Goal: Information Seeking & Learning: Find specific page/section

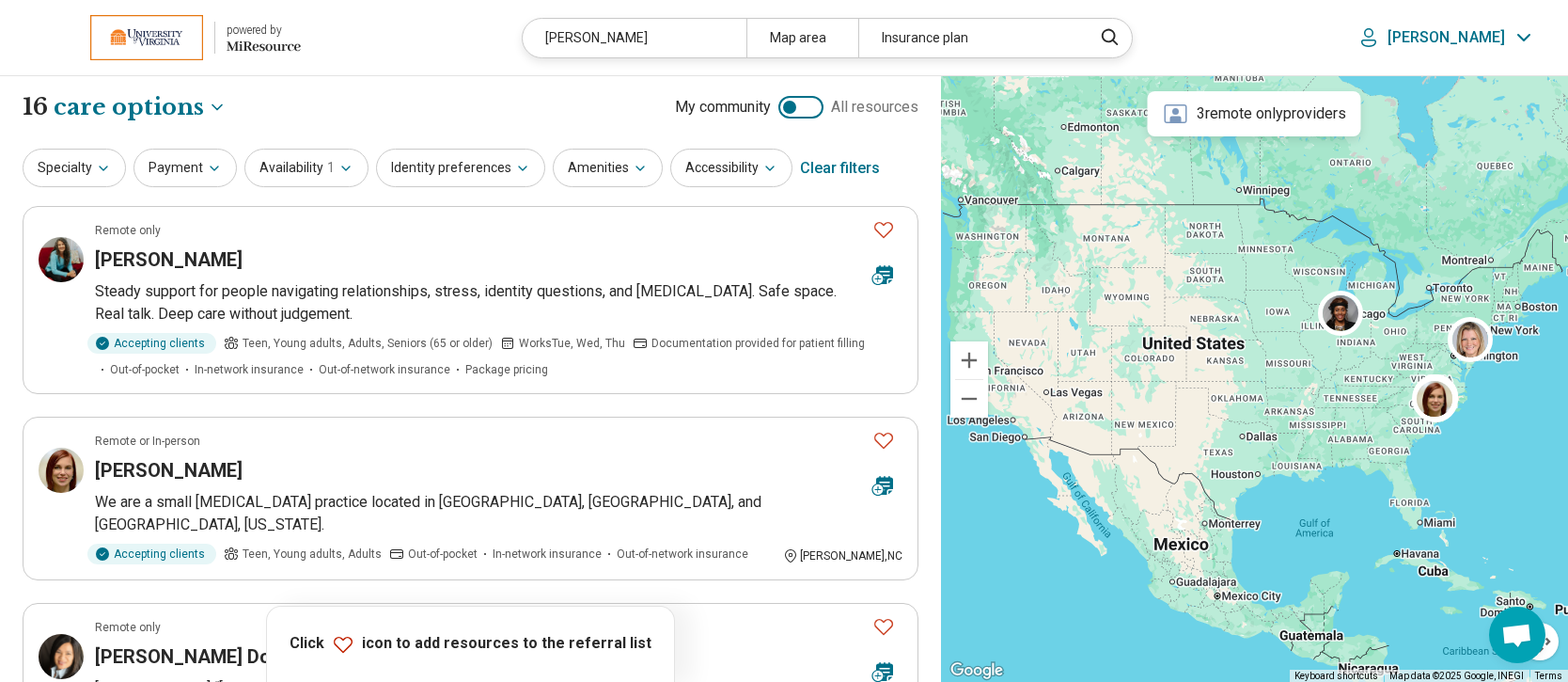
select select "***"
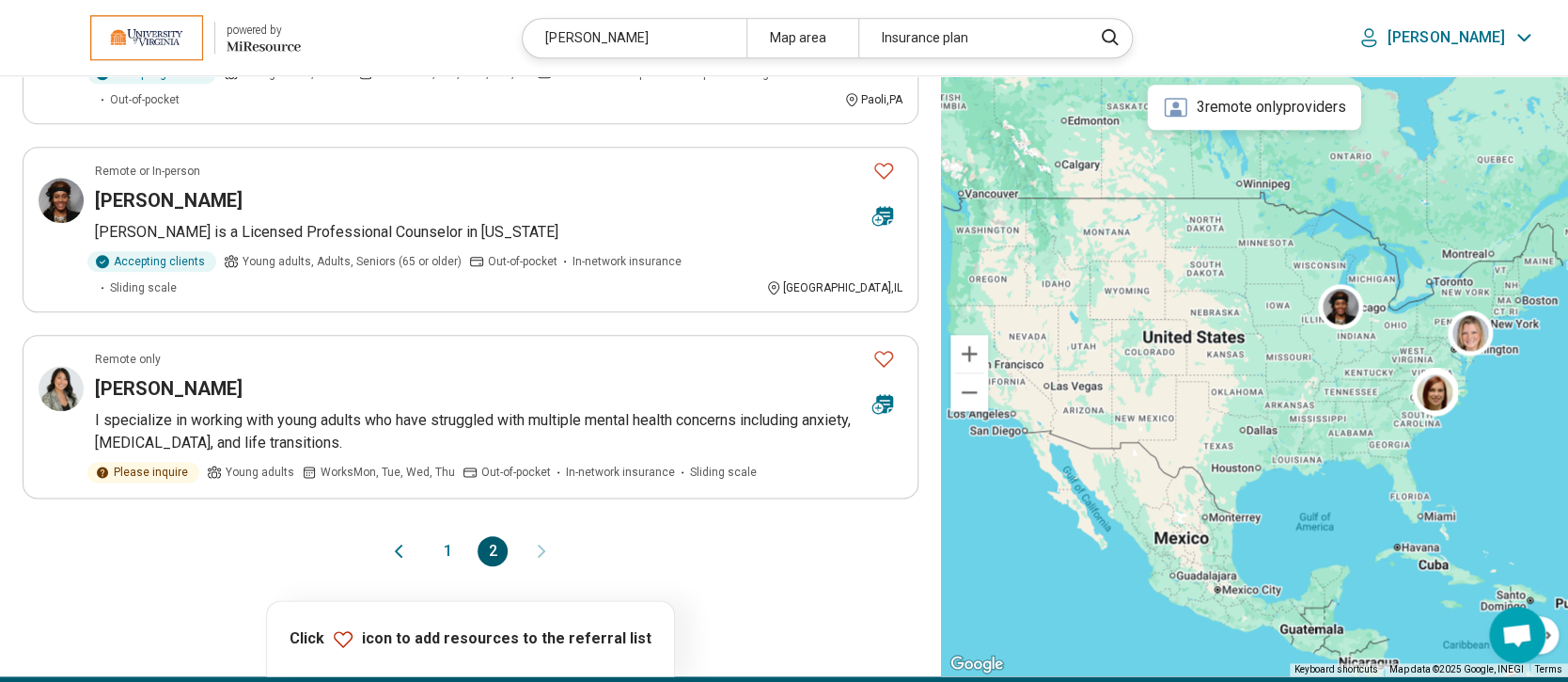
scroll to position [9, 0]
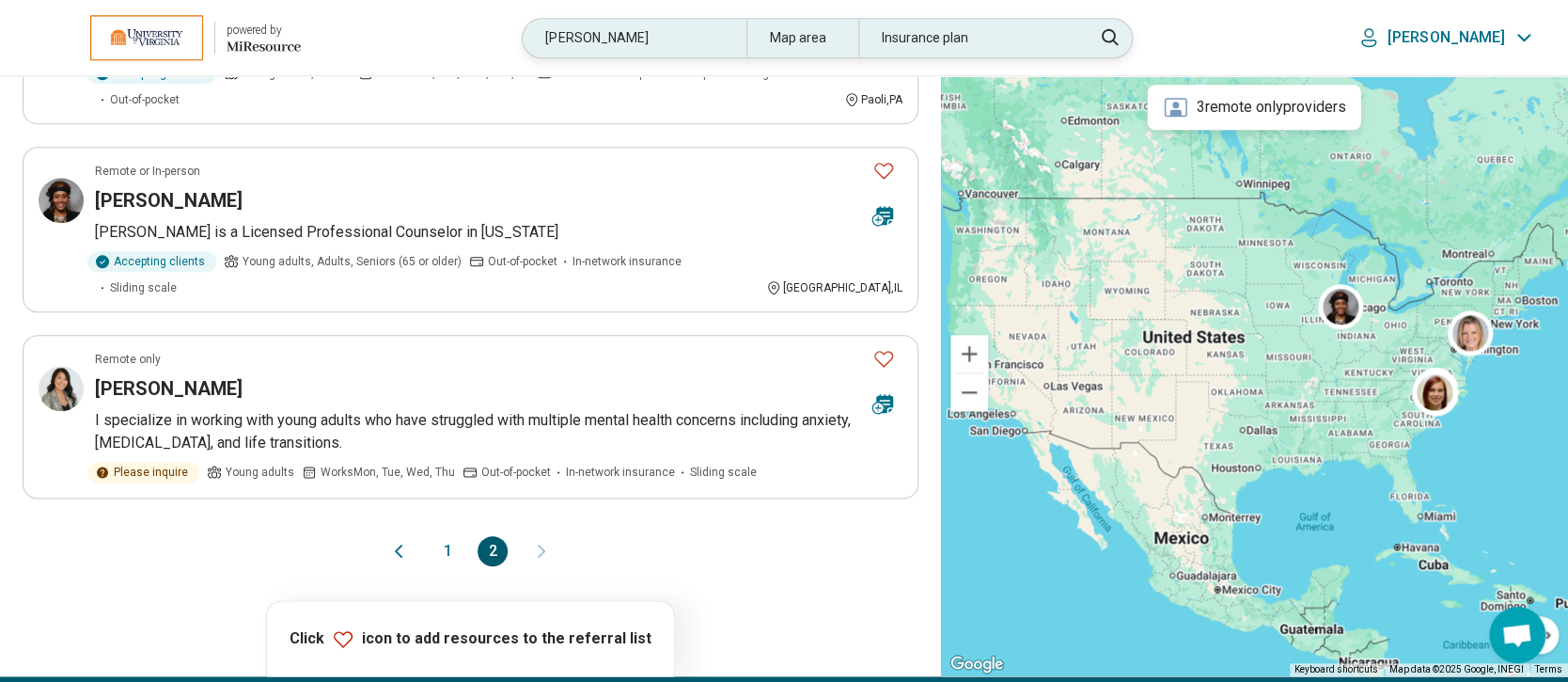
click at [698, 34] on div "tina" at bounding box center [634, 38] width 222 height 39
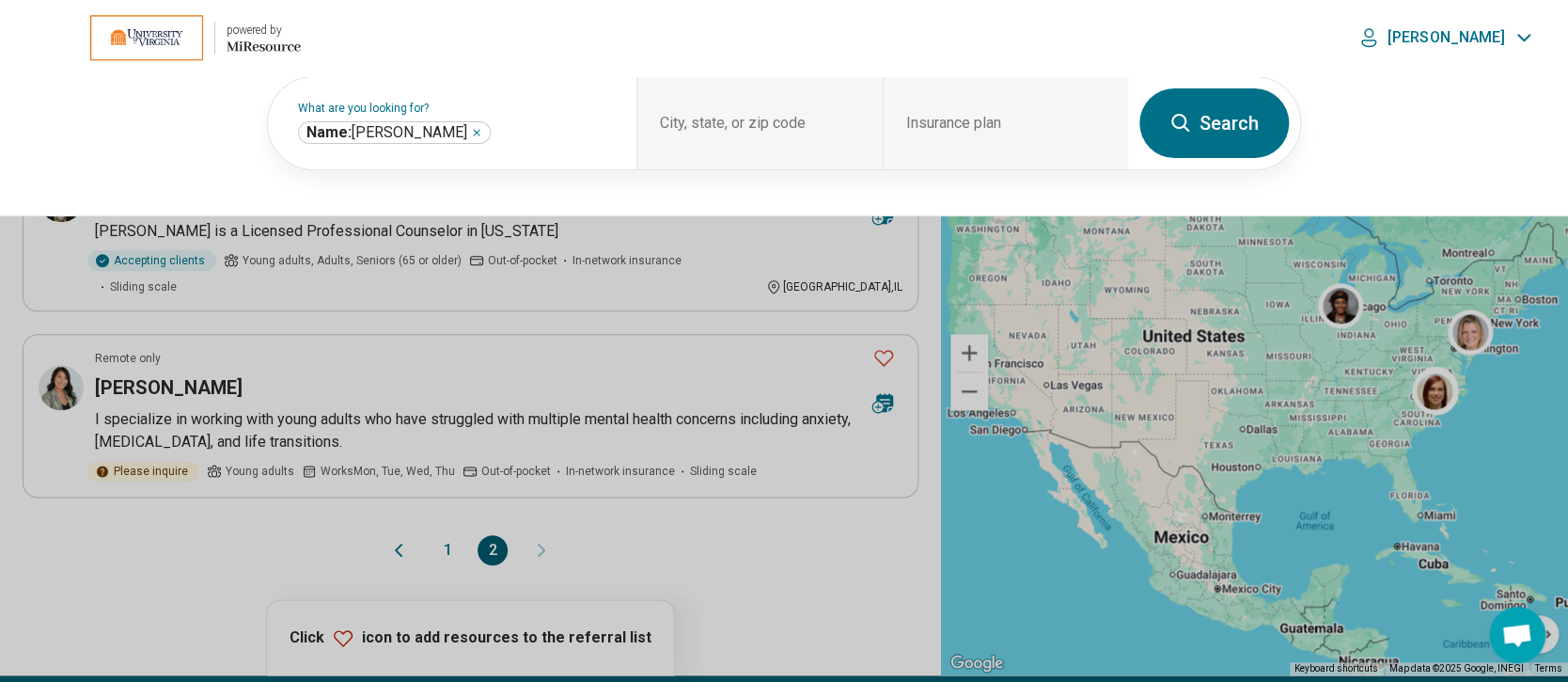
scroll to position [876, 0]
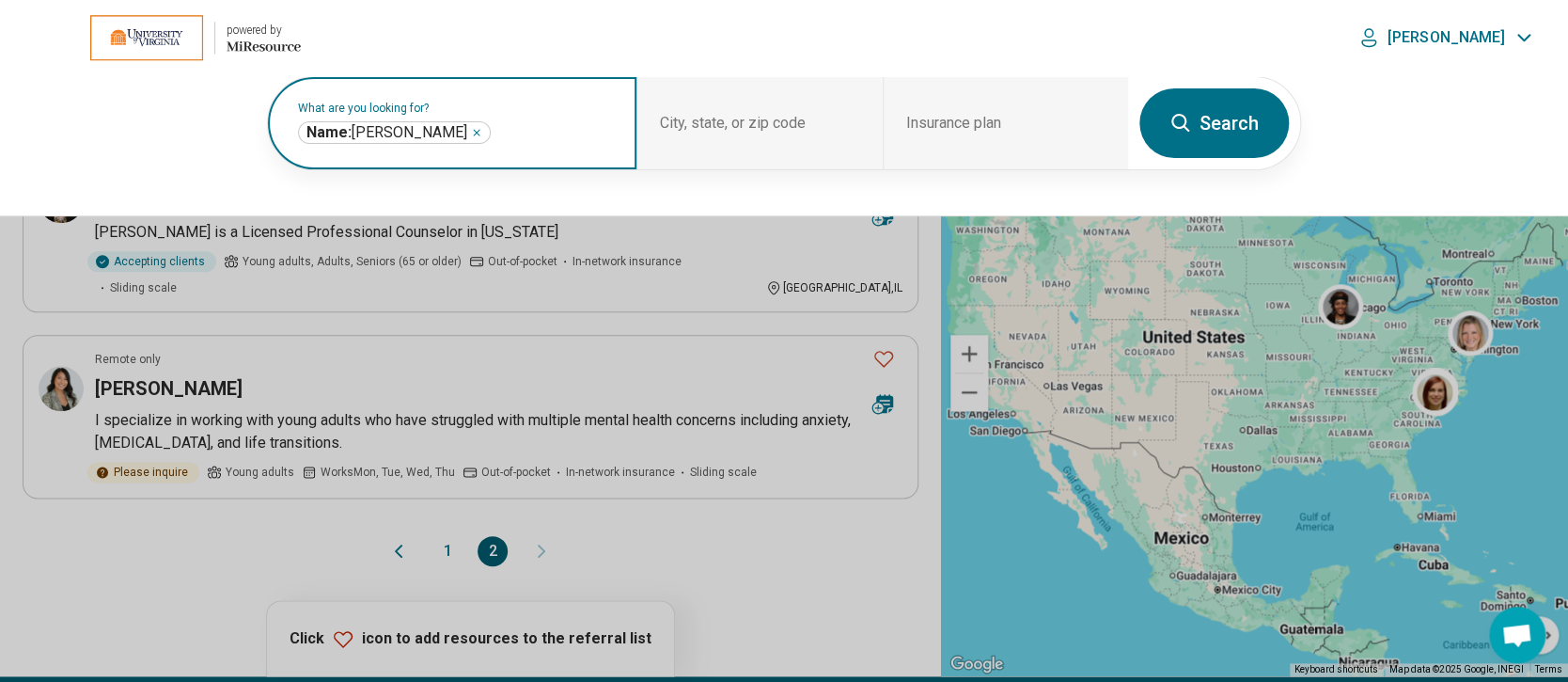
click at [474, 132] on icon "Remove" at bounding box center [477, 133] width 6 height 6
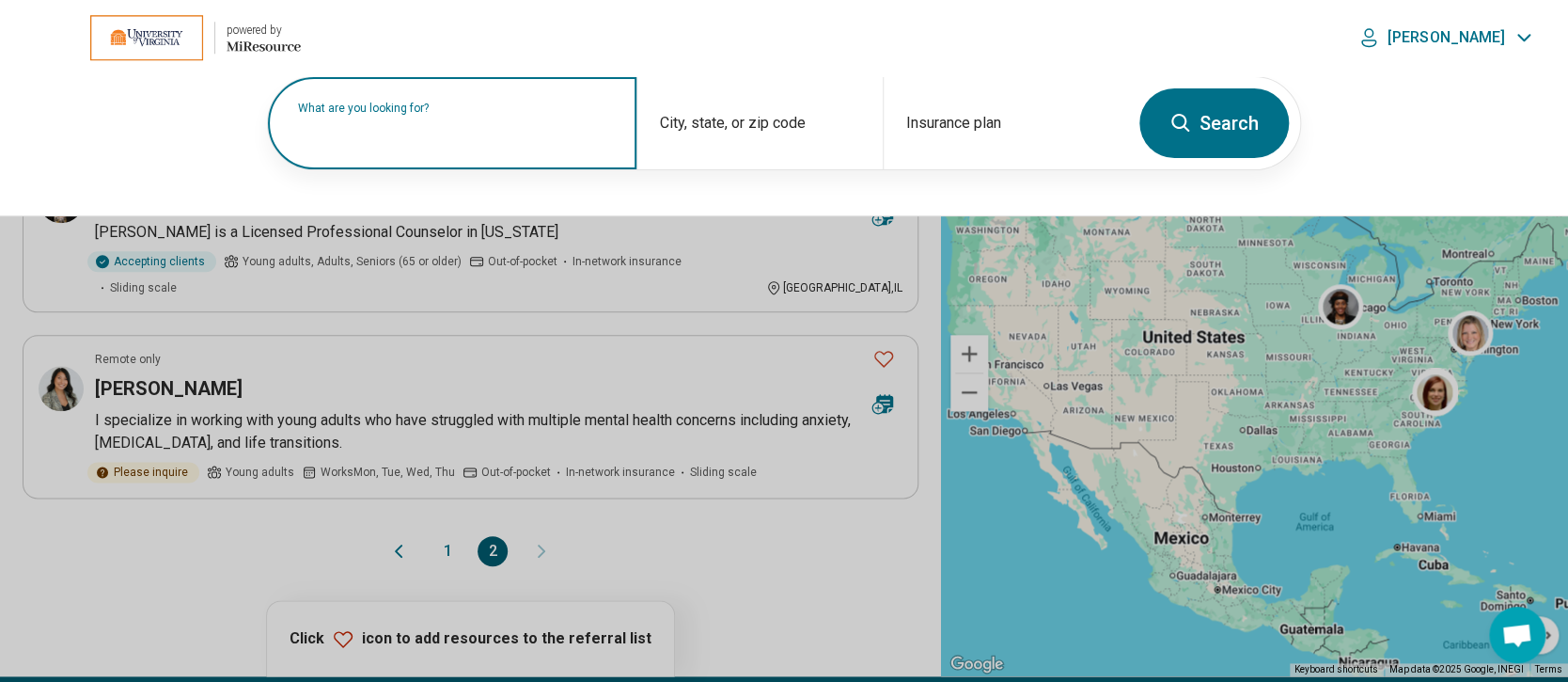
click at [414, 114] on label "What are you looking for?" at bounding box center [456, 108] width 316 height 12
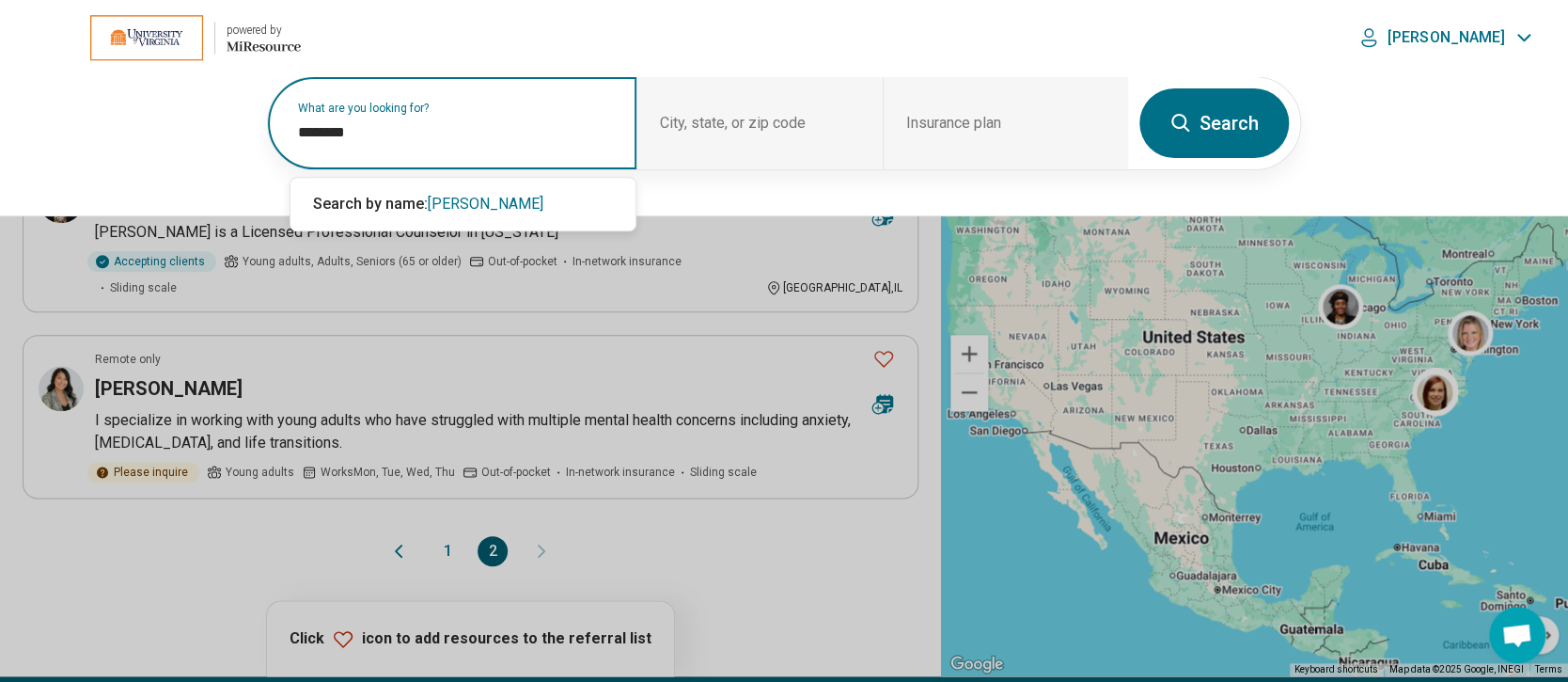
type input "********"
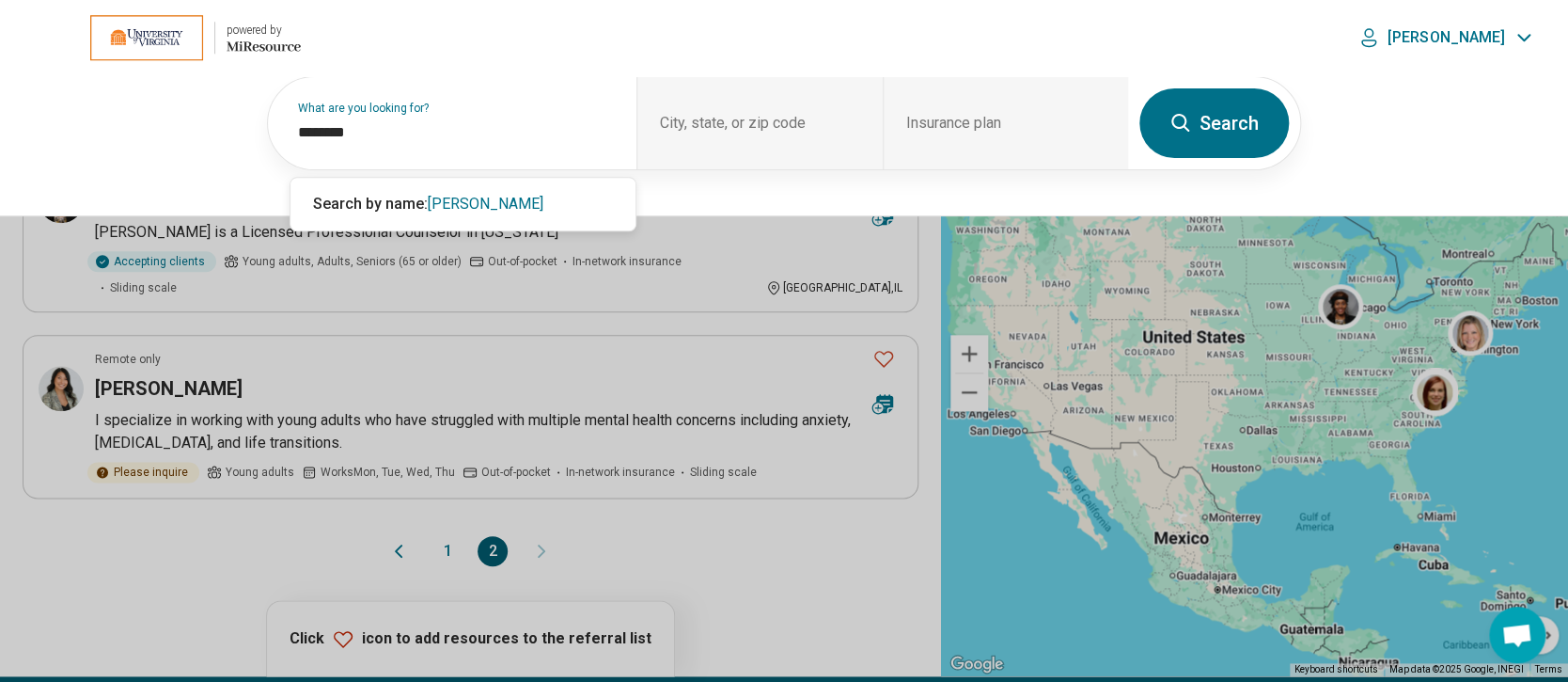
click at [1235, 121] on button "Search" at bounding box center [1214, 123] width 149 height 69
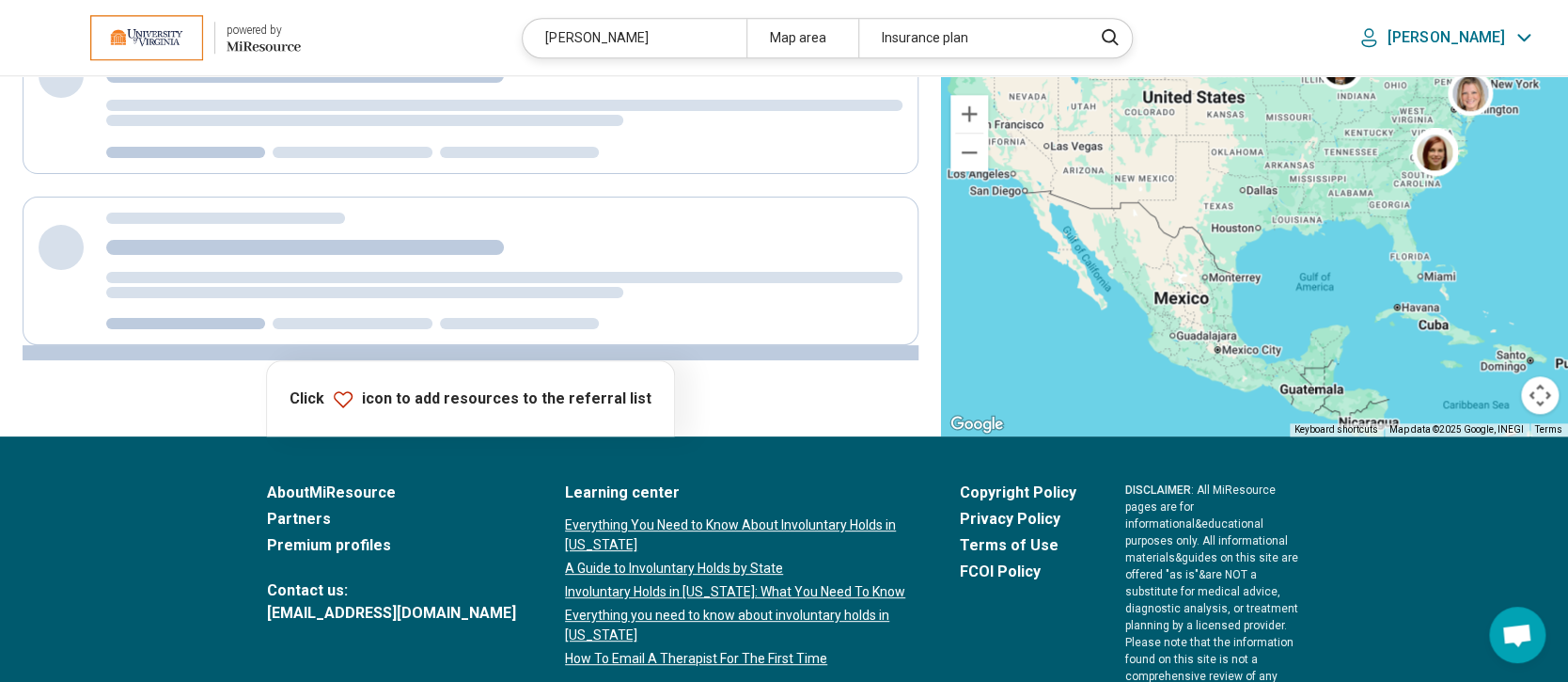
scroll to position [0, 0]
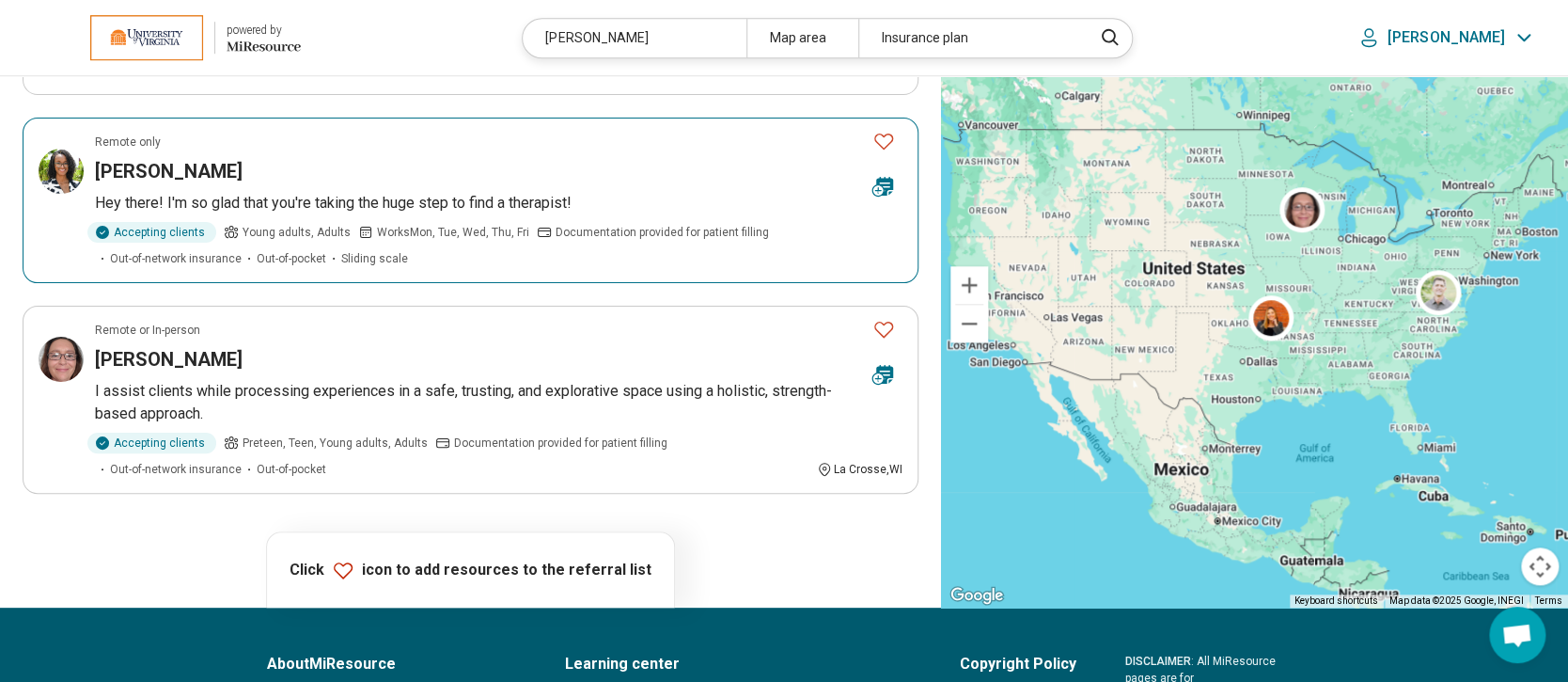
scroll to position [752, 0]
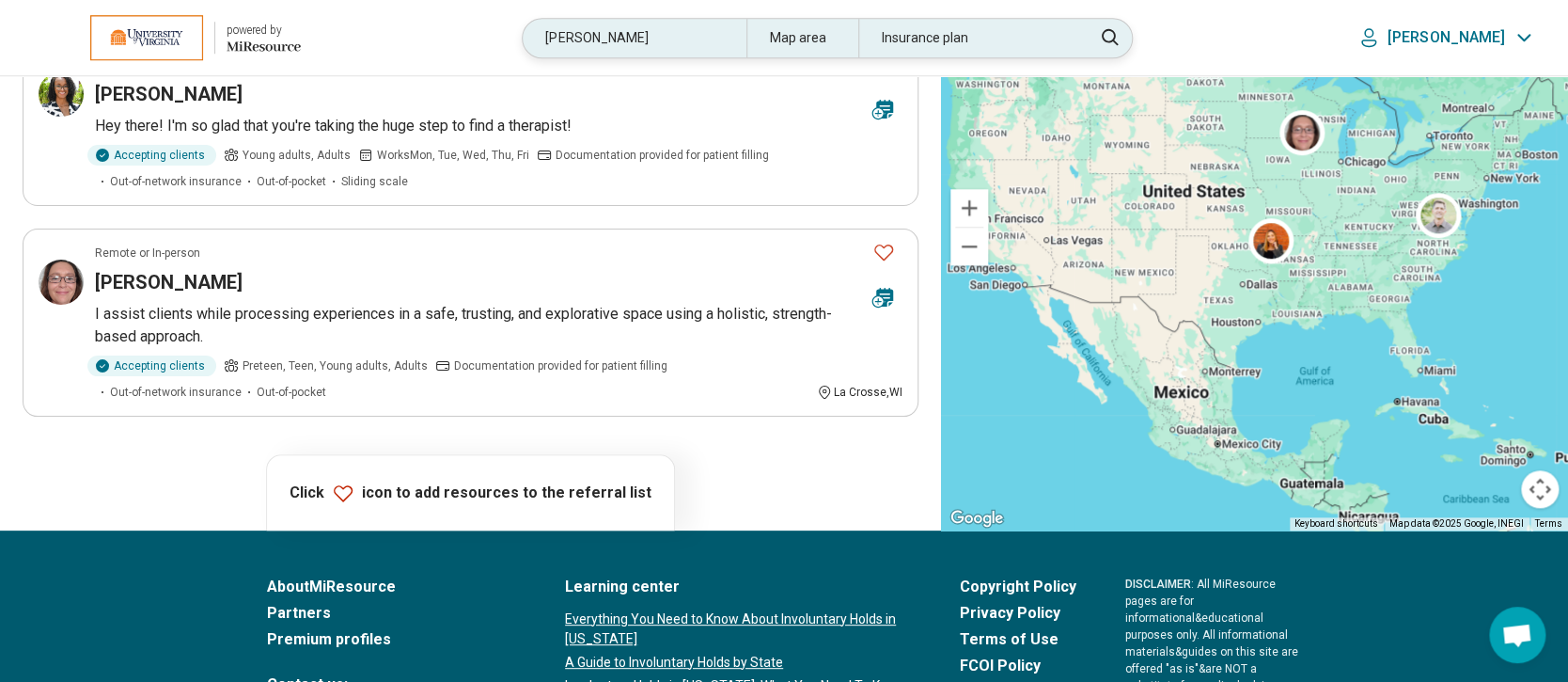
click at [656, 39] on div "jennings" at bounding box center [634, 38] width 222 height 39
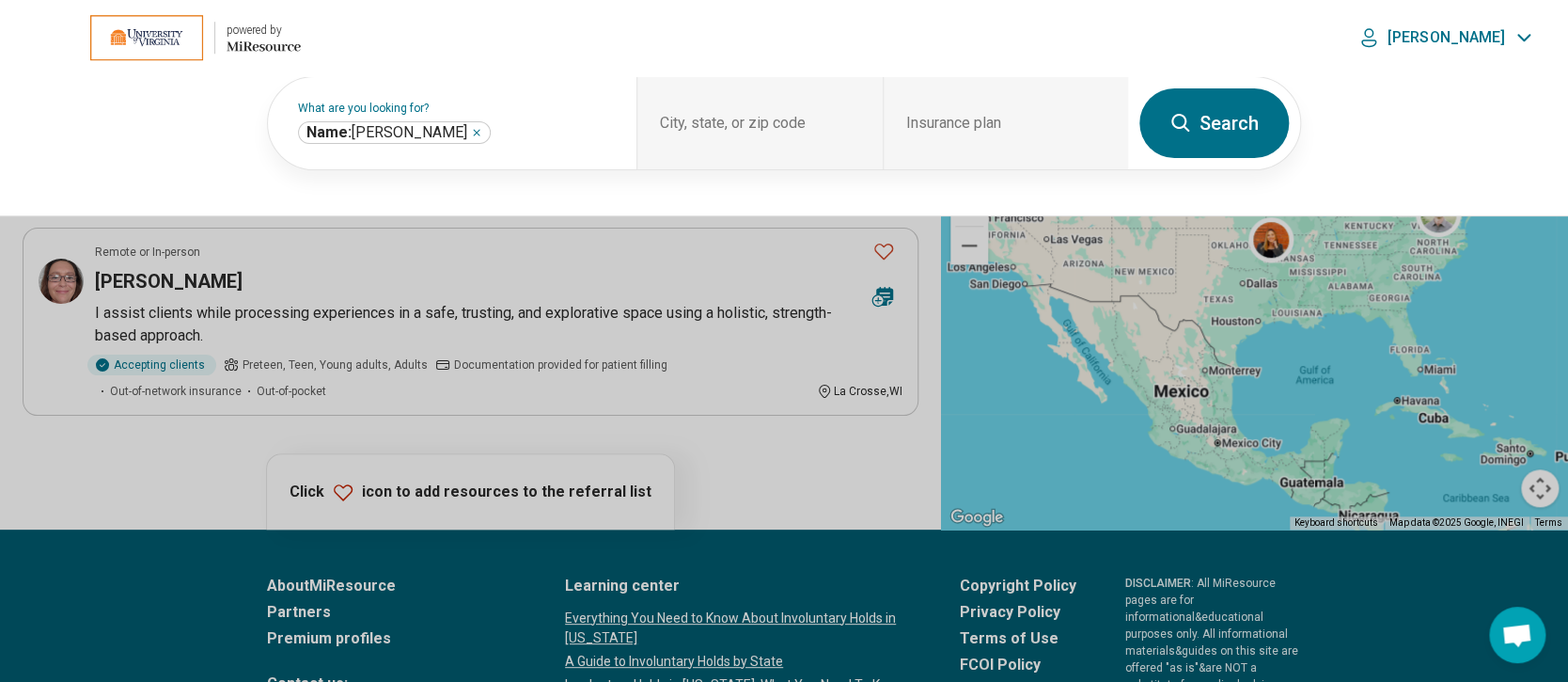
scroll to position [751, 0]
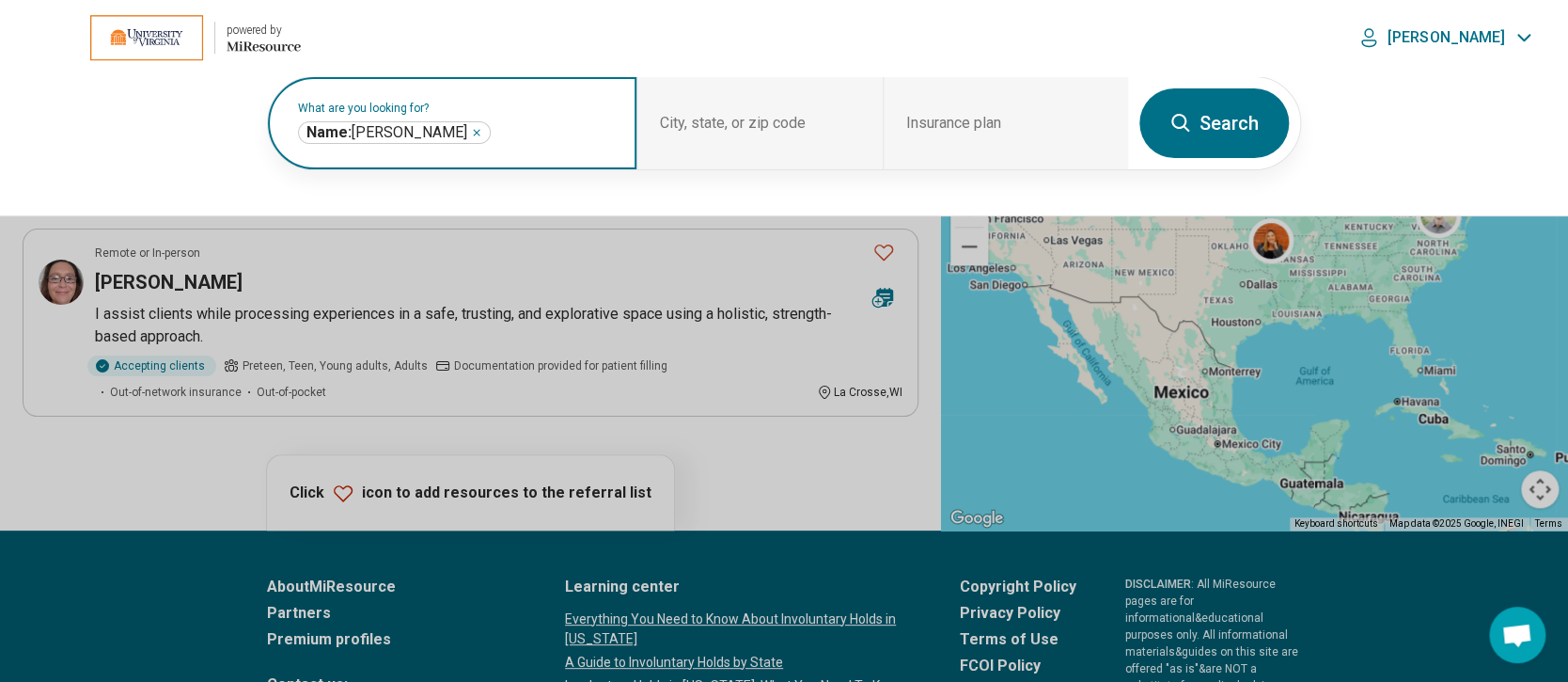
click at [471, 131] on icon "Remove" at bounding box center [477, 133] width 12 height 12
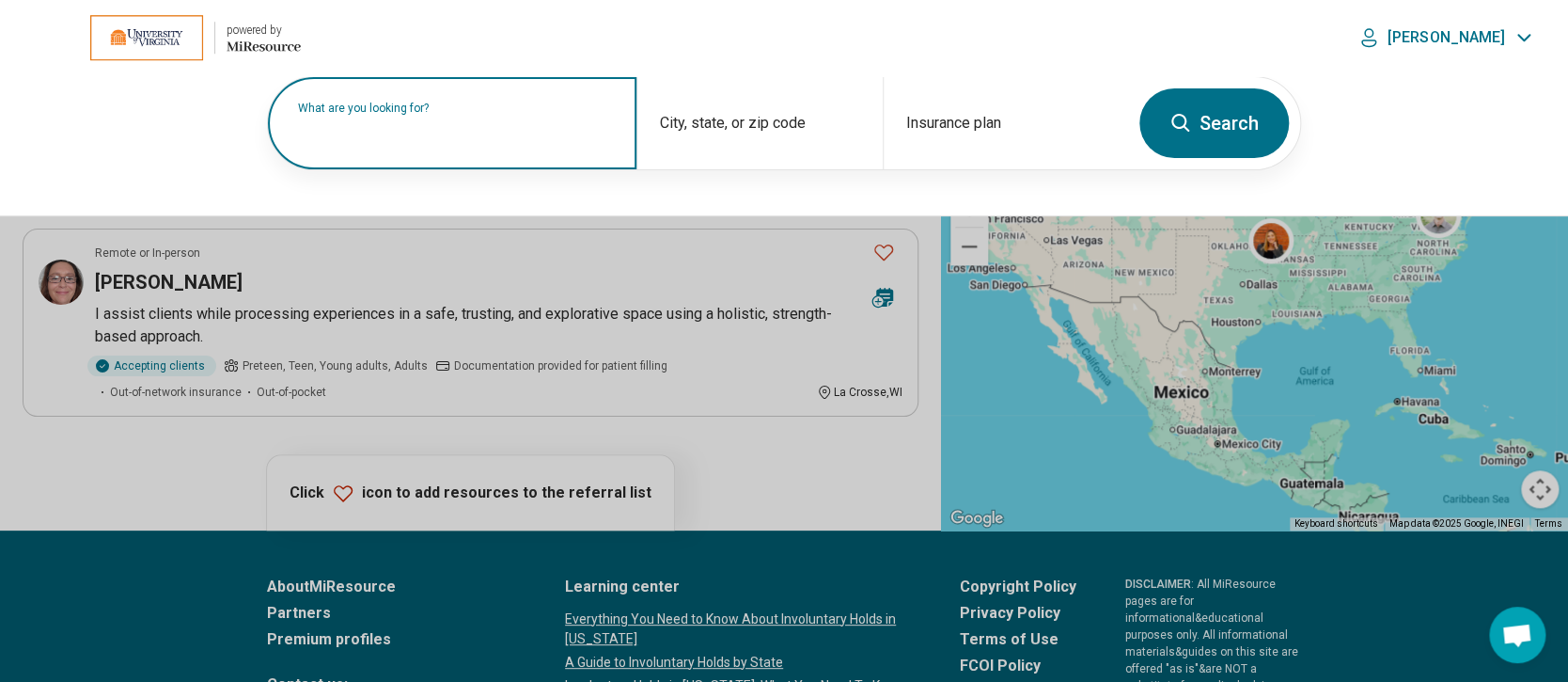
click at [465, 114] on label "What are you looking for?" at bounding box center [456, 108] width 316 height 12
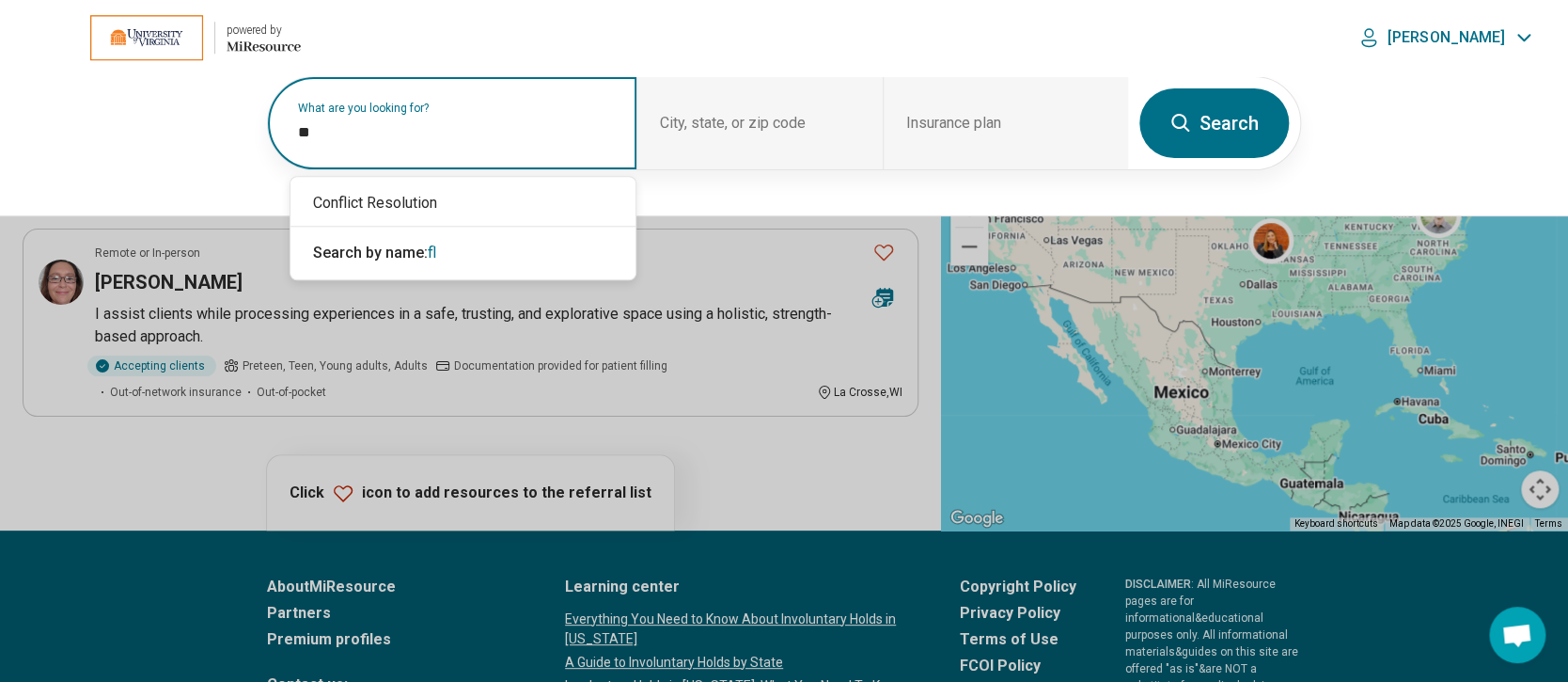
type input "*"
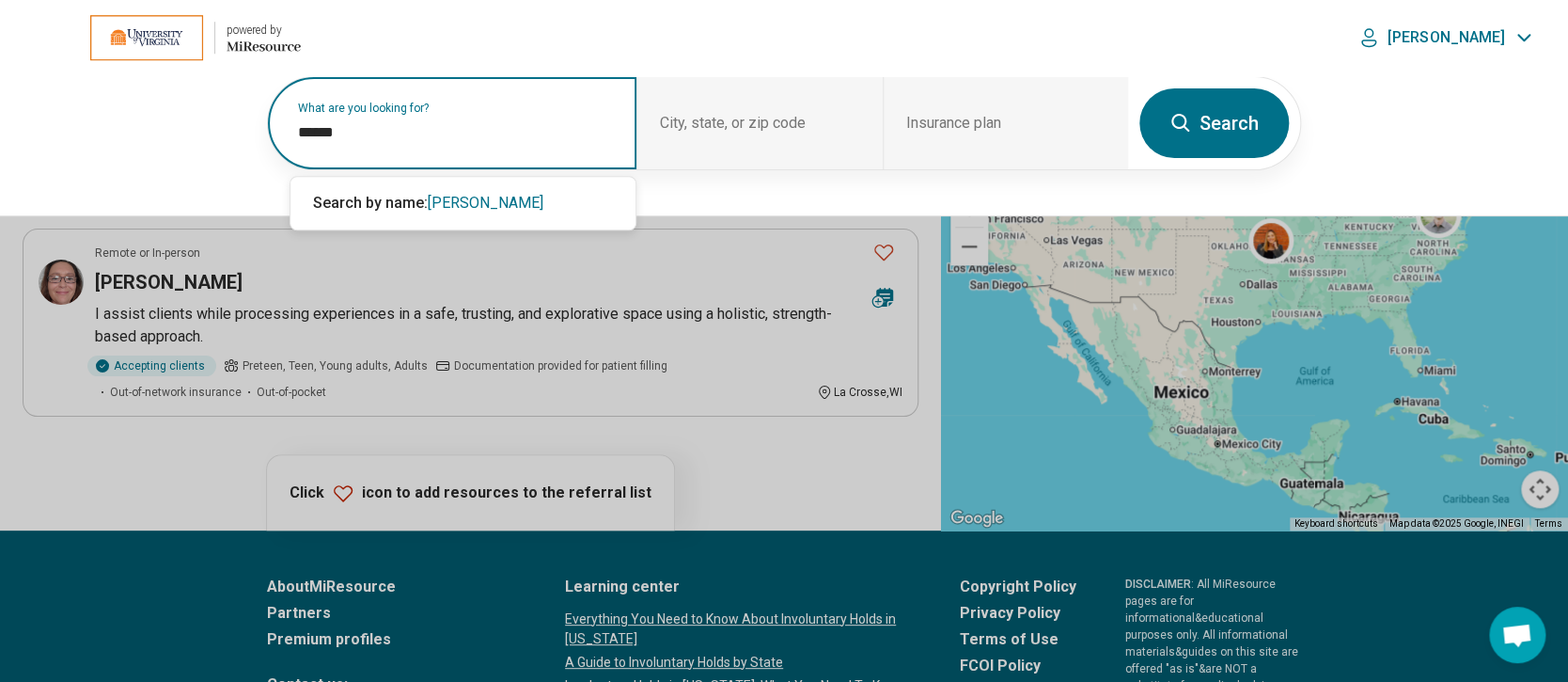
type input "******"
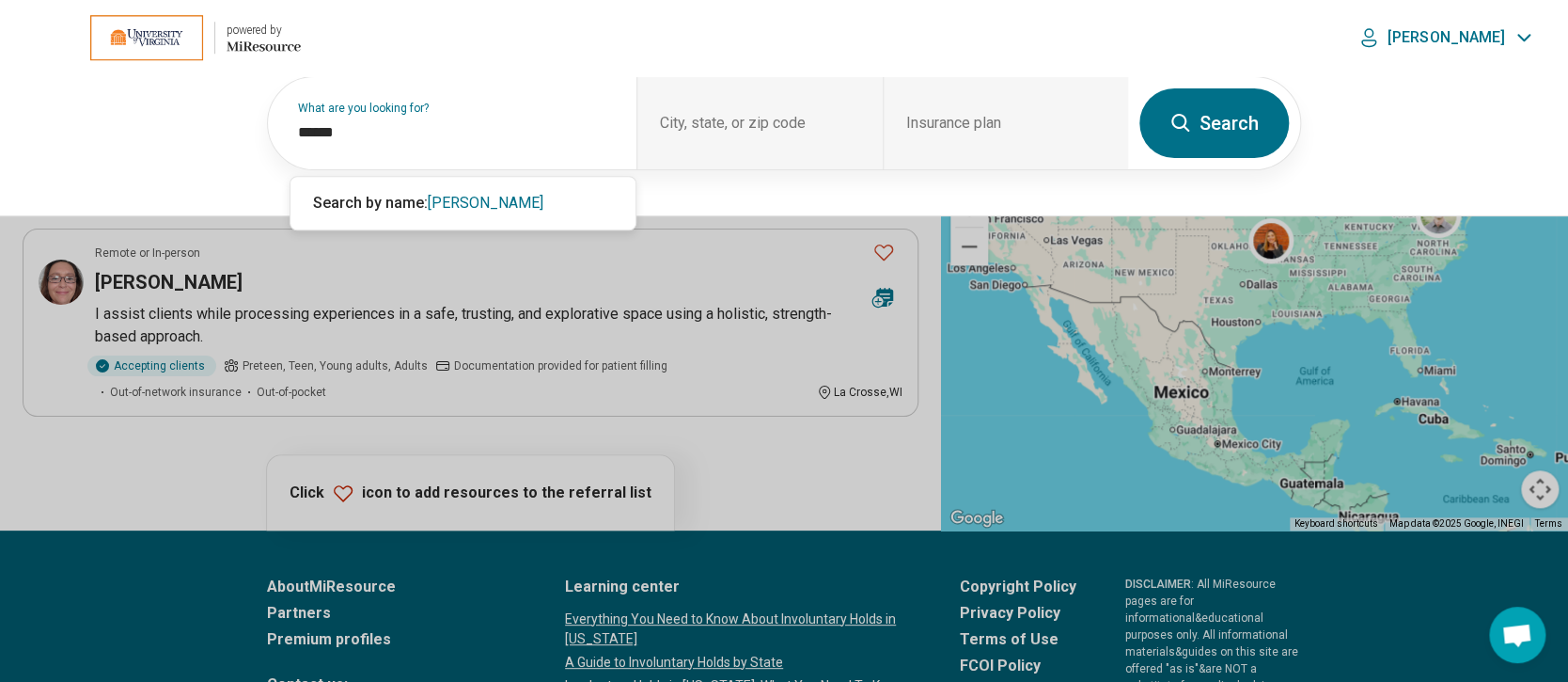
click at [1206, 116] on button "Search" at bounding box center [1214, 123] width 149 height 69
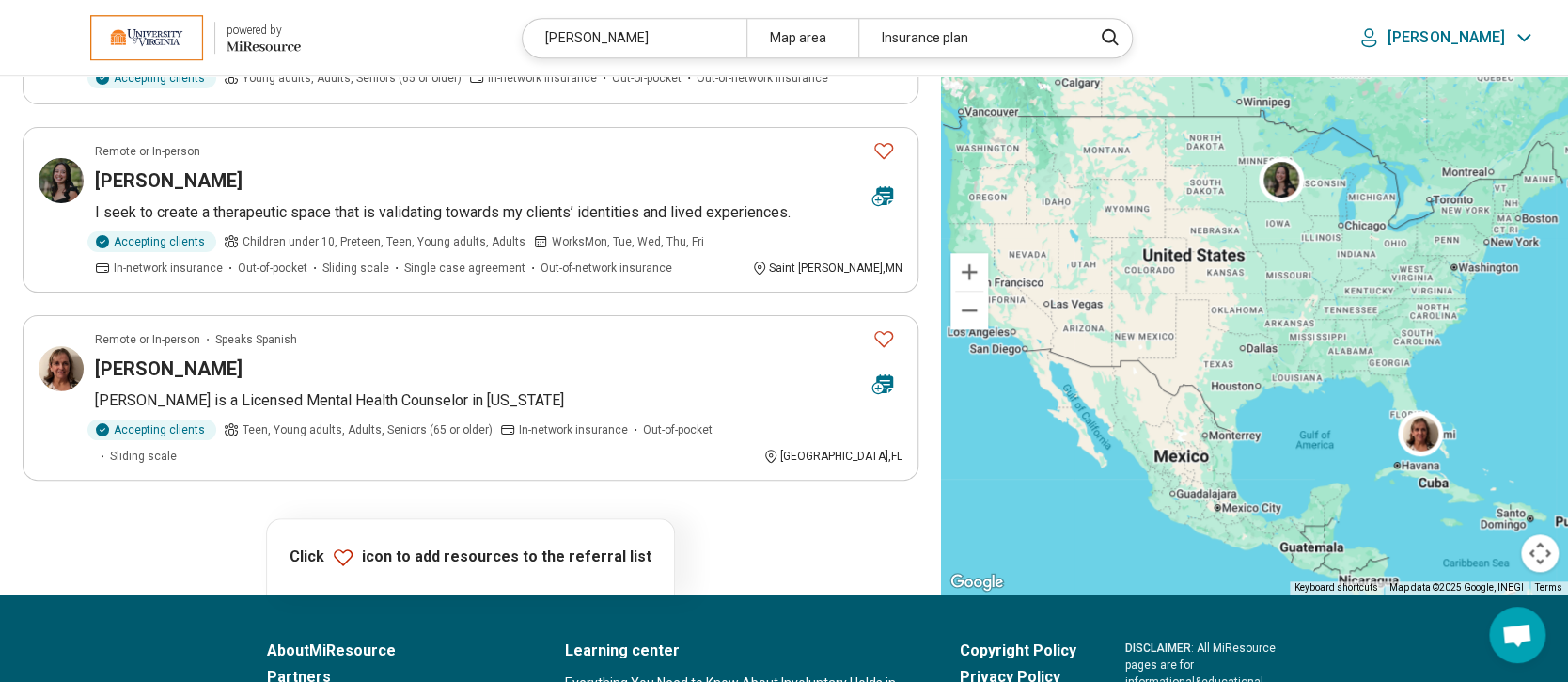
scroll to position [250, 0]
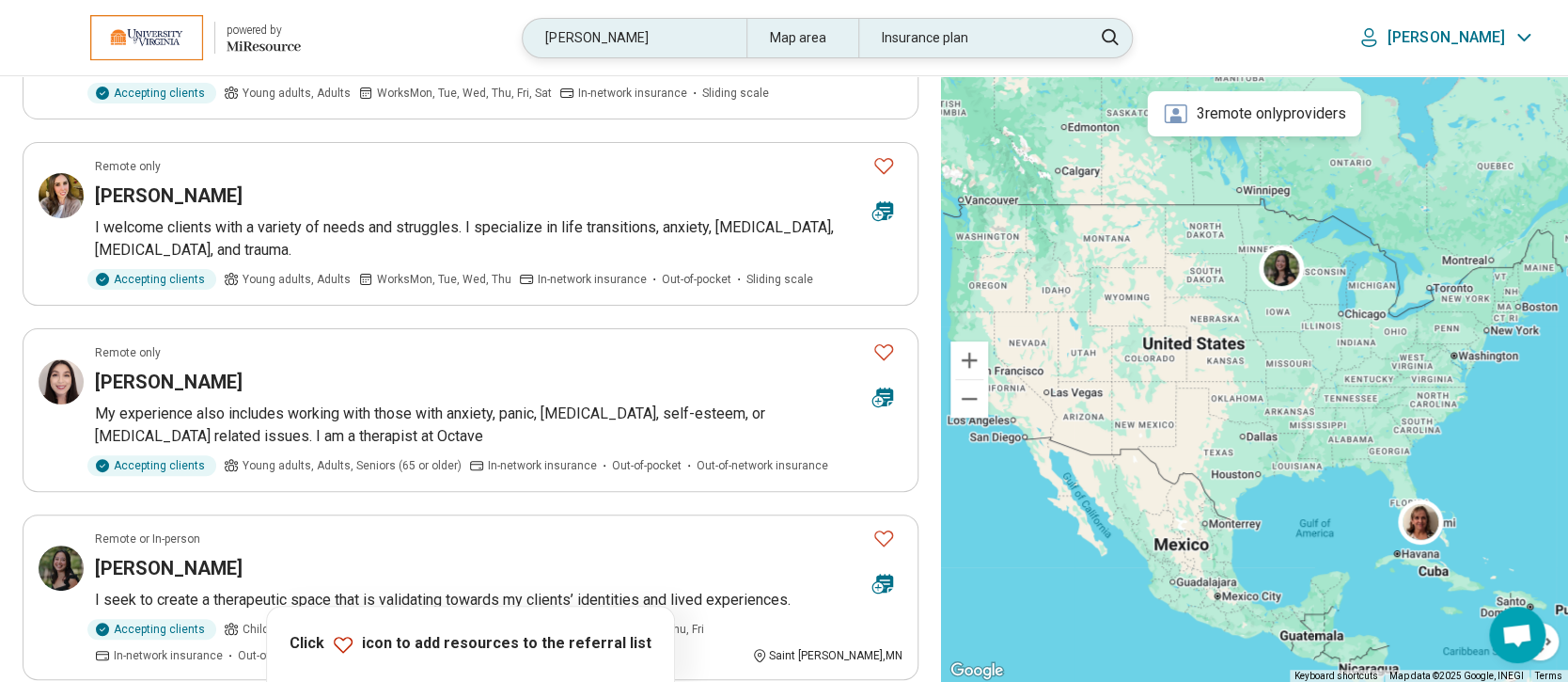
click at [669, 29] on div "gloria" at bounding box center [634, 38] width 222 height 39
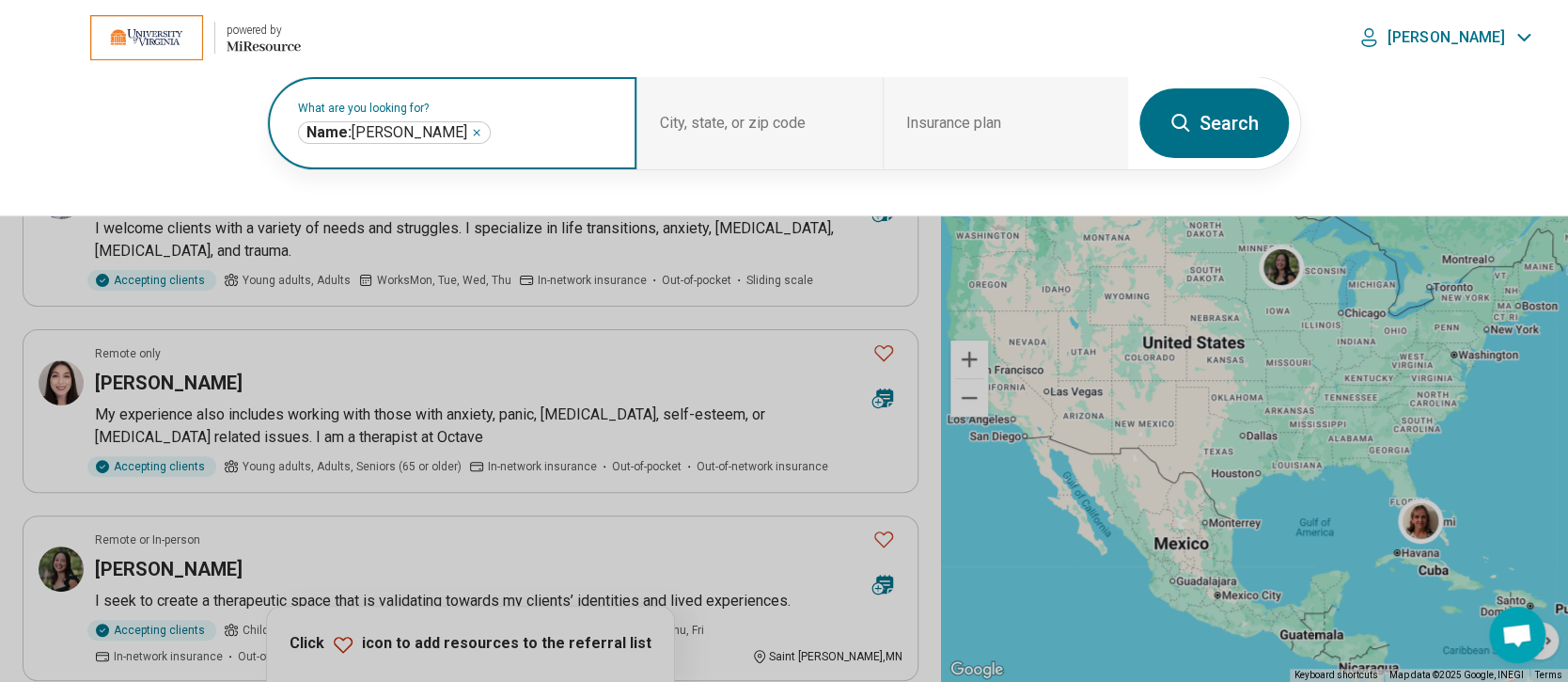
click at [471, 131] on icon "Remove" at bounding box center [477, 133] width 12 height 12
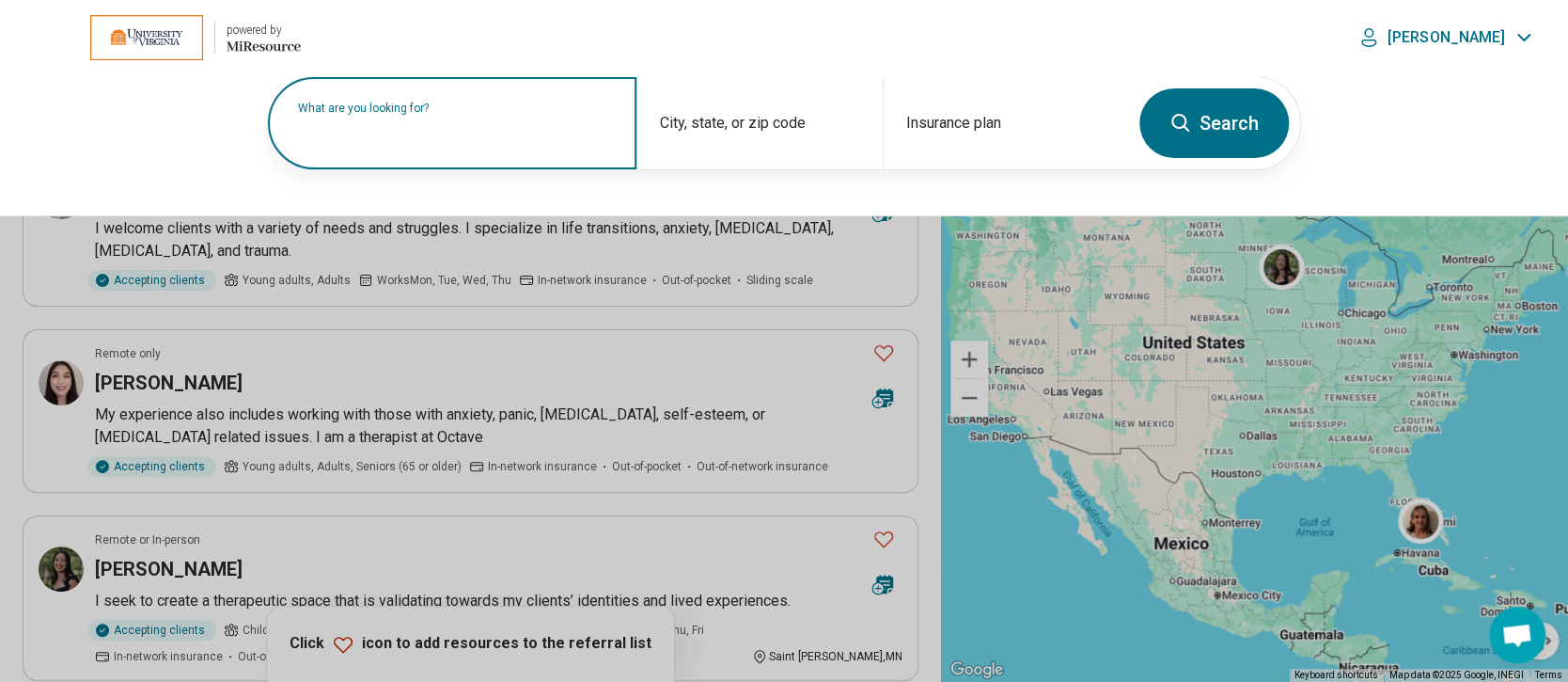
click at [438, 114] on label "What are you looking for?" at bounding box center [456, 108] width 316 height 12
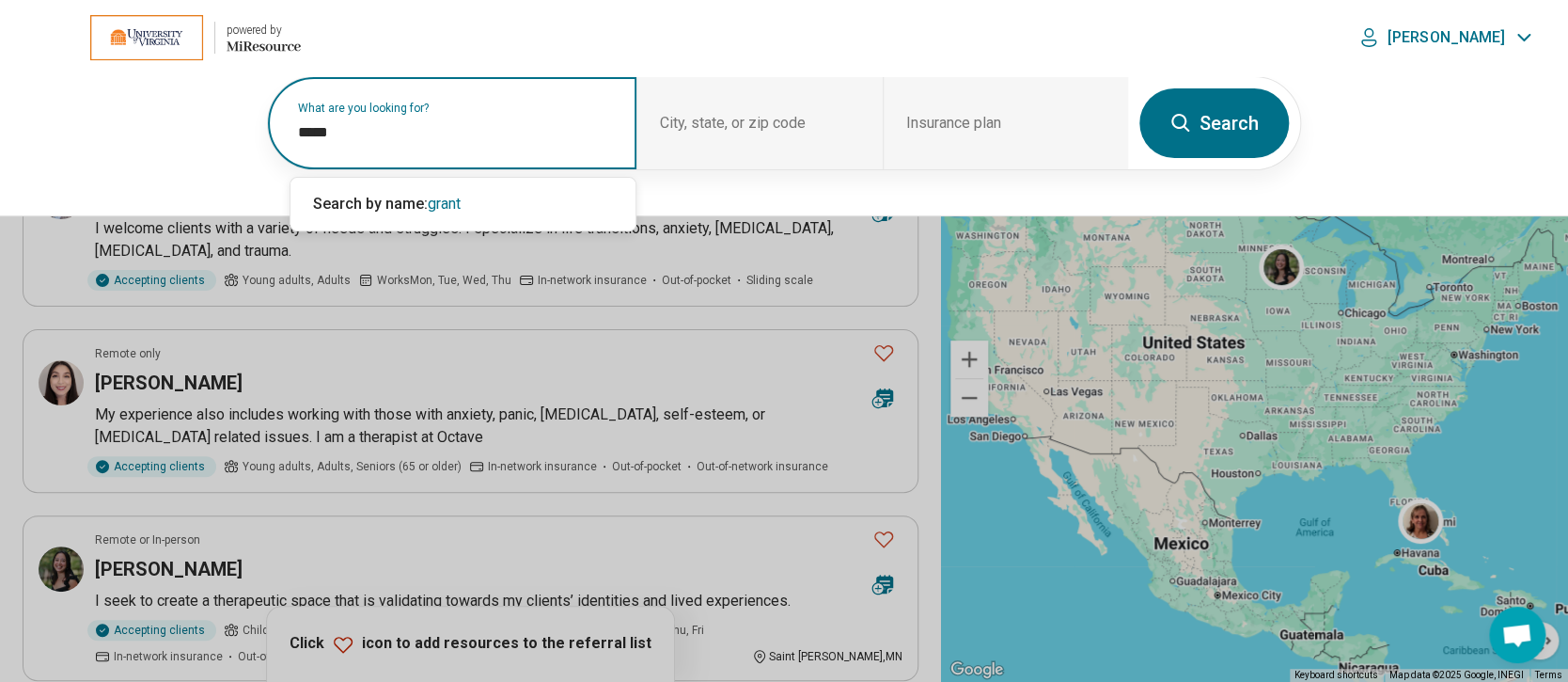
type input "*****"
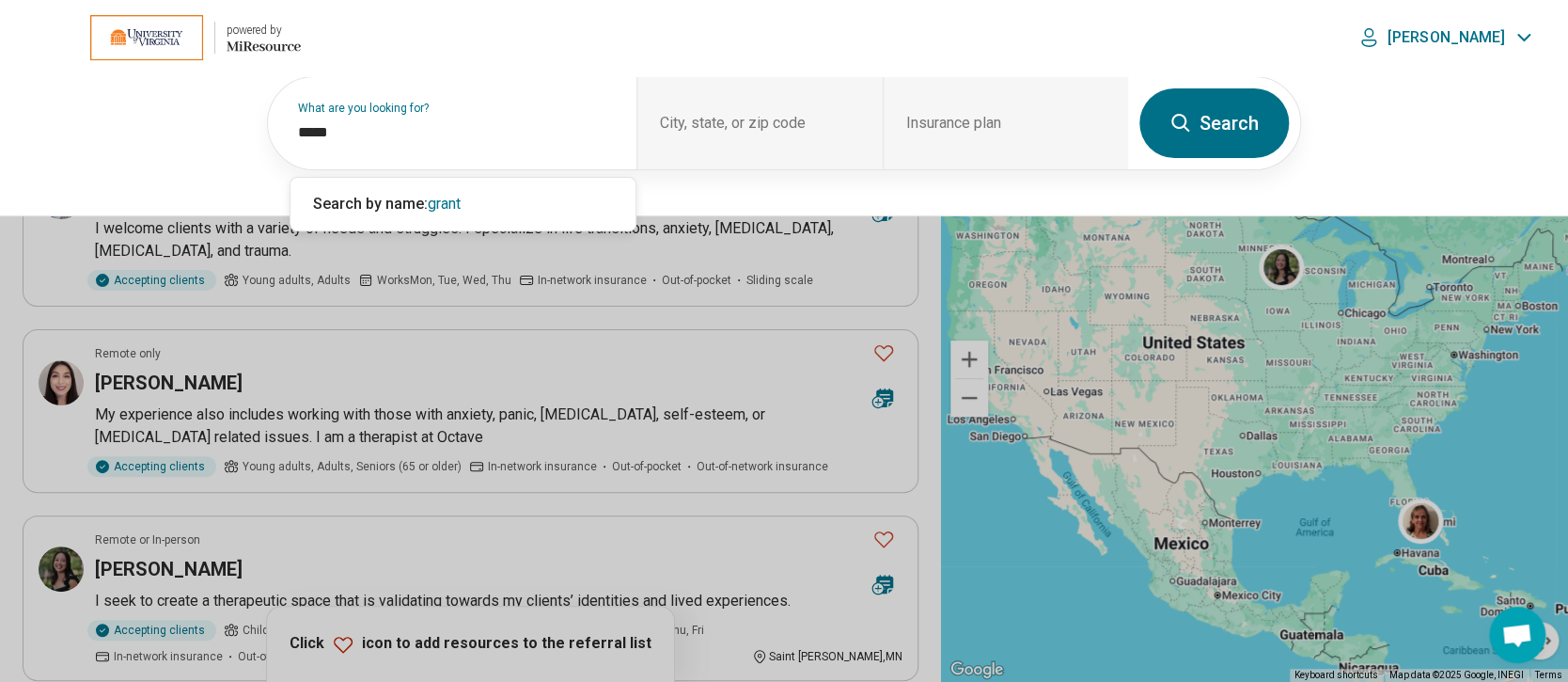
click at [476, 37] on header "powered by Miresource logo gloria Map area Insurance plan Laura" at bounding box center [784, 38] width 1568 height 76
click at [1235, 131] on button "Search" at bounding box center [1214, 123] width 149 height 69
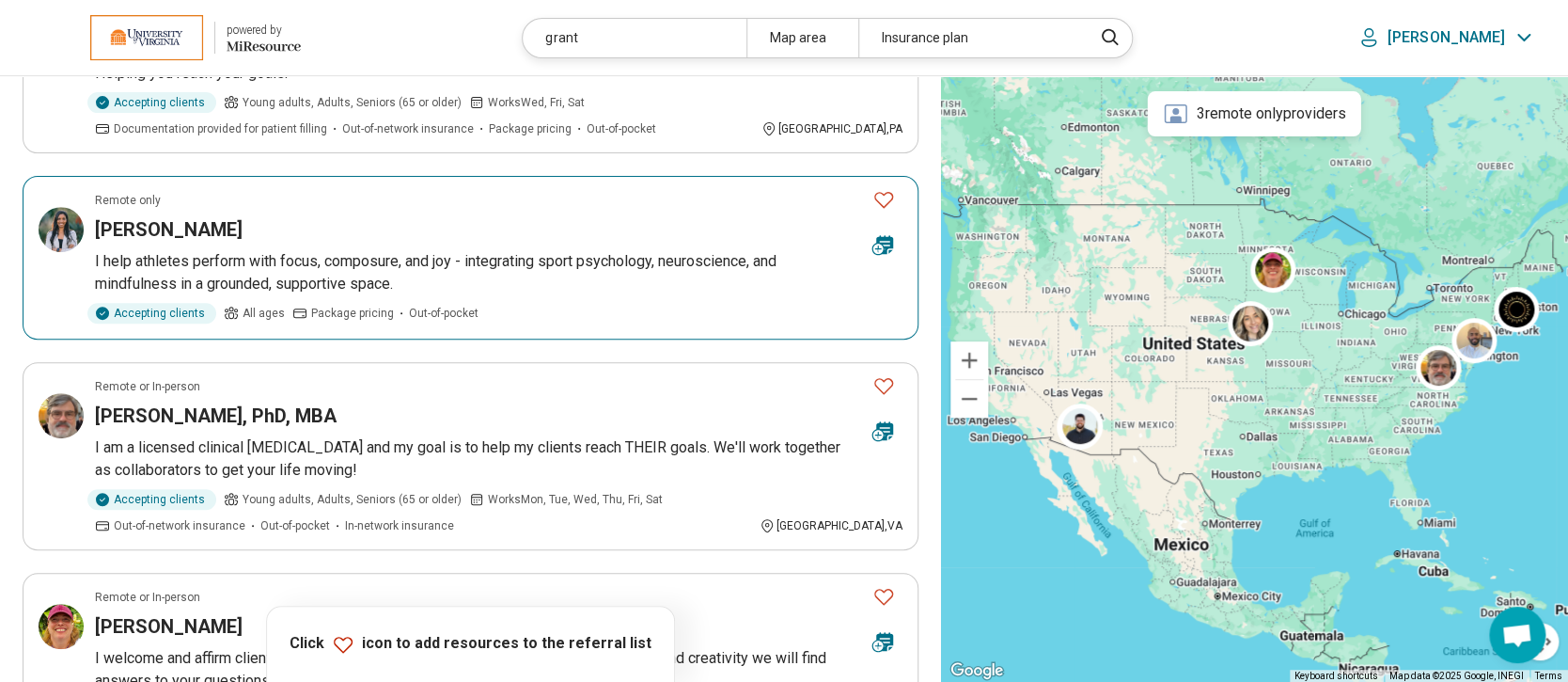
scroll to position [250, 0]
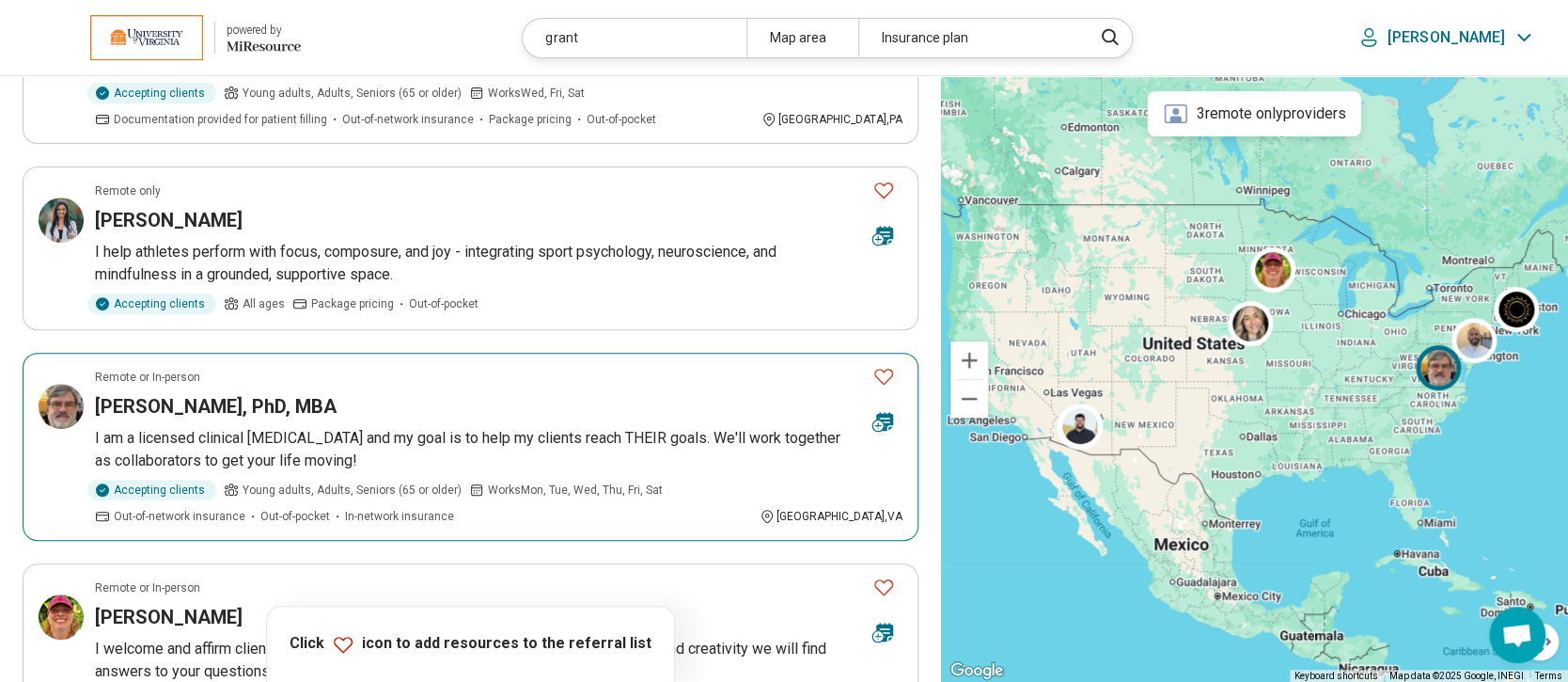
click at [282, 403] on h3 "Michael Grant, PhD, MBA" at bounding box center [216, 406] width 242 height 26
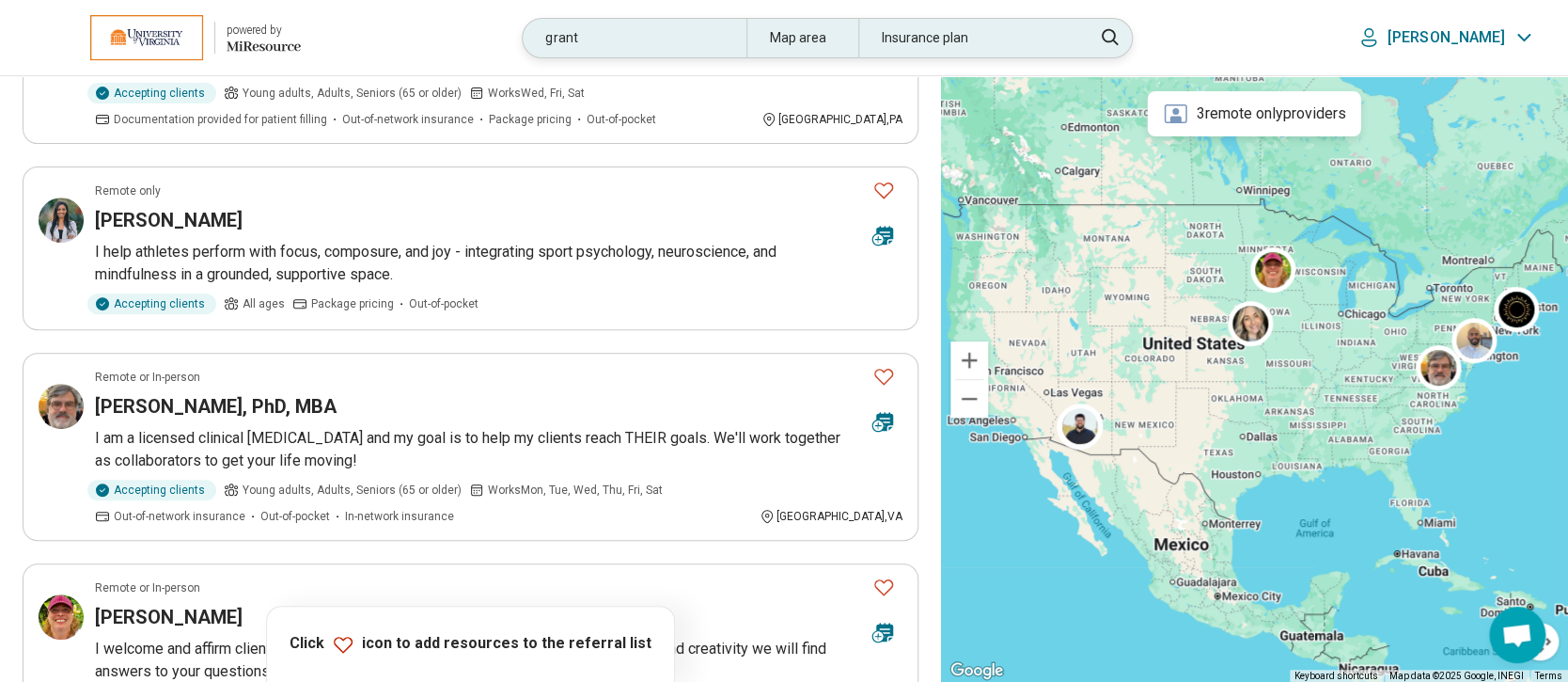
click at [657, 39] on div "grant" at bounding box center [634, 38] width 222 height 39
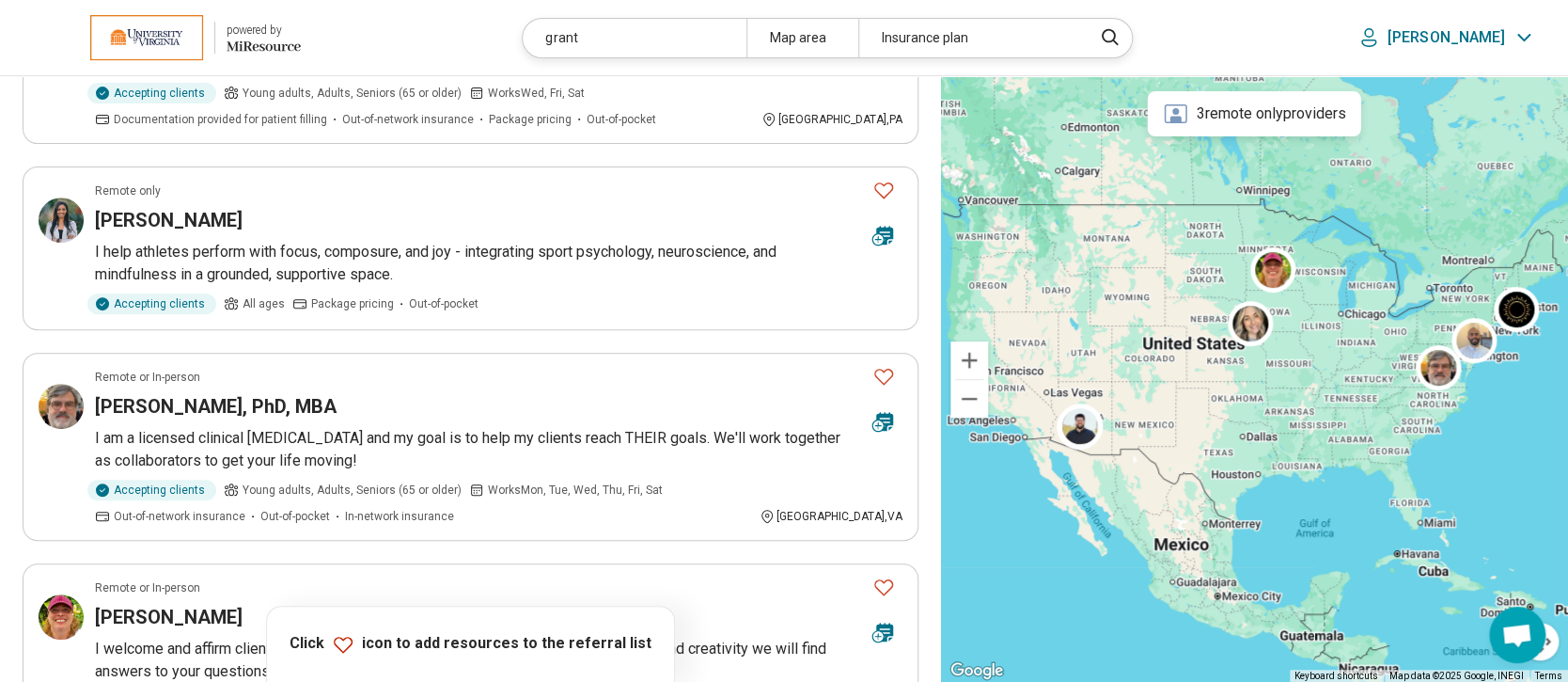
scroll to position [248, 0]
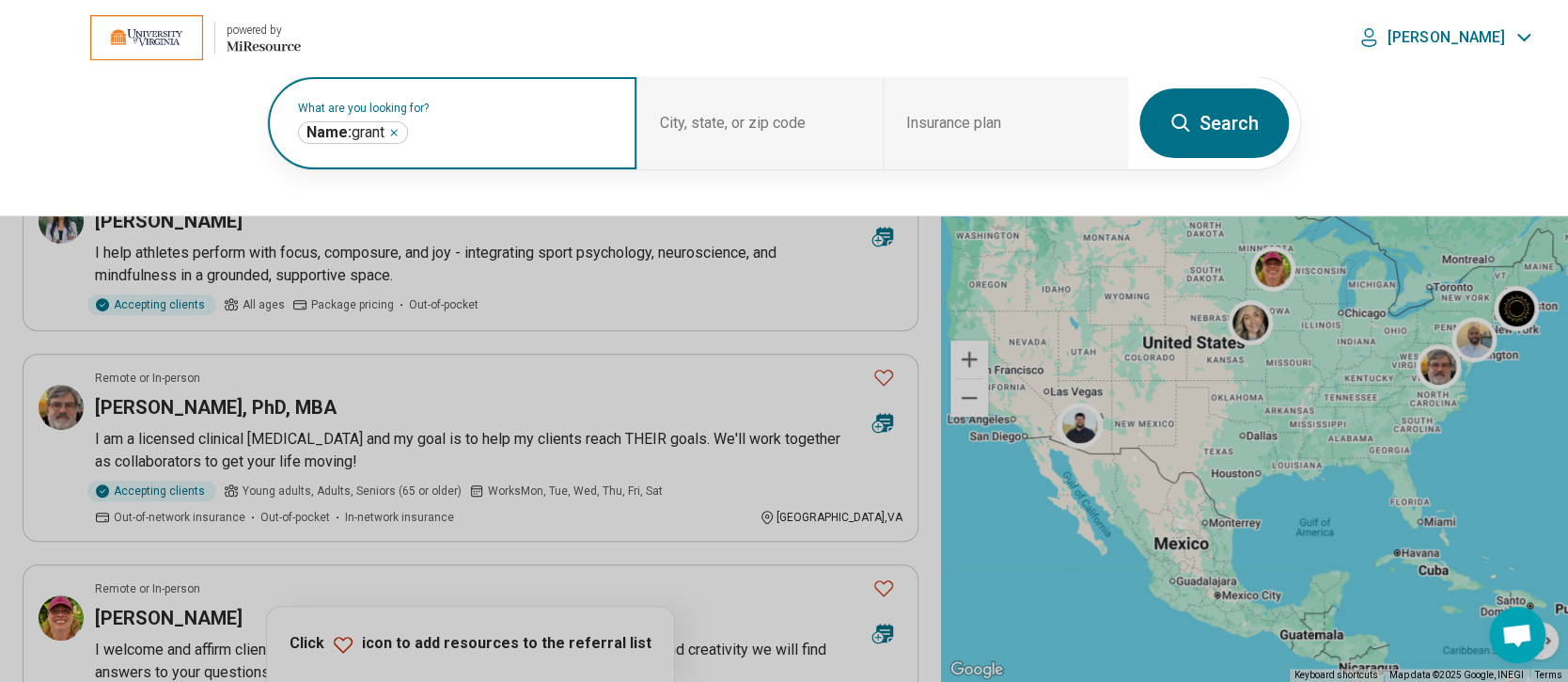
click at [396, 127] on icon "Remove" at bounding box center [394, 133] width 12 height 12
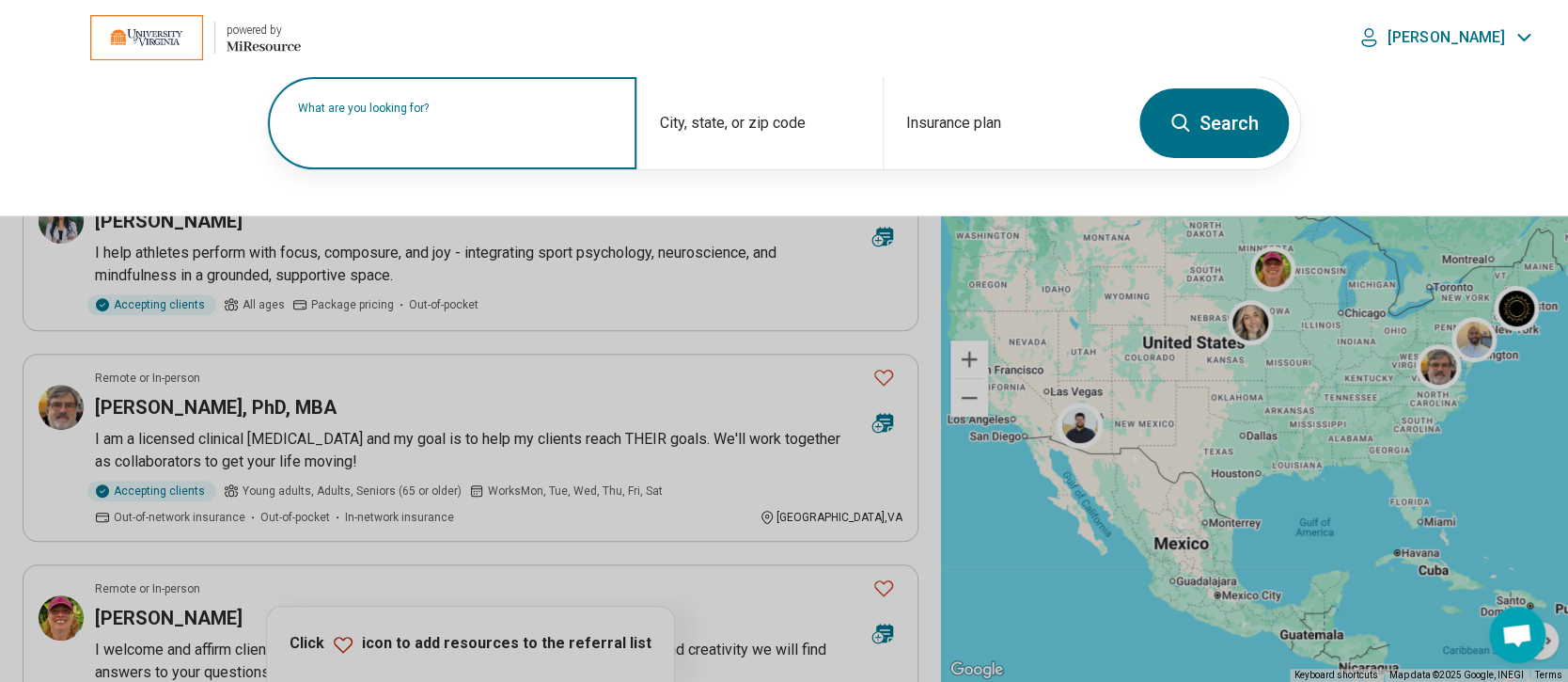
click at [396, 114] on label "What are you looking for?" at bounding box center [456, 108] width 316 height 12
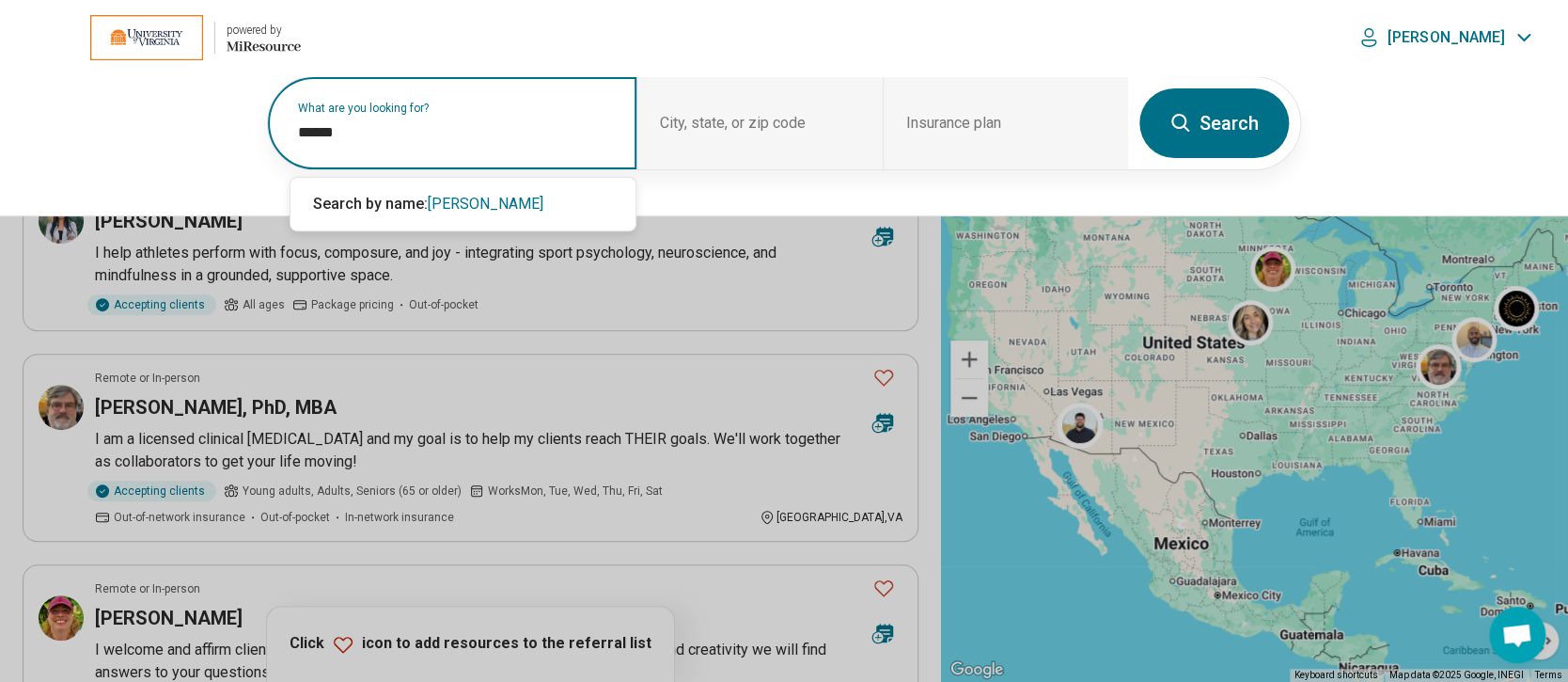
type input "******"
click at [1227, 108] on button "Search" at bounding box center [1214, 123] width 149 height 69
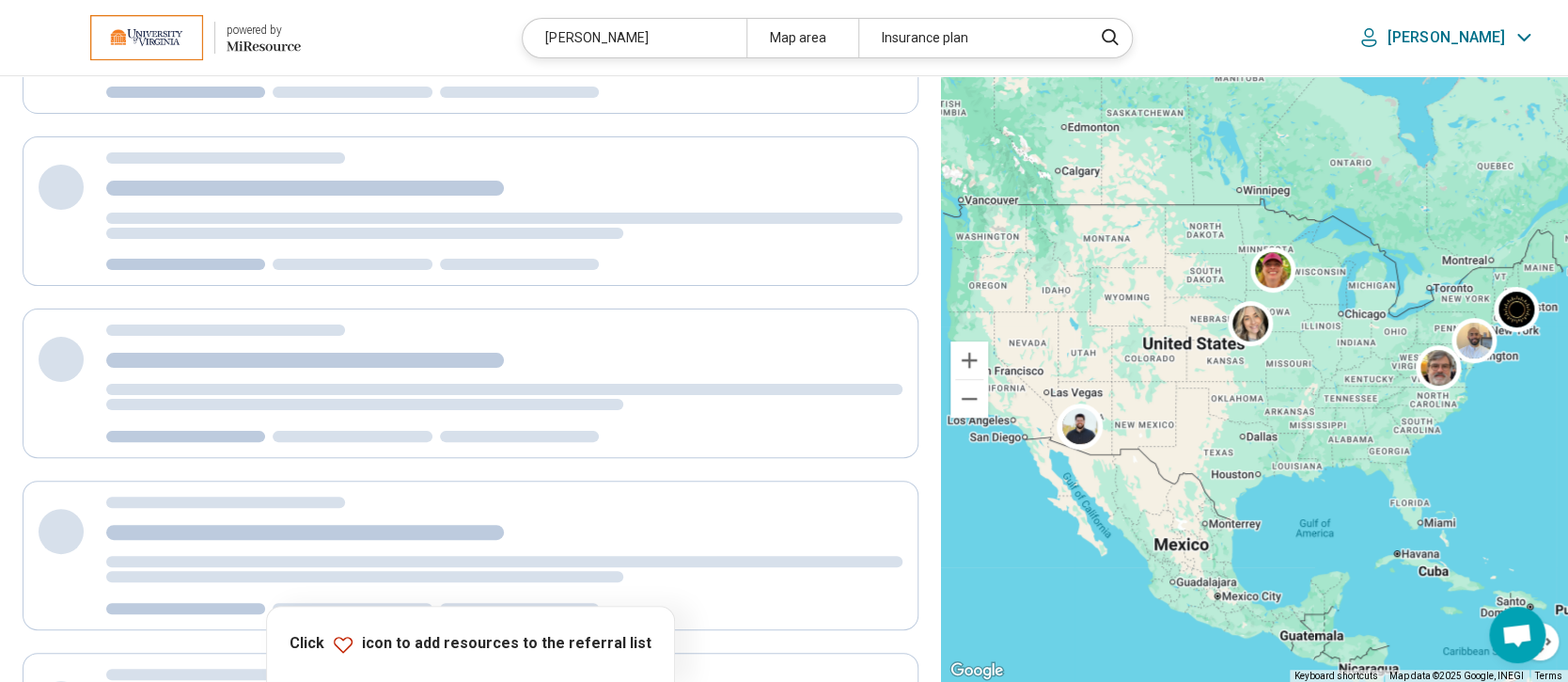
scroll to position [18, 0]
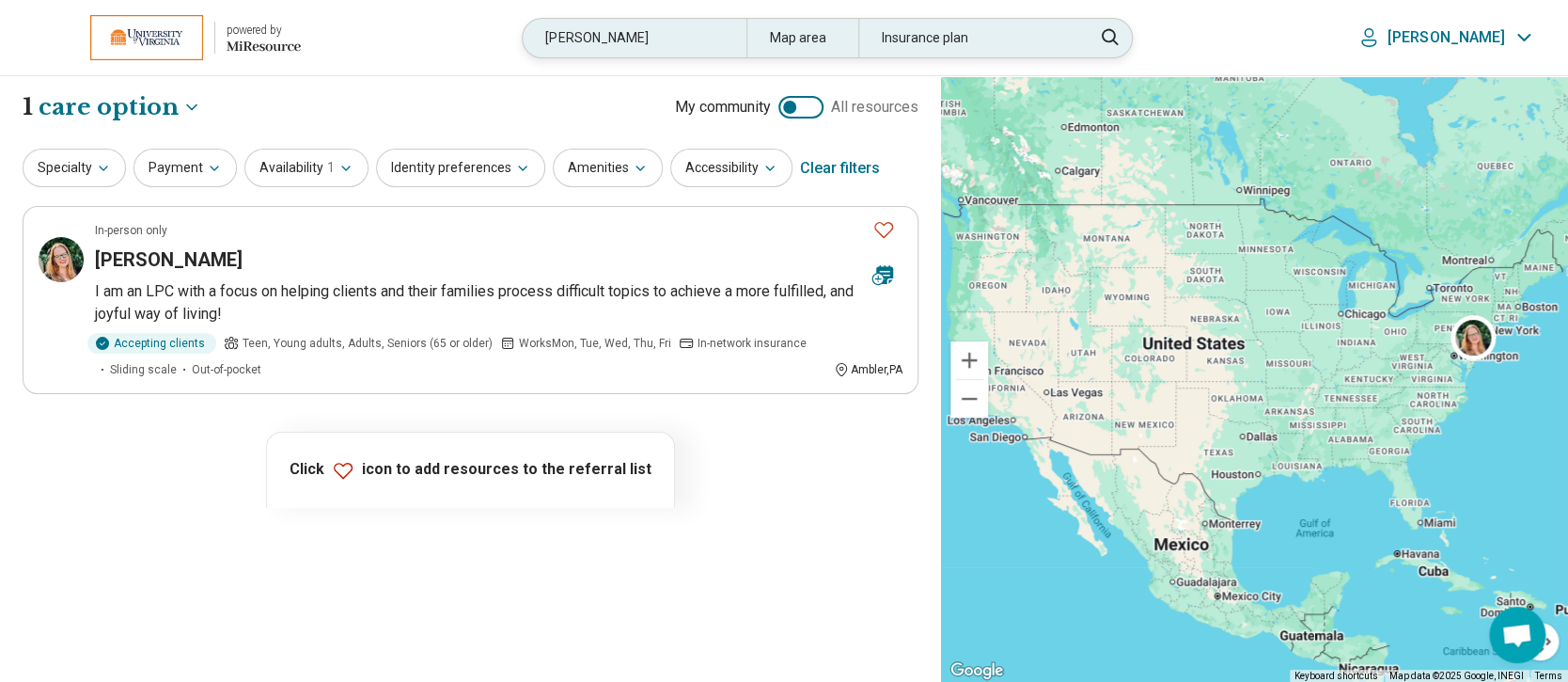
click at [667, 32] on div "reilly" at bounding box center [634, 38] width 222 height 39
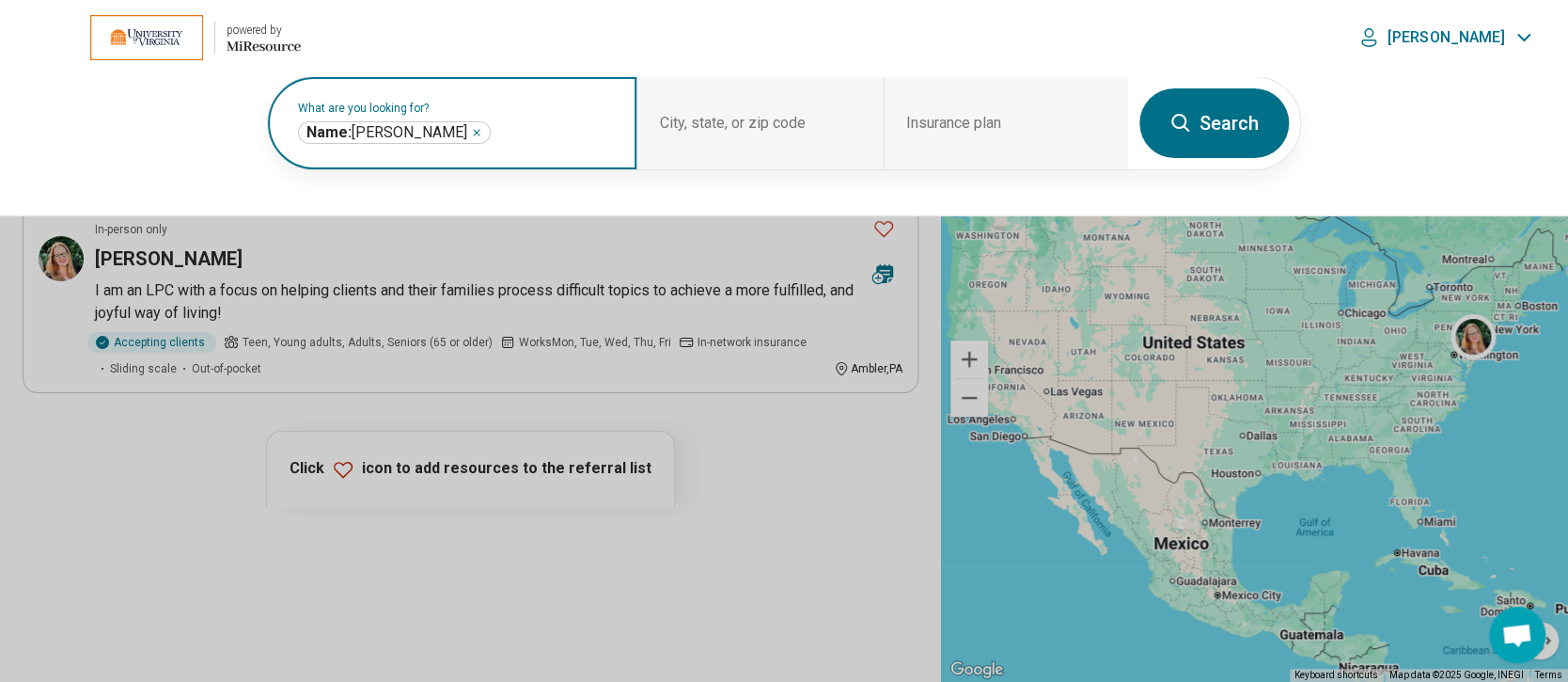
click at [471, 135] on icon "Remove" at bounding box center [477, 133] width 12 height 12
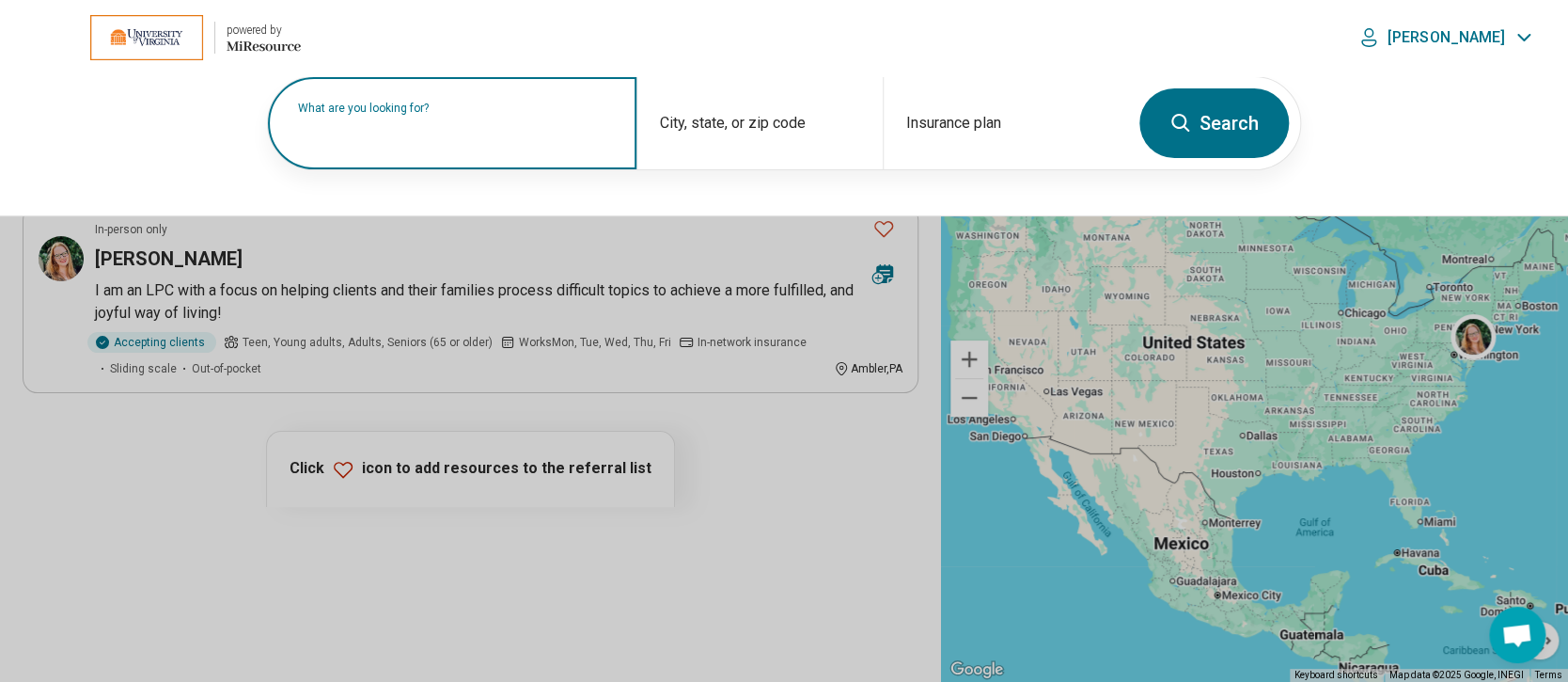
click at [395, 135] on input "text" at bounding box center [456, 132] width 316 height 22
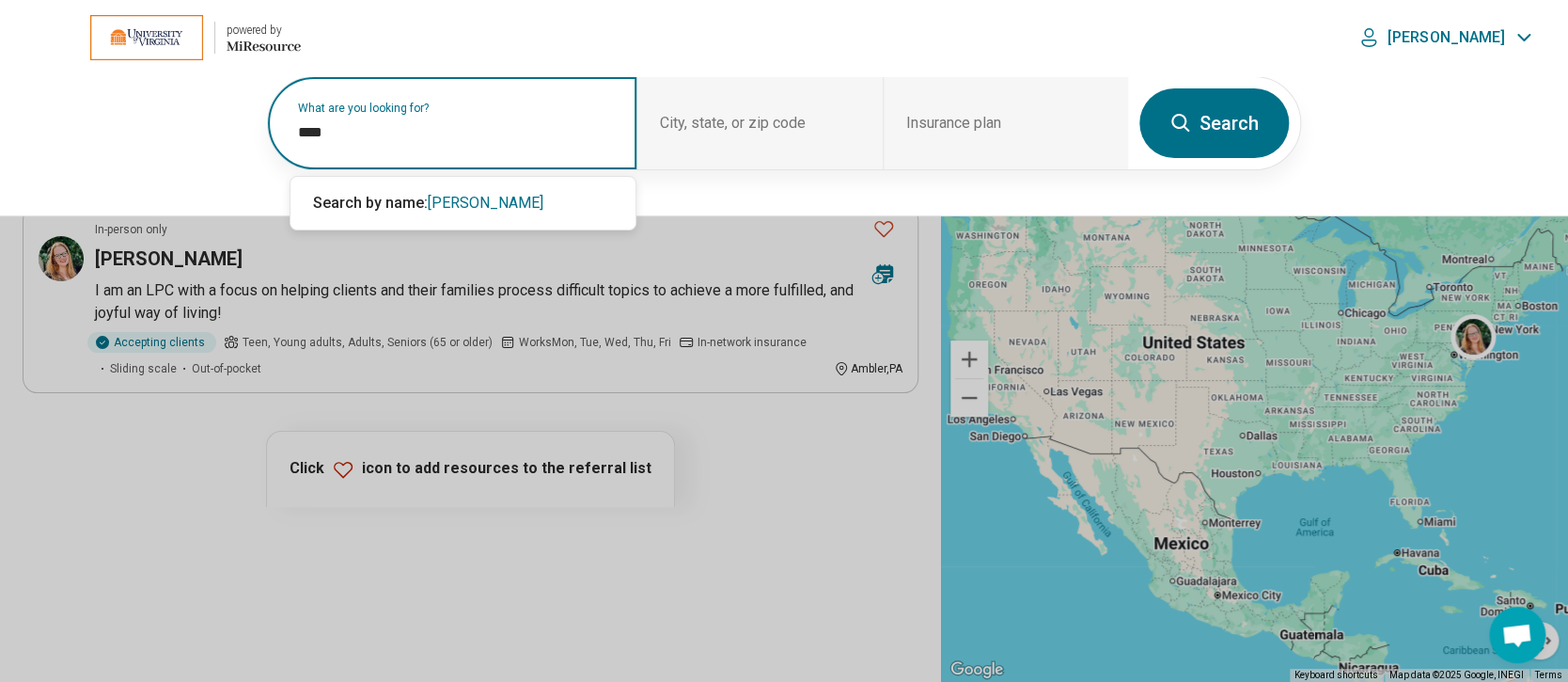
type input "****"
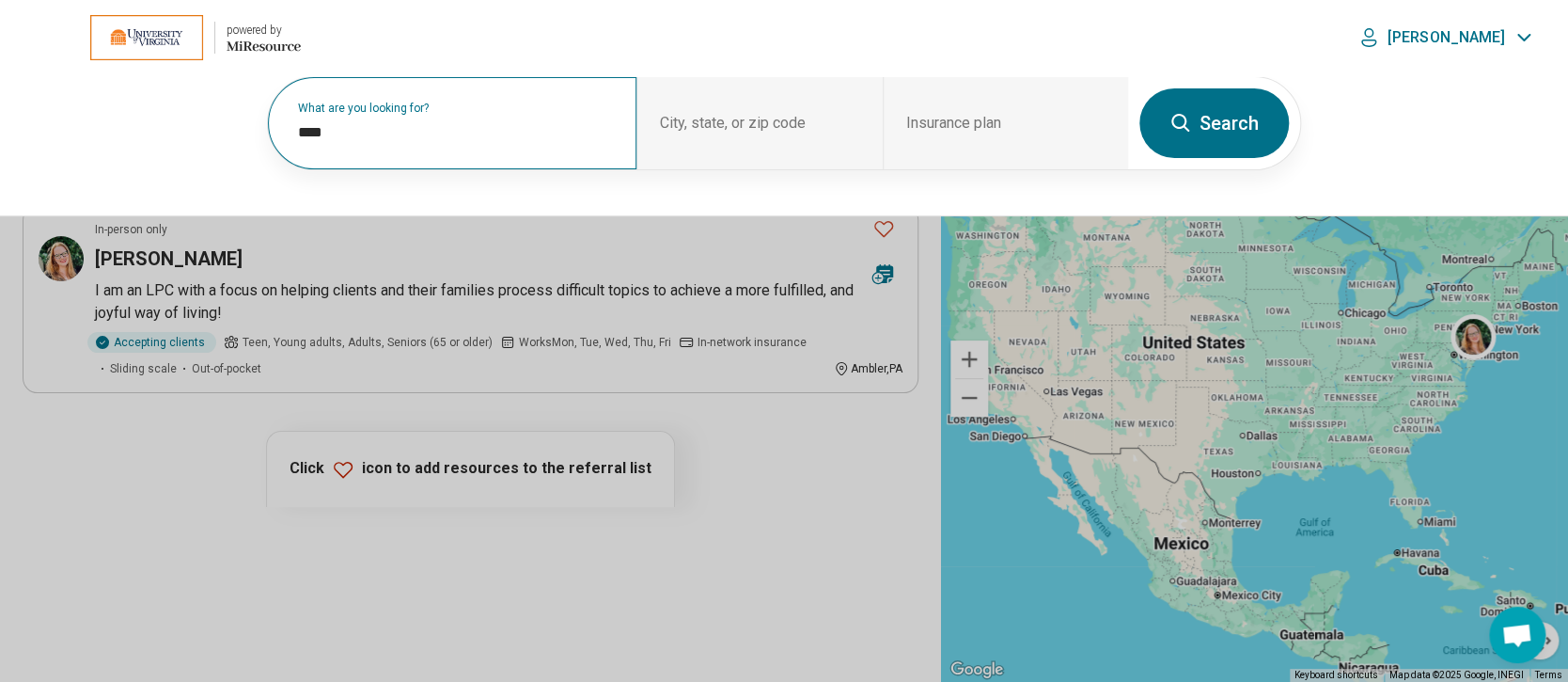
click at [1205, 110] on button "Search" at bounding box center [1214, 123] width 149 height 69
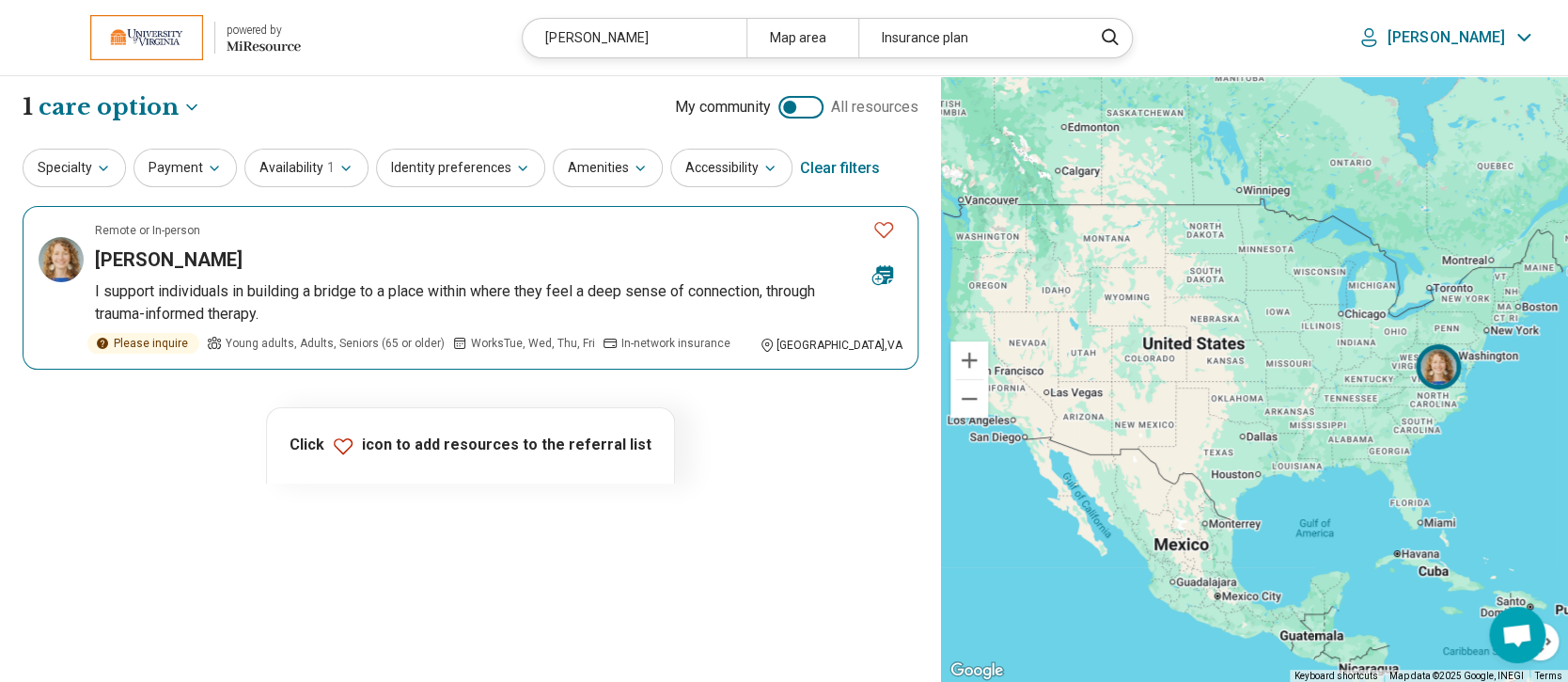
click at [112, 250] on h3 "Lanz Travers" at bounding box center [168, 259] width 147 height 26
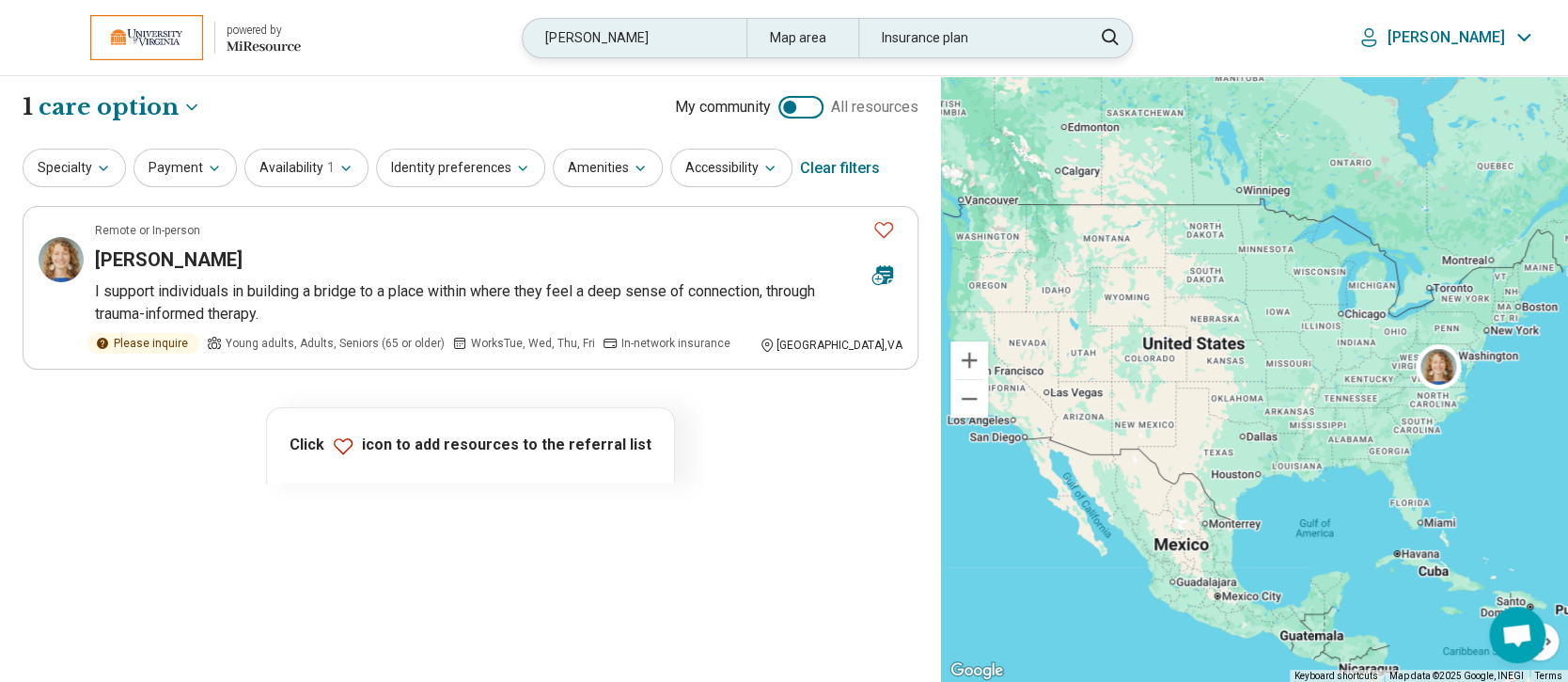
click at [651, 37] on div "lanz" at bounding box center [634, 38] width 222 height 39
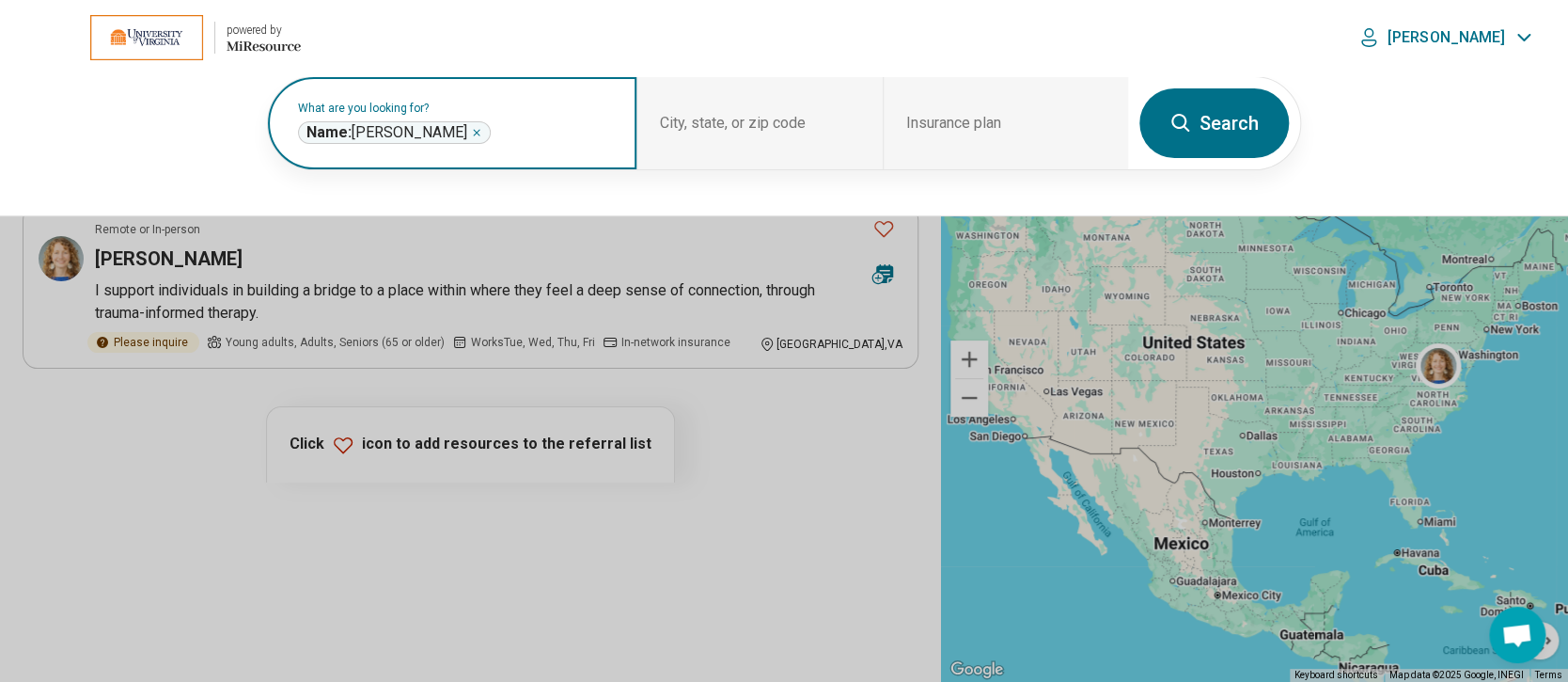
click at [471, 131] on icon "Remove" at bounding box center [477, 133] width 12 height 12
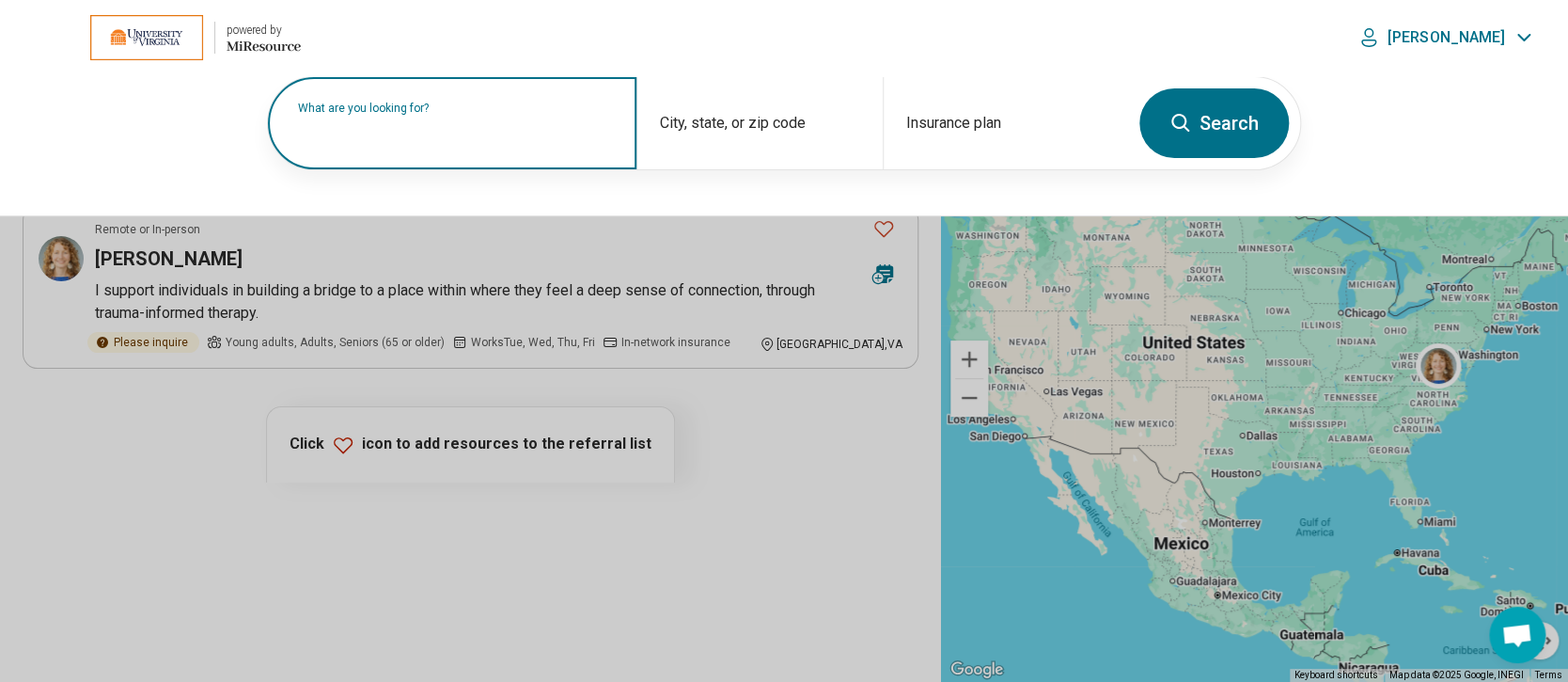
click at [403, 114] on label "What are you looking for?" at bounding box center [456, 108] width 316 height 12
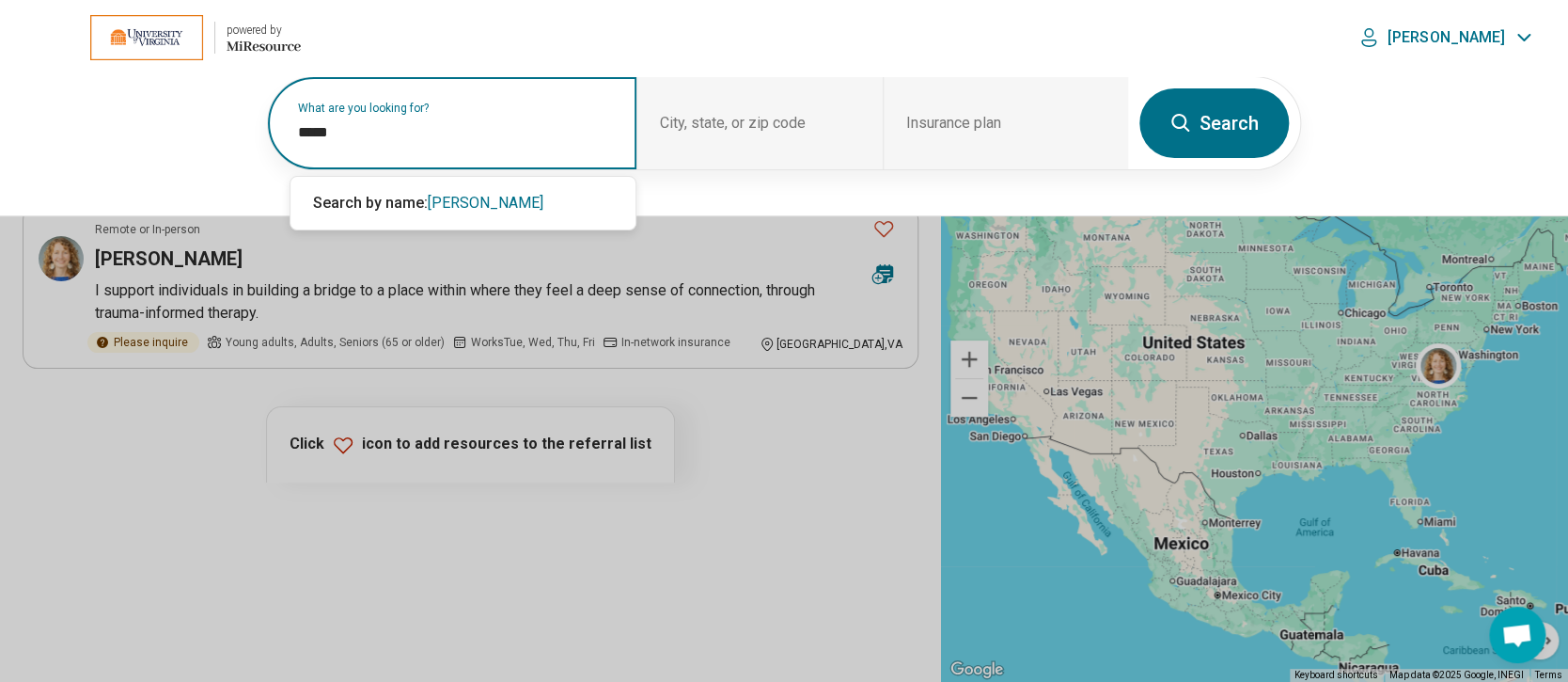
type input "*****"
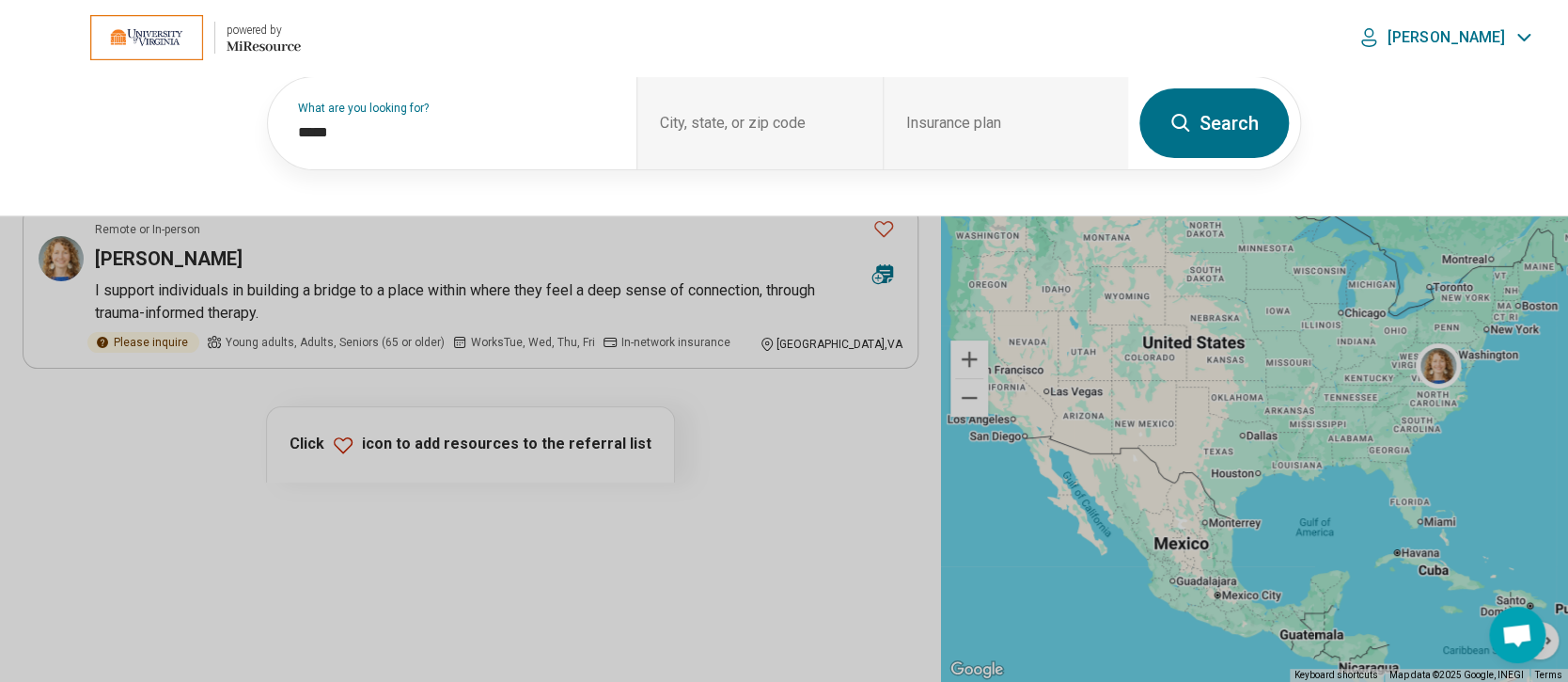
click at [1246, 112] on button "Search" at bounding box center [1214, 123] width 149 height 69
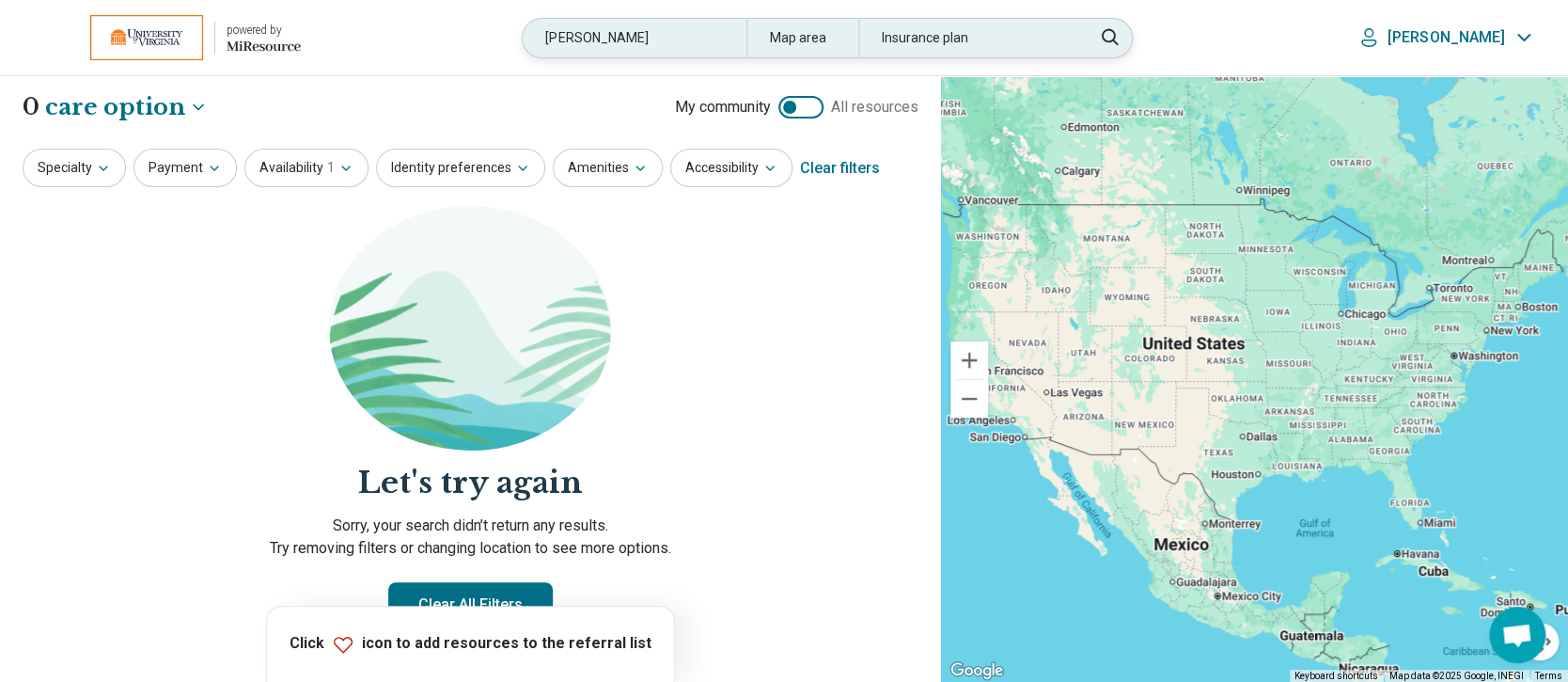
click at [713, 31] on div "hench" at bounding box center [634, 38] width 222 height 39
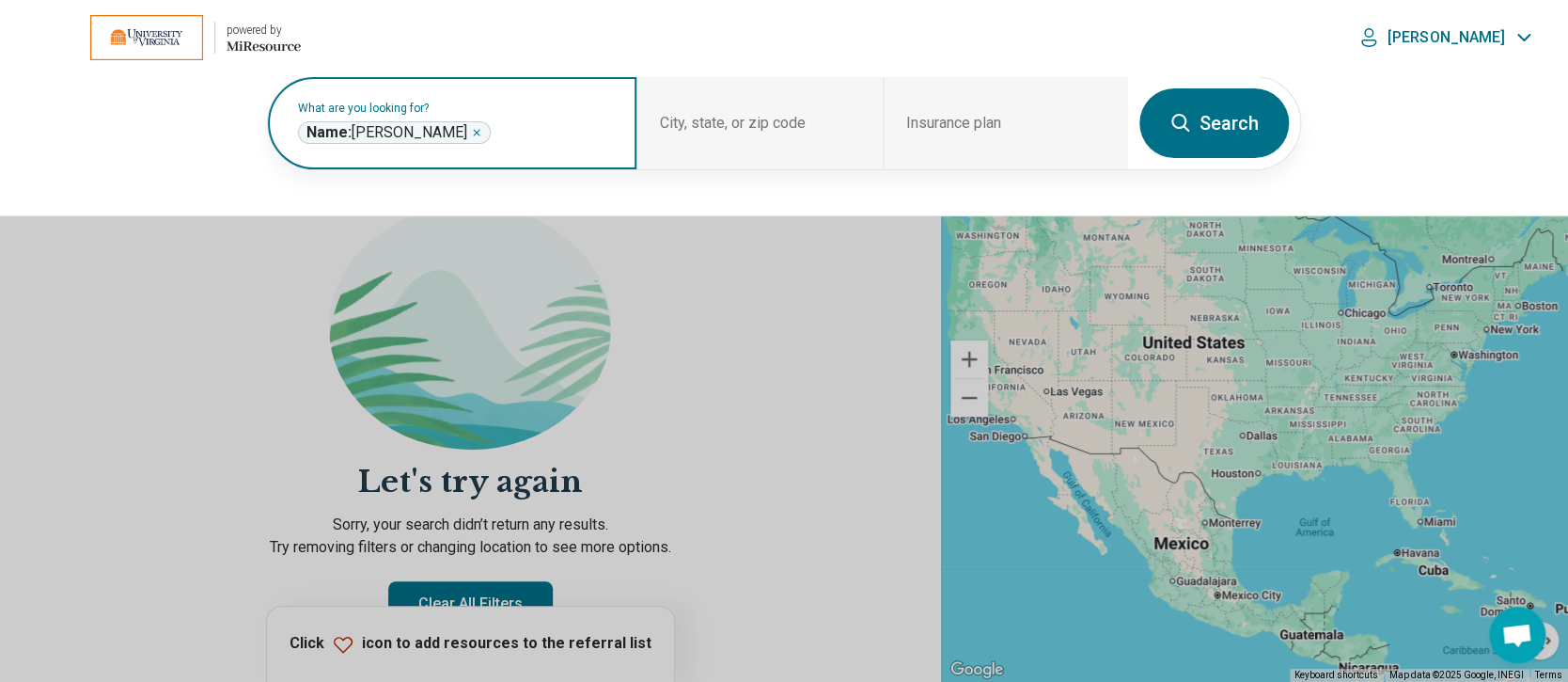
click at [471, 132] on icon "Remove" at bounding box center [477, 133] width 12 height 12
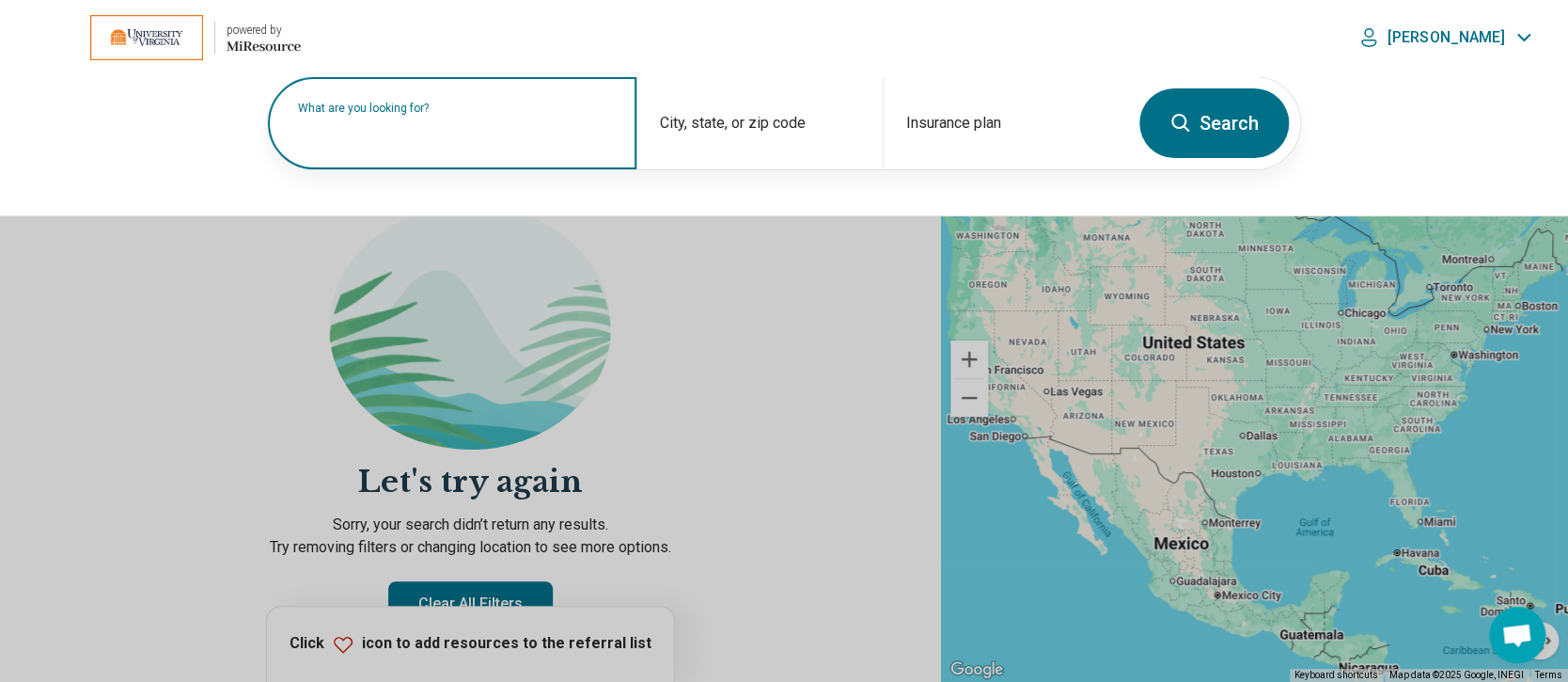
click at [424, 114] on label "What are you looking for?" at bounding box center [456, 108] width 316 height 12
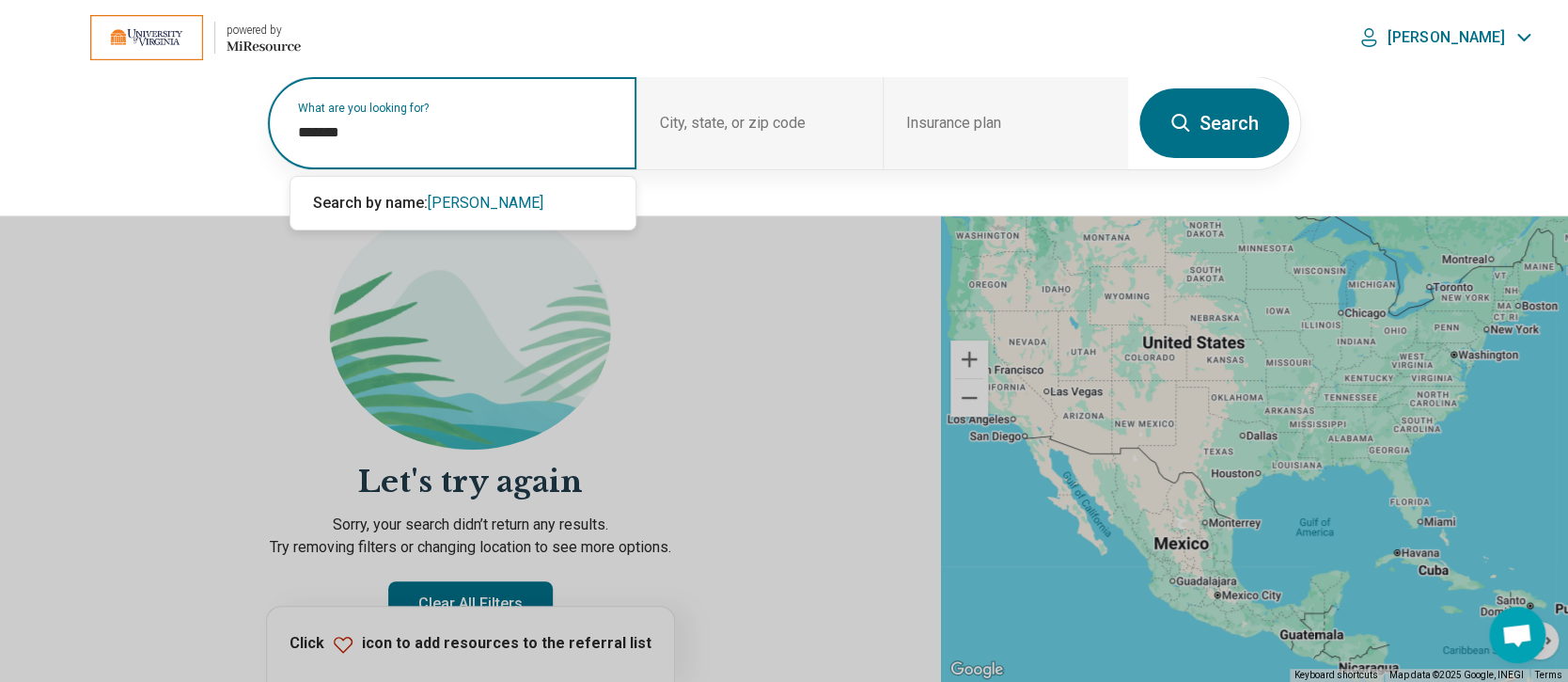
type input "*******"
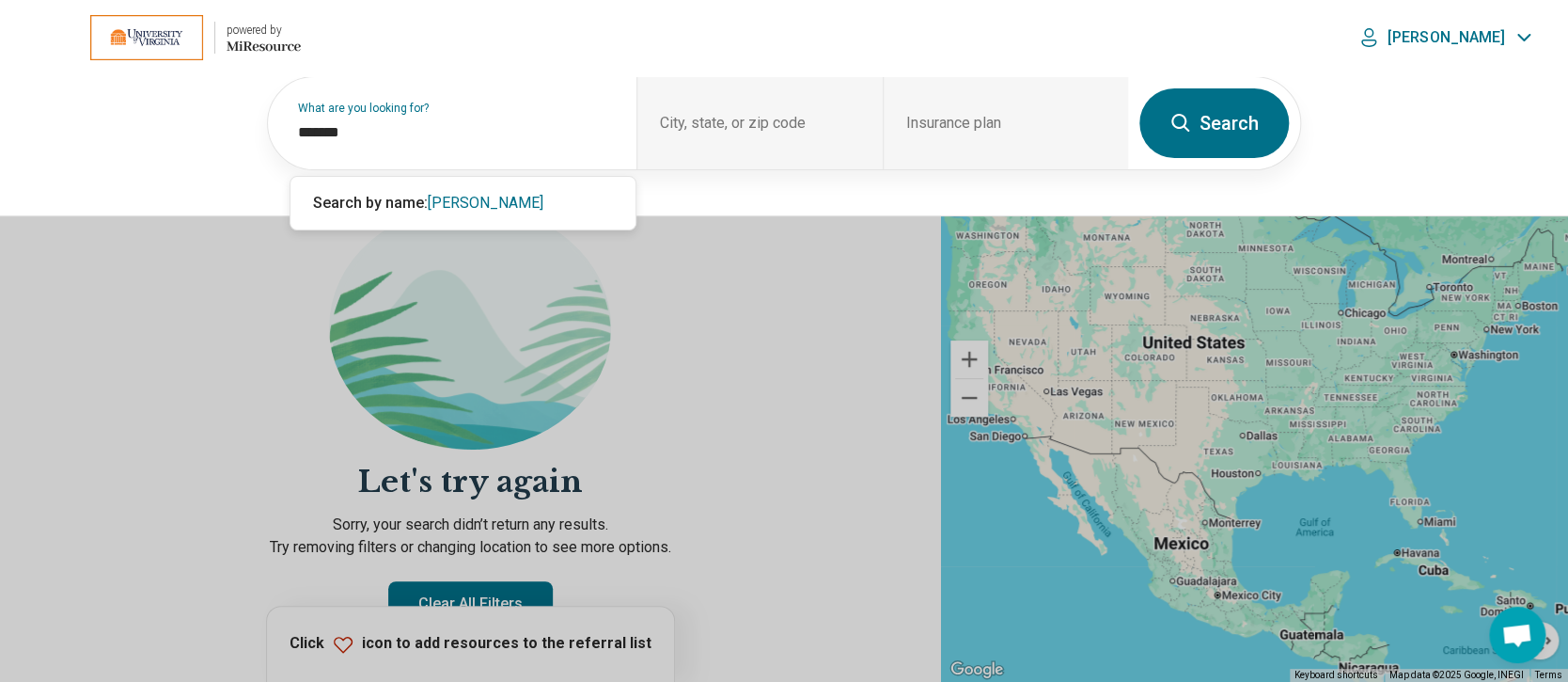
click at [1251, 126] on button "Search" at bounding box center [1214, 123] width 149 height 69
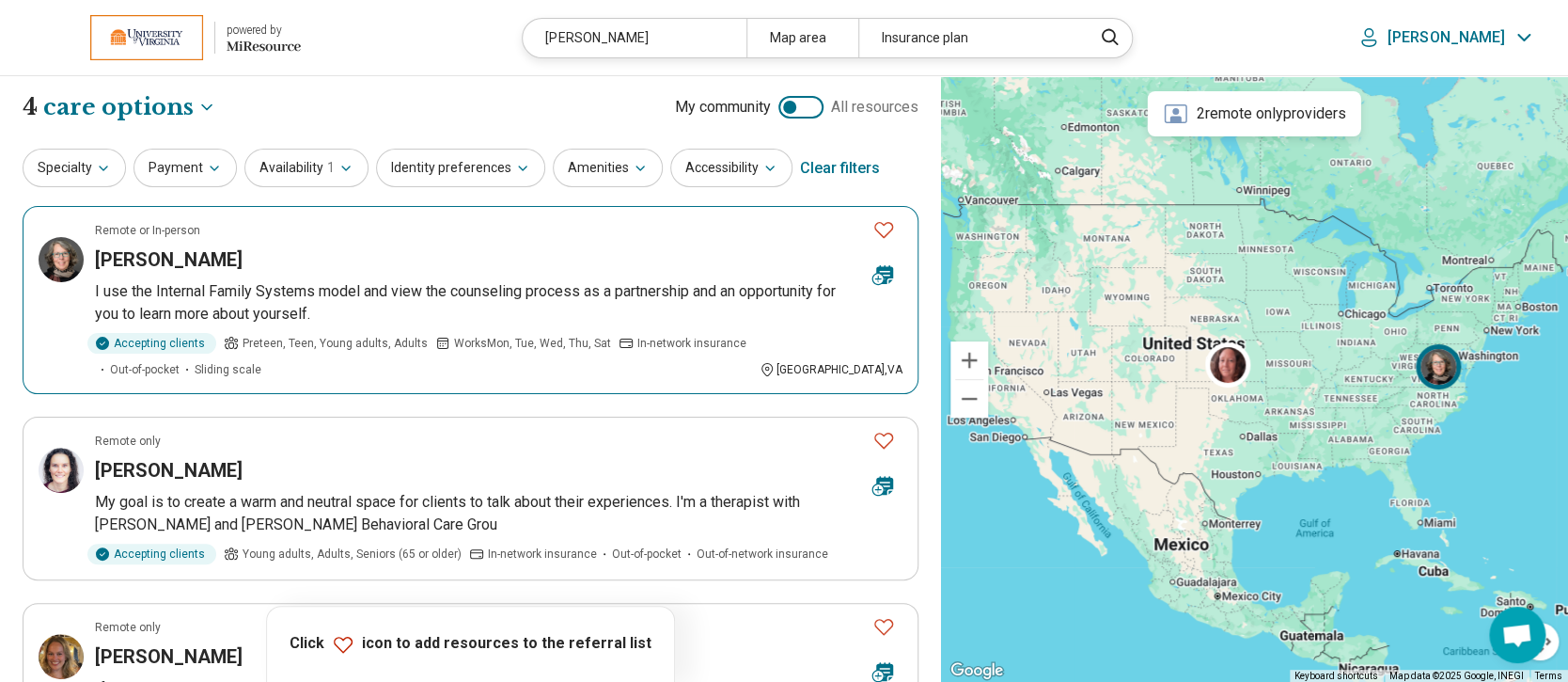
click at [174, 260] on h3 "Terri Higgins" at bounding box center [168, 259] width 147 height 26
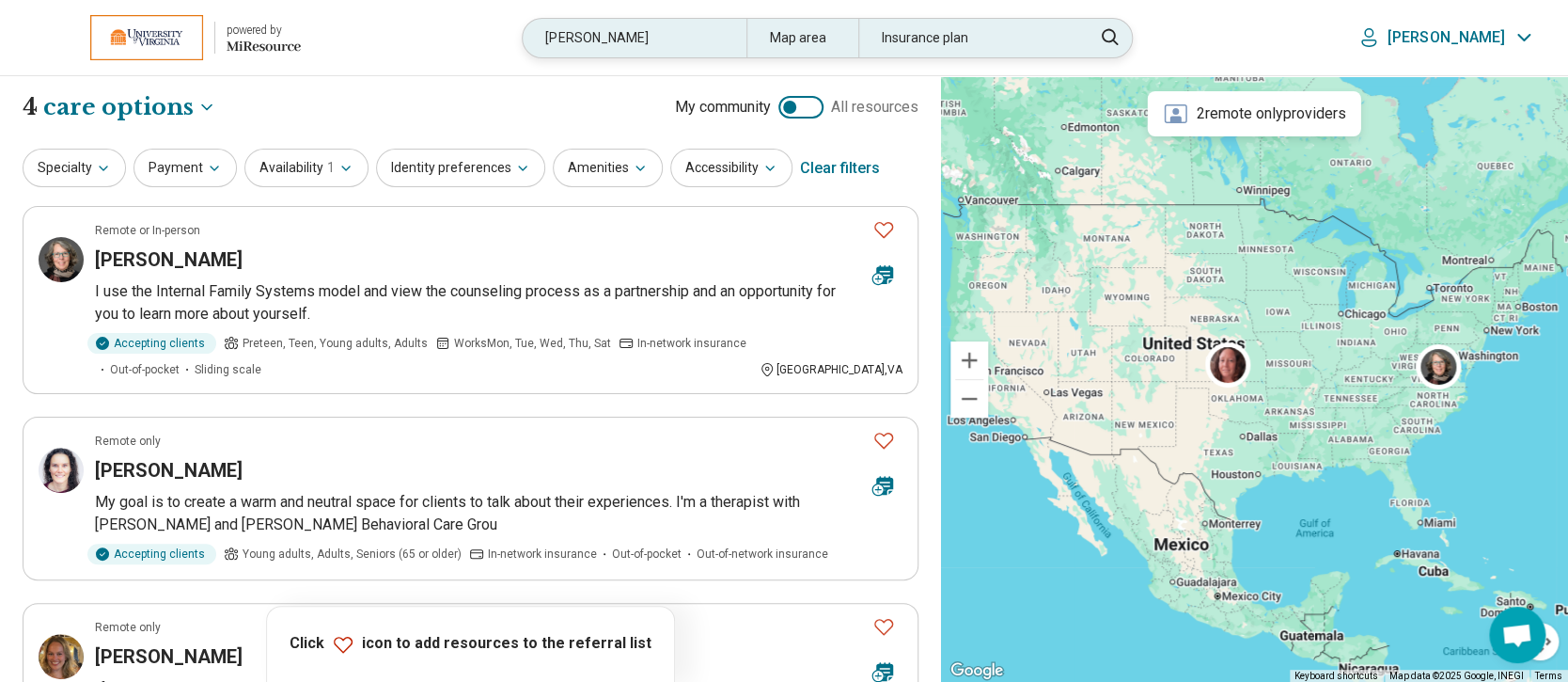
click at [693, 37] on div "higgins" at bounding box center [634, 38] width 222 height 39
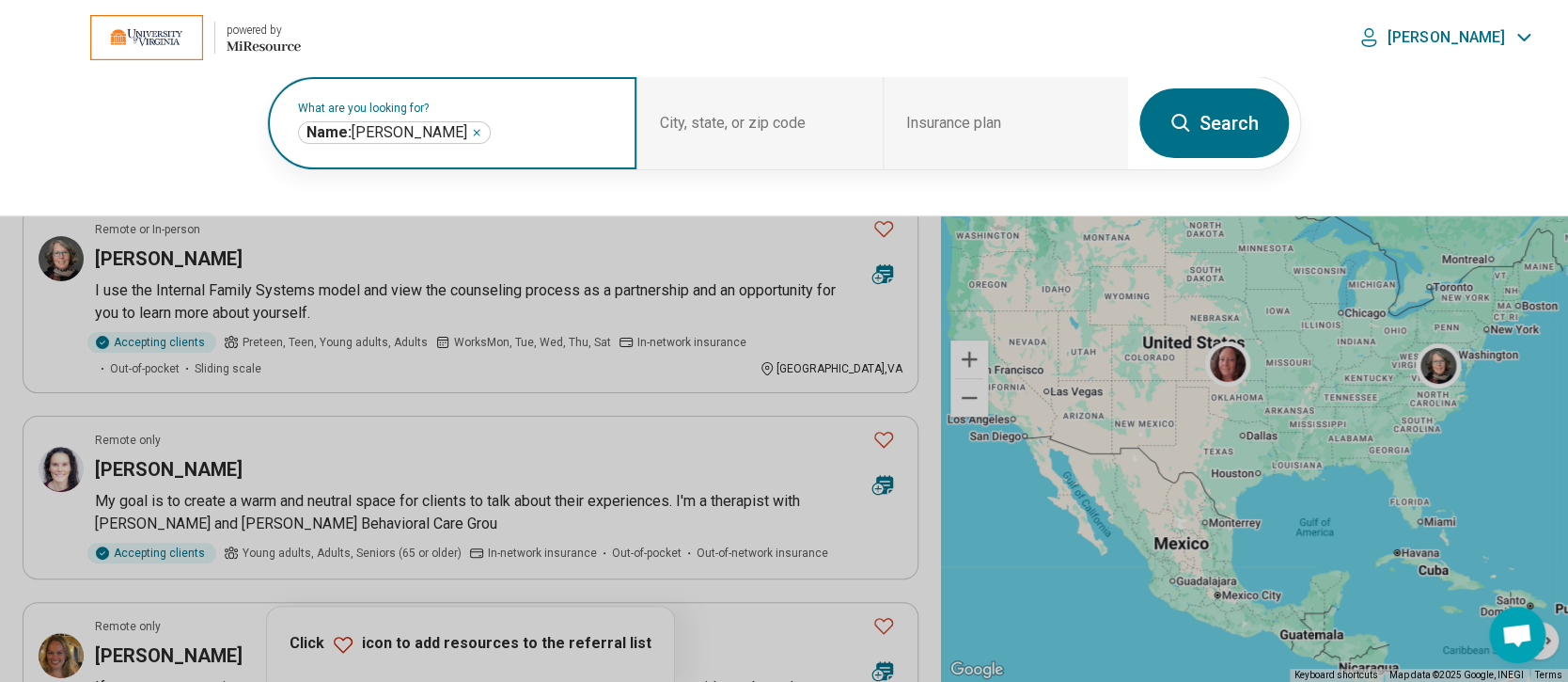
click at [471, 132] on icon "Remove" at bounding box center [477, 133] width 12 height 12
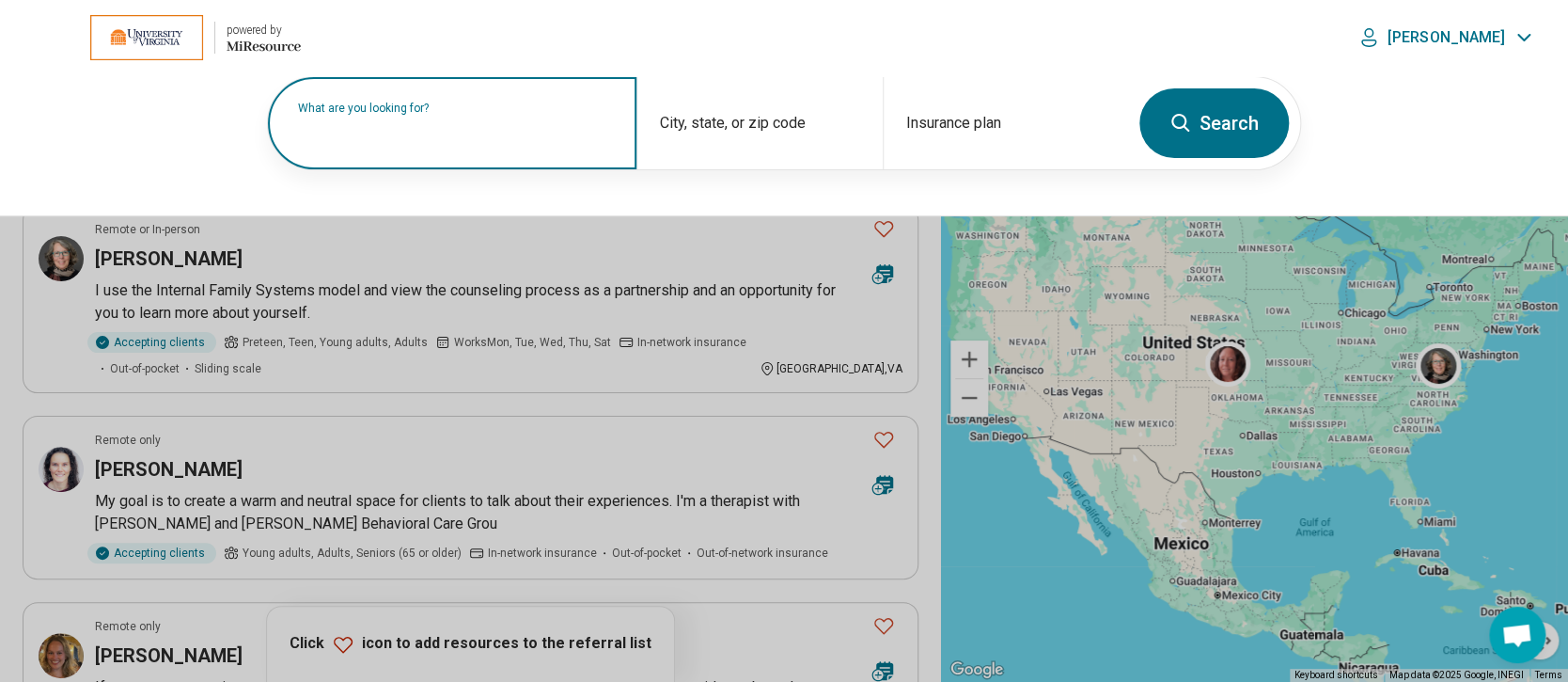
click at [409, 114] on label "What are you looking for?" at bounding box center [456, 108] width 316 height 12
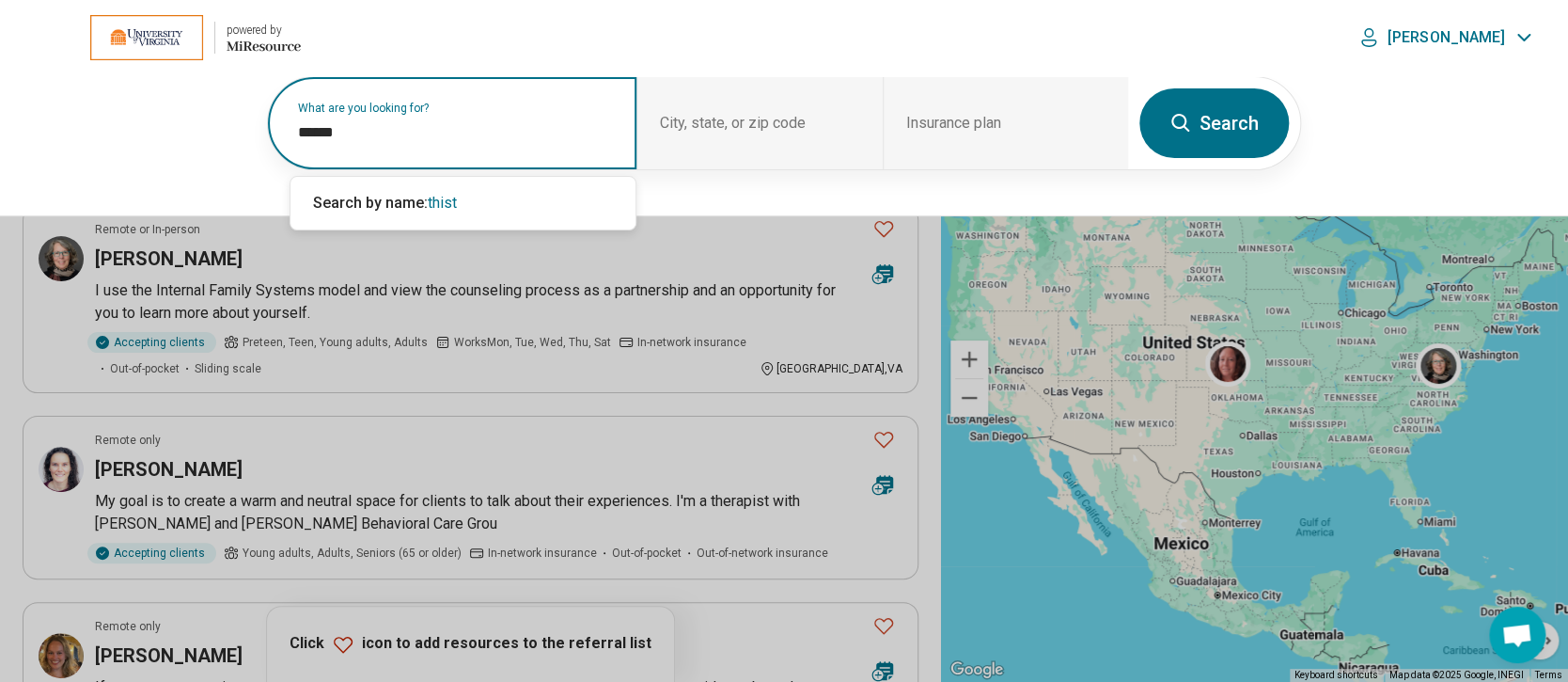
type input "*******"
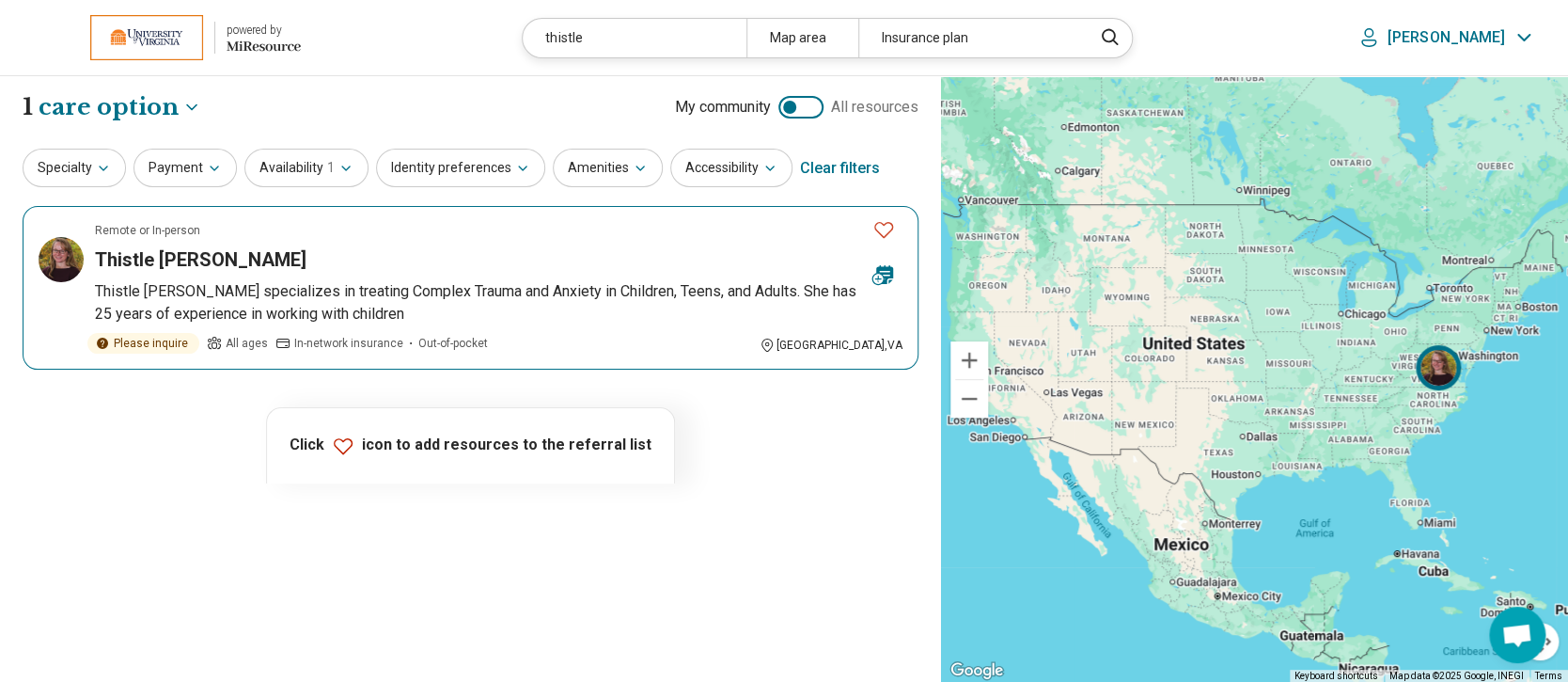
click at [227, 262] on h3 "Thistle Newcomb" at bounding box center [200, 259] width 212 height 26
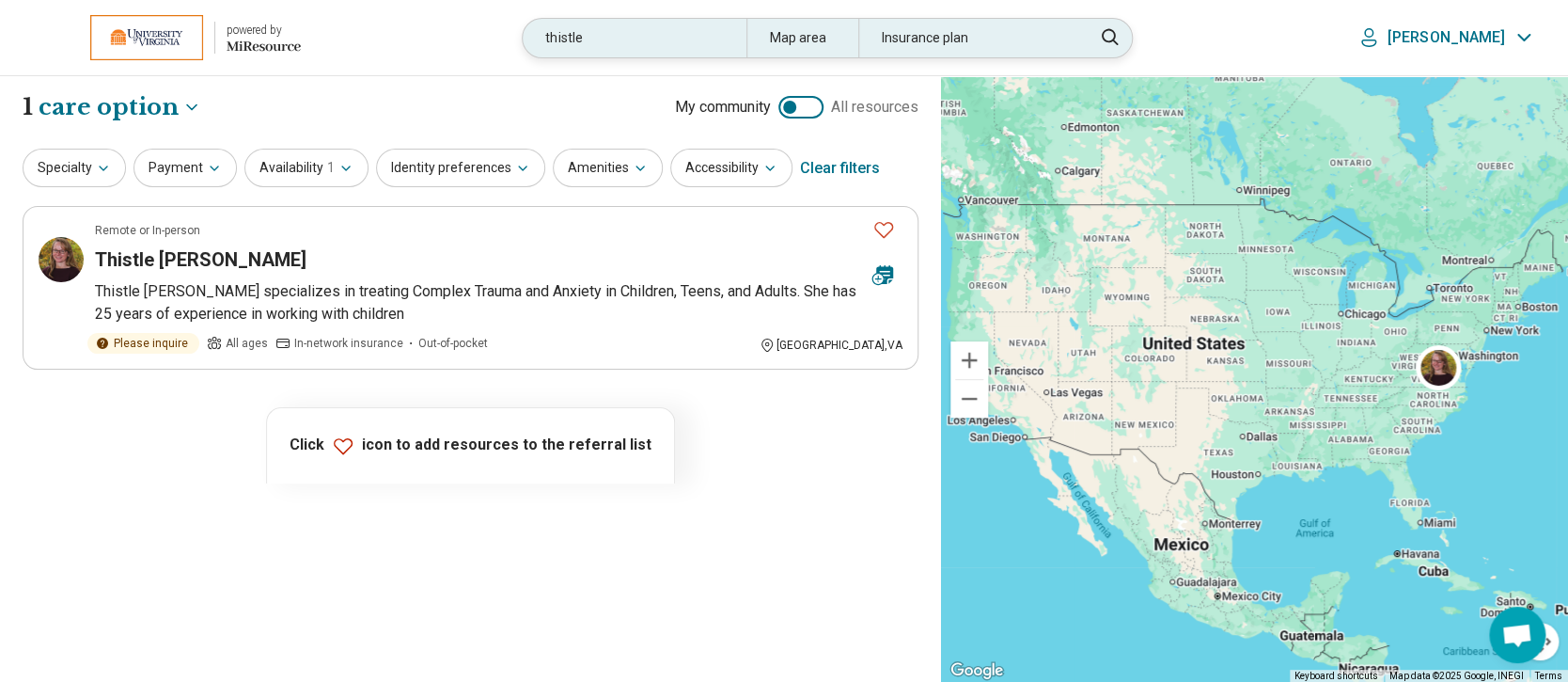
click at [630, 26] on div "thistle" at bounding box center [634, 38] width 222 height 39
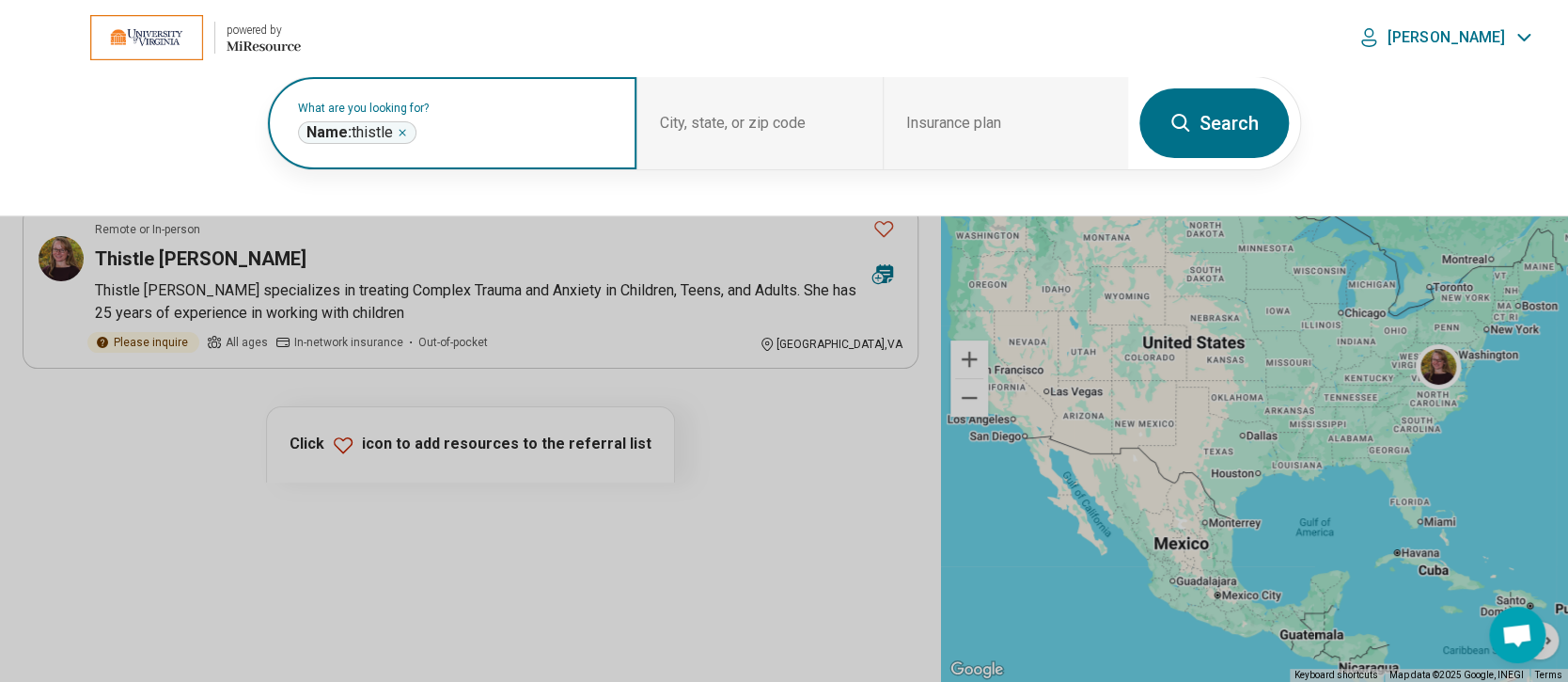
click at [399, 131] on icon "Remove" at bounding box center [403, 133] width 12 height 12
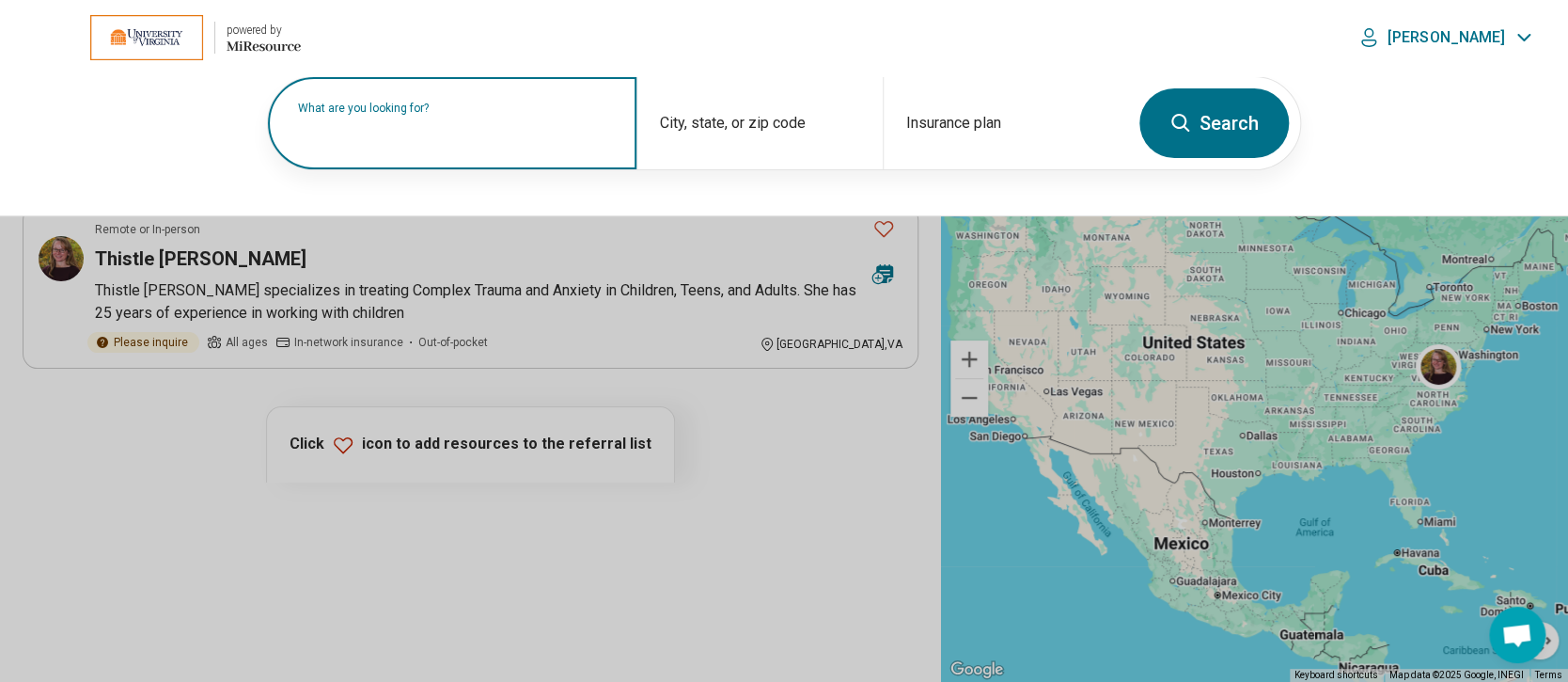
click at [459, 114] on label "What are you looking for?" at bounding box center [456, 108] width 316 height 12
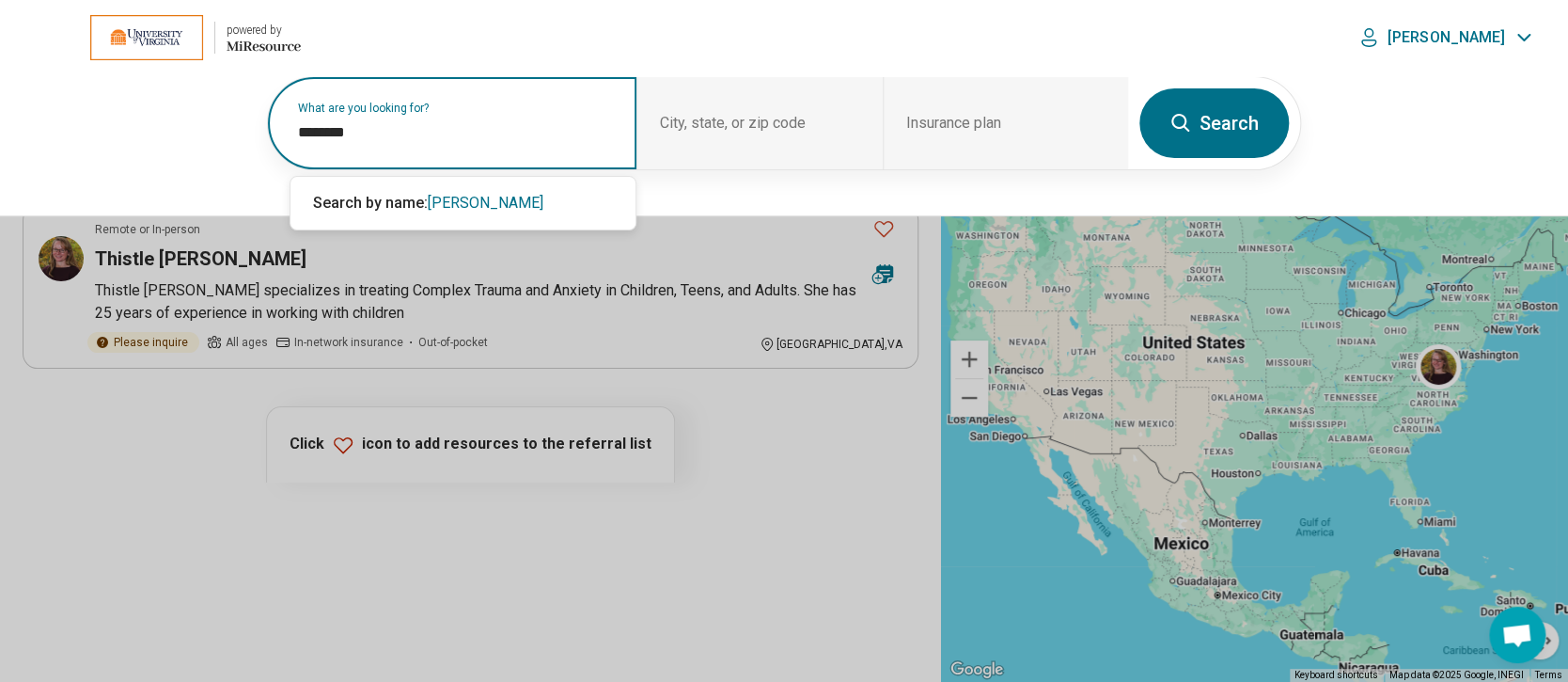
type input "********"
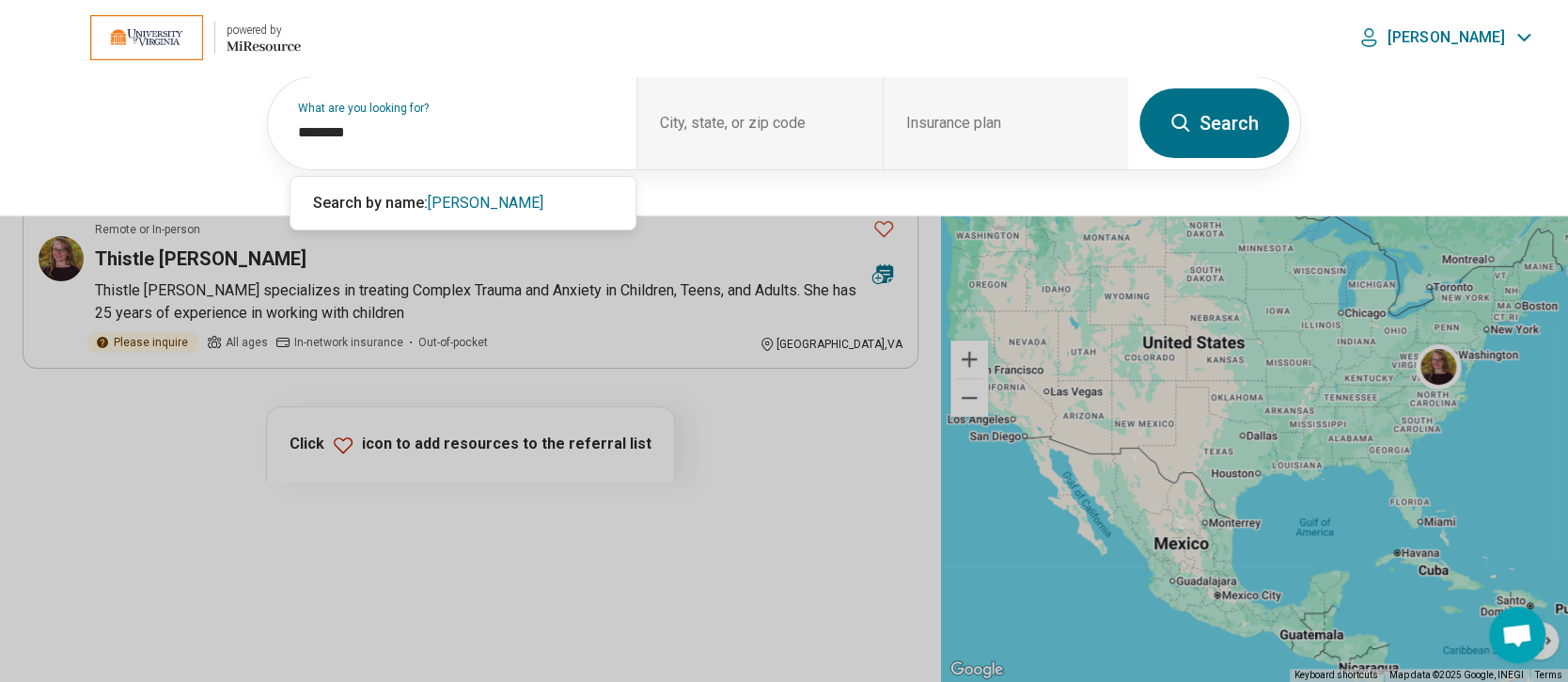
click at [1202, 129] on button "Search" at bounding box center [1214, 123] width 149 height 69
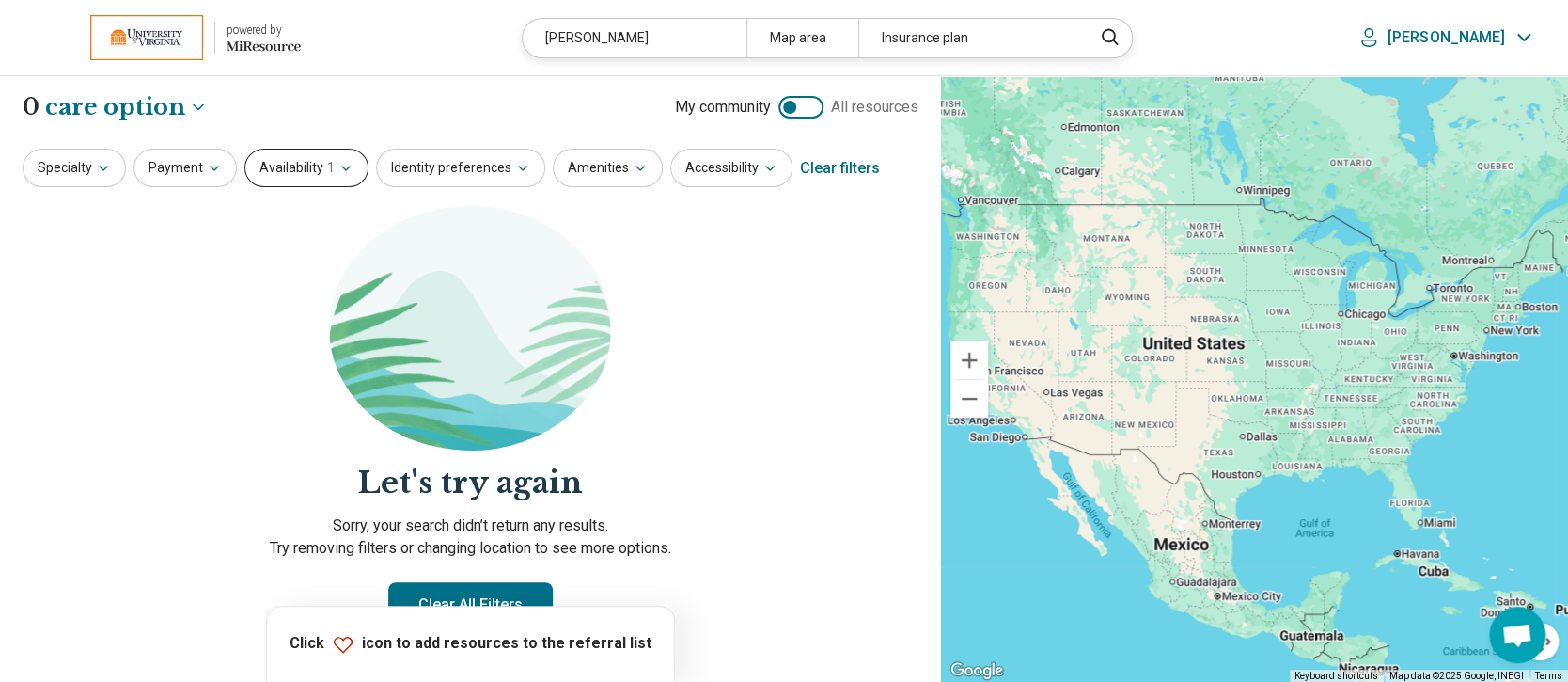
click at [339, 171] on icon "button" at bounding box center [345, 168] width 15 height 15
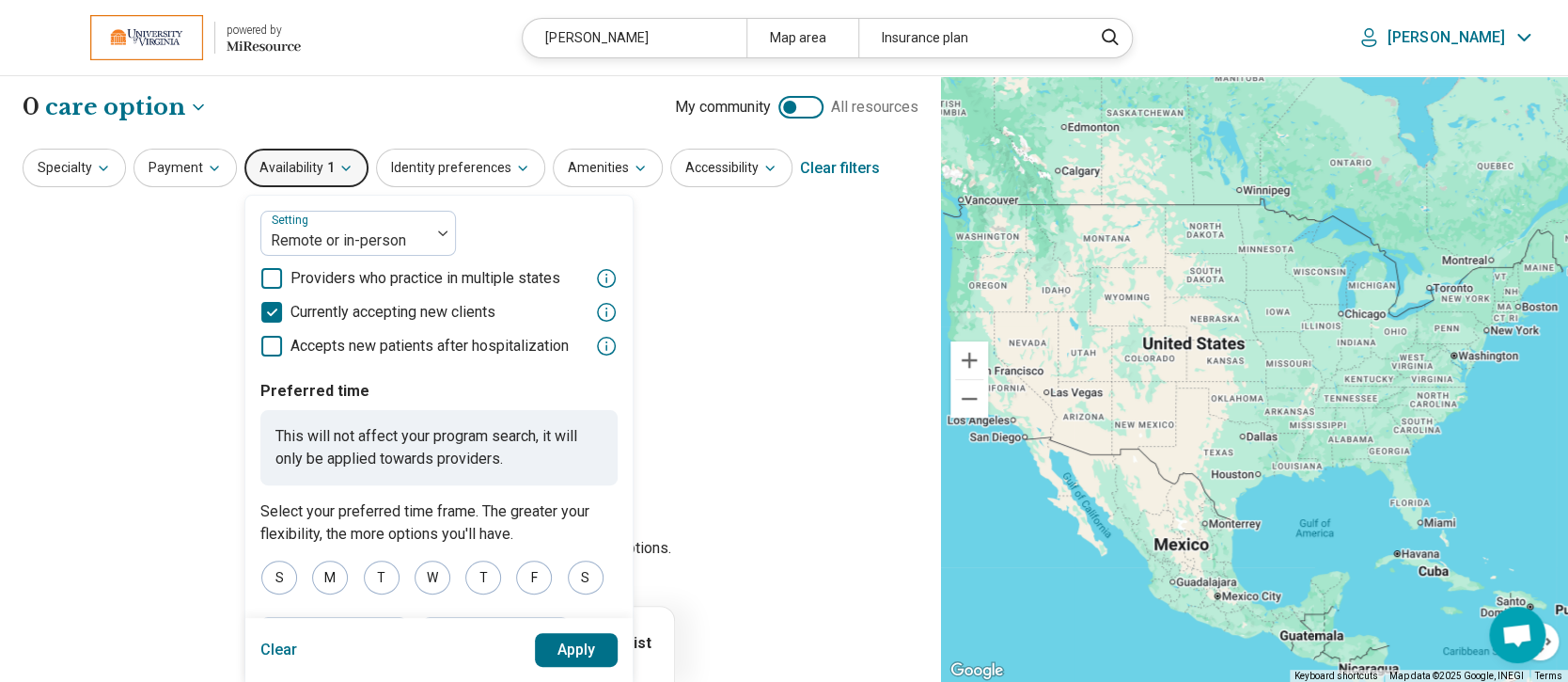
click at [272, 306] on icon at bounding box center [271, 311] width 20 height 20
click at [559, 647] on button "Apply" at bounding box center [577, 649] width 84 height 34
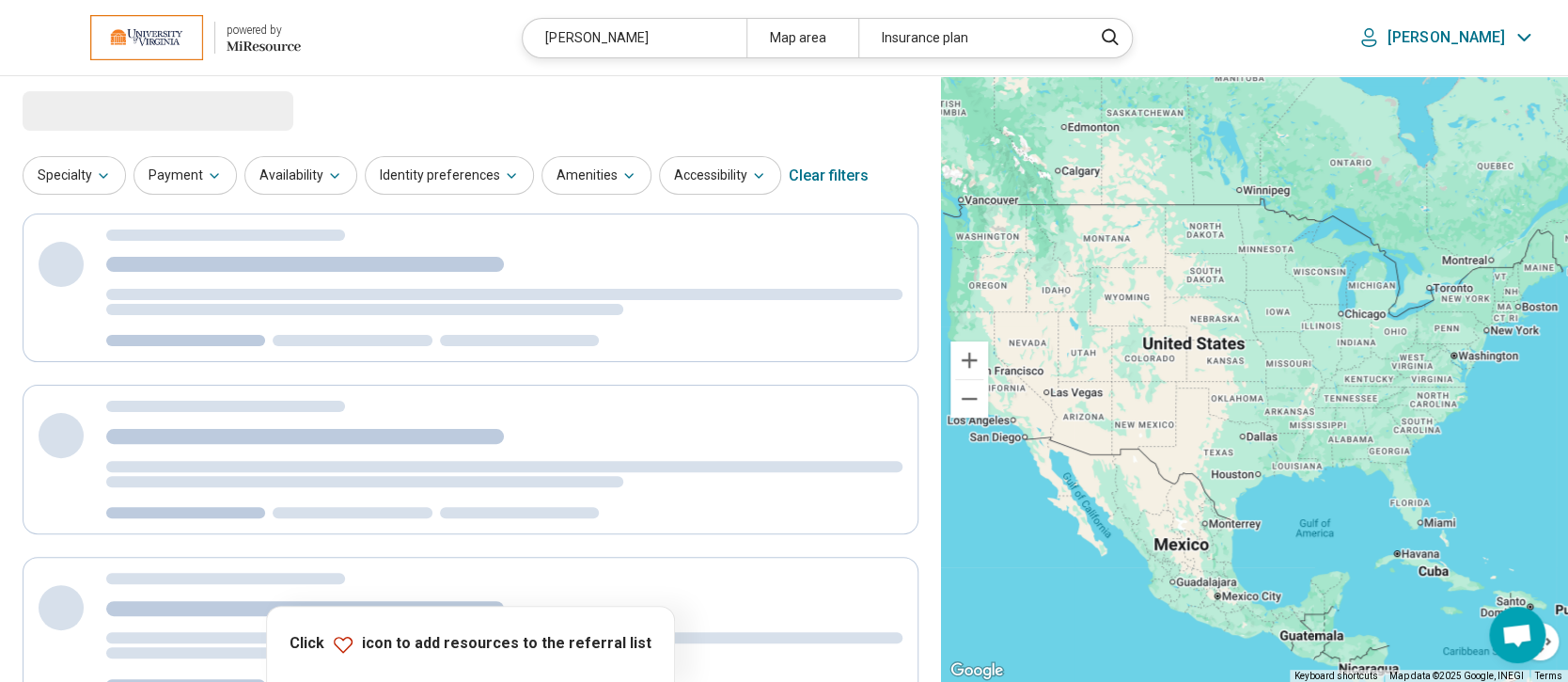
select select "***"
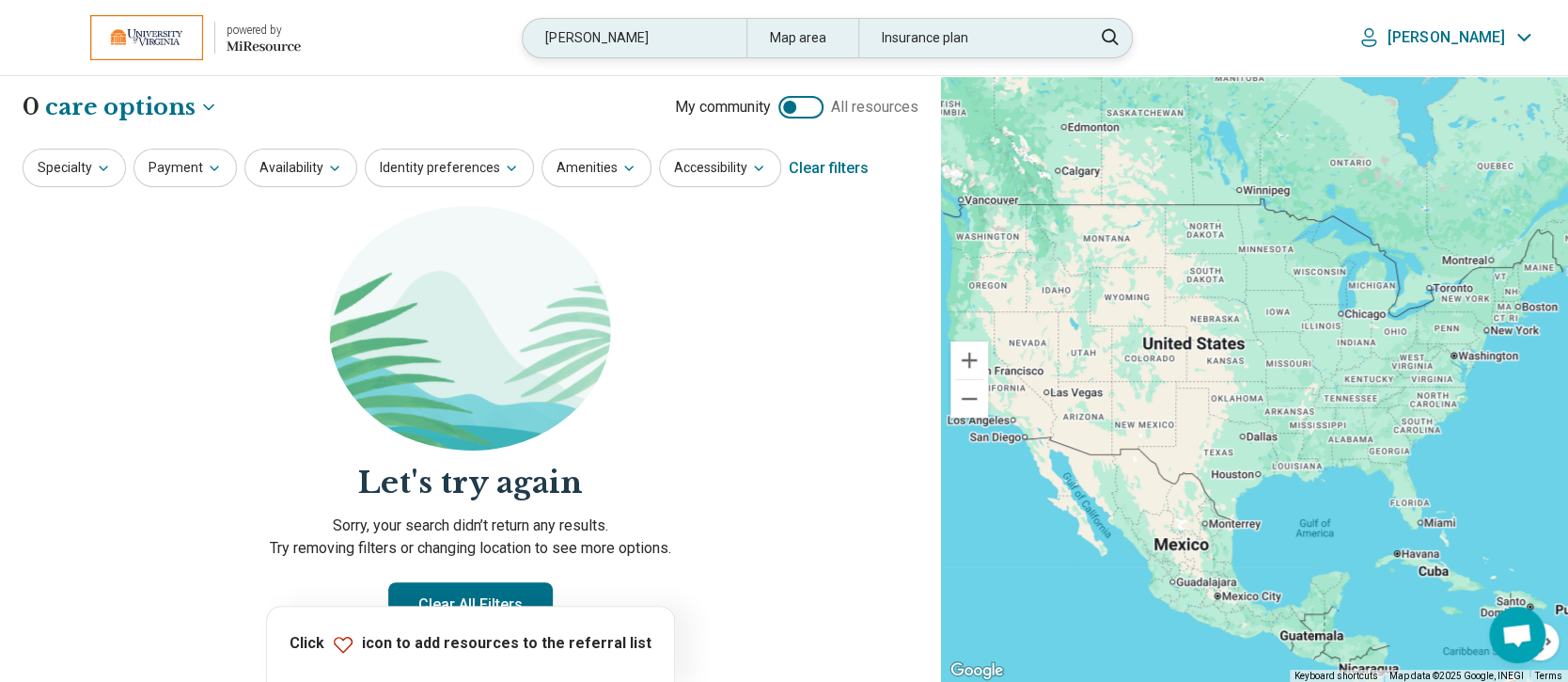
click at [613, 41] on div "winecoff" at bounding box center [634, 38] width 222 height 39
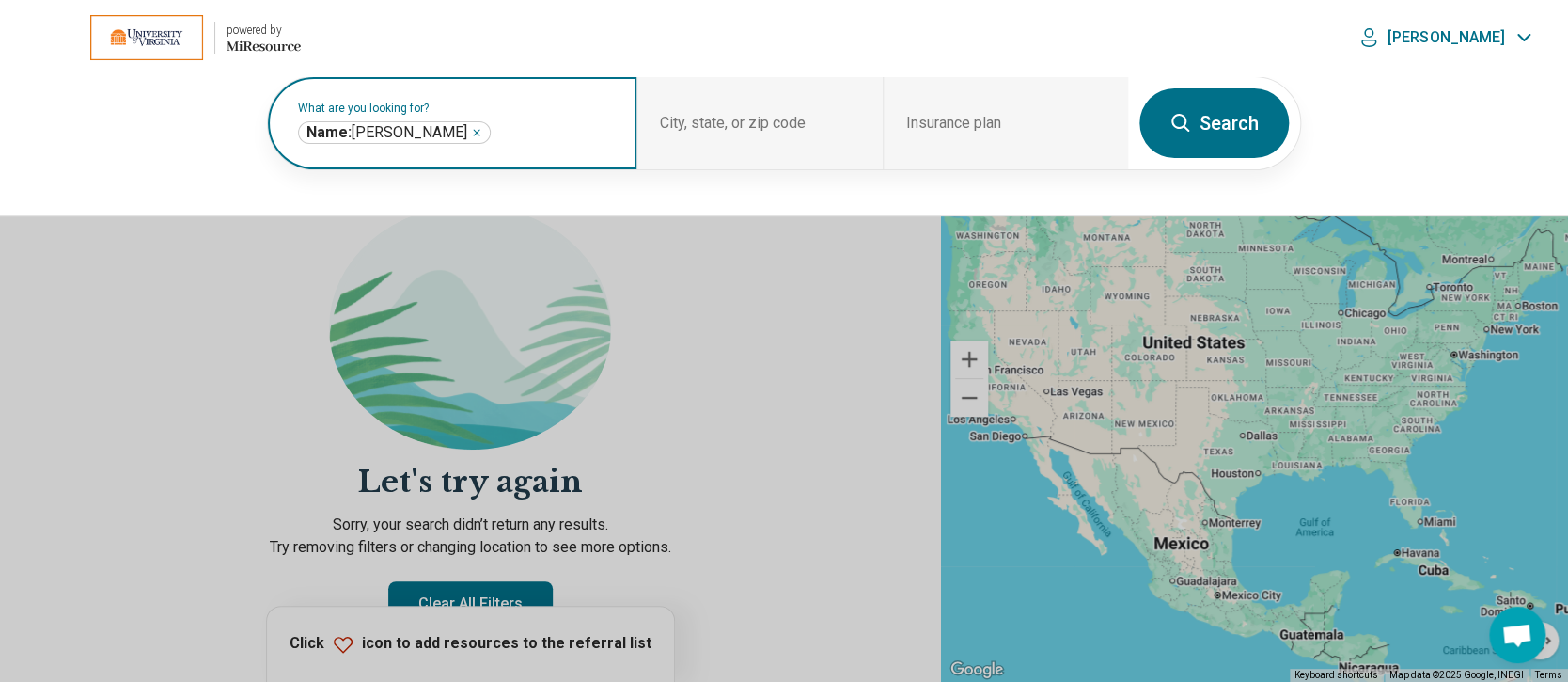
click at [474, 131] on icon "Remove" at bounding box center [477, 133] width 6 height 6
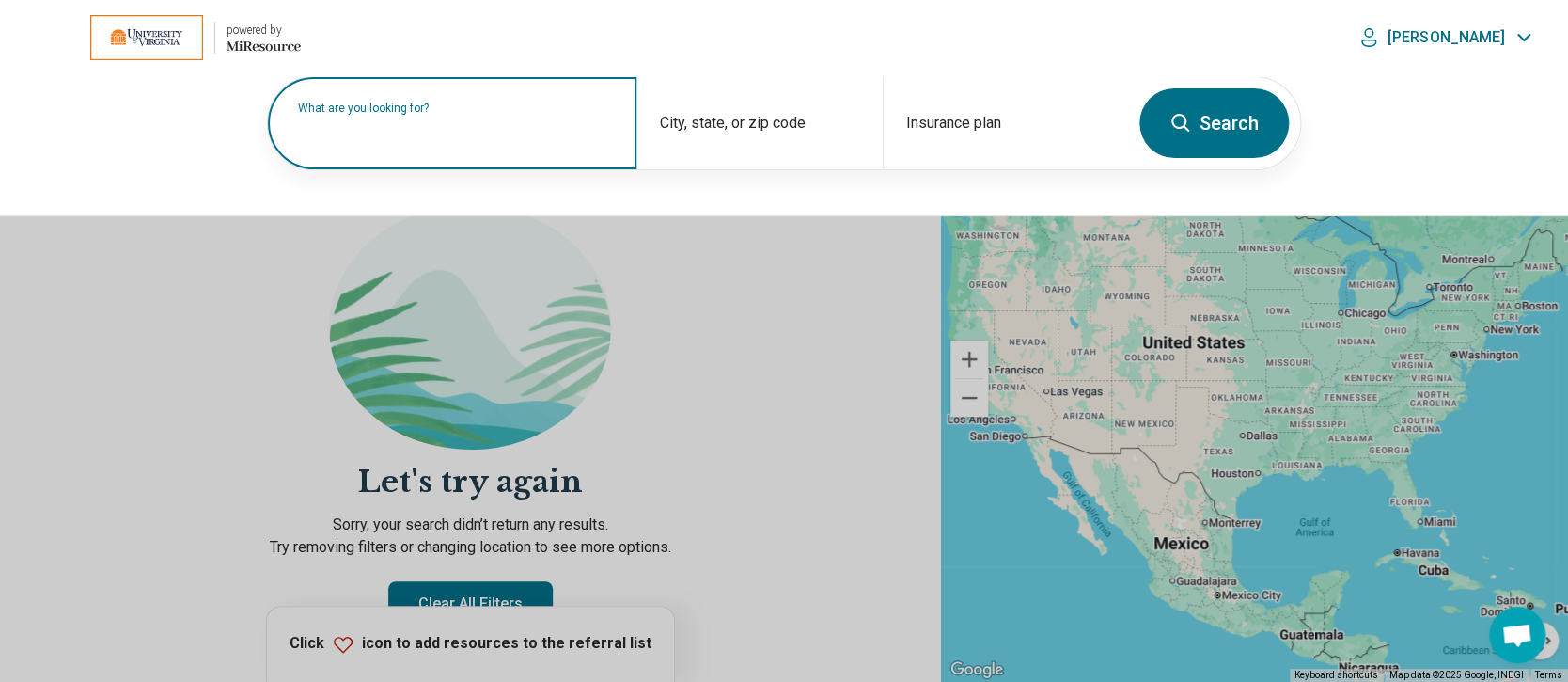
click at [419, 114] on label "What are you looking for?" at bounding box center [456, 108] width 316 height 12
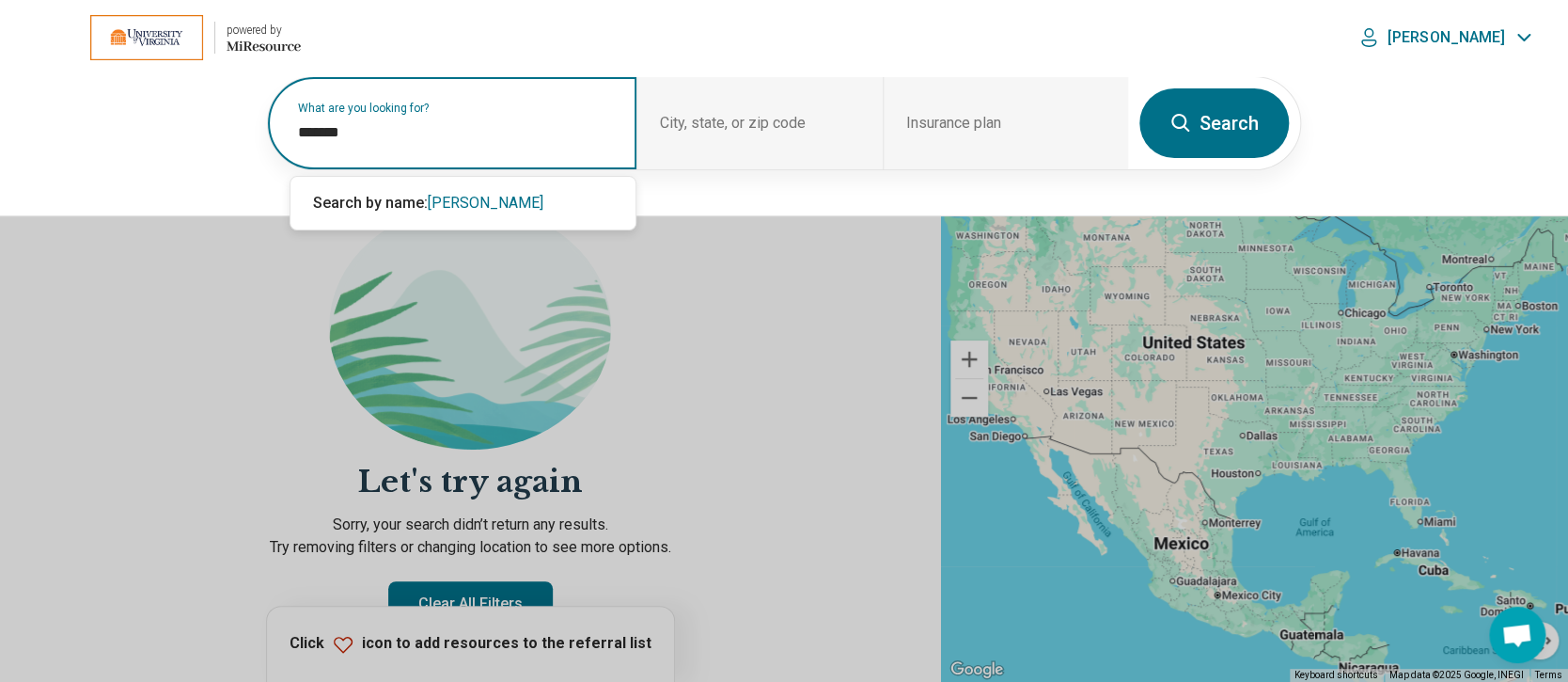
type input "*******"
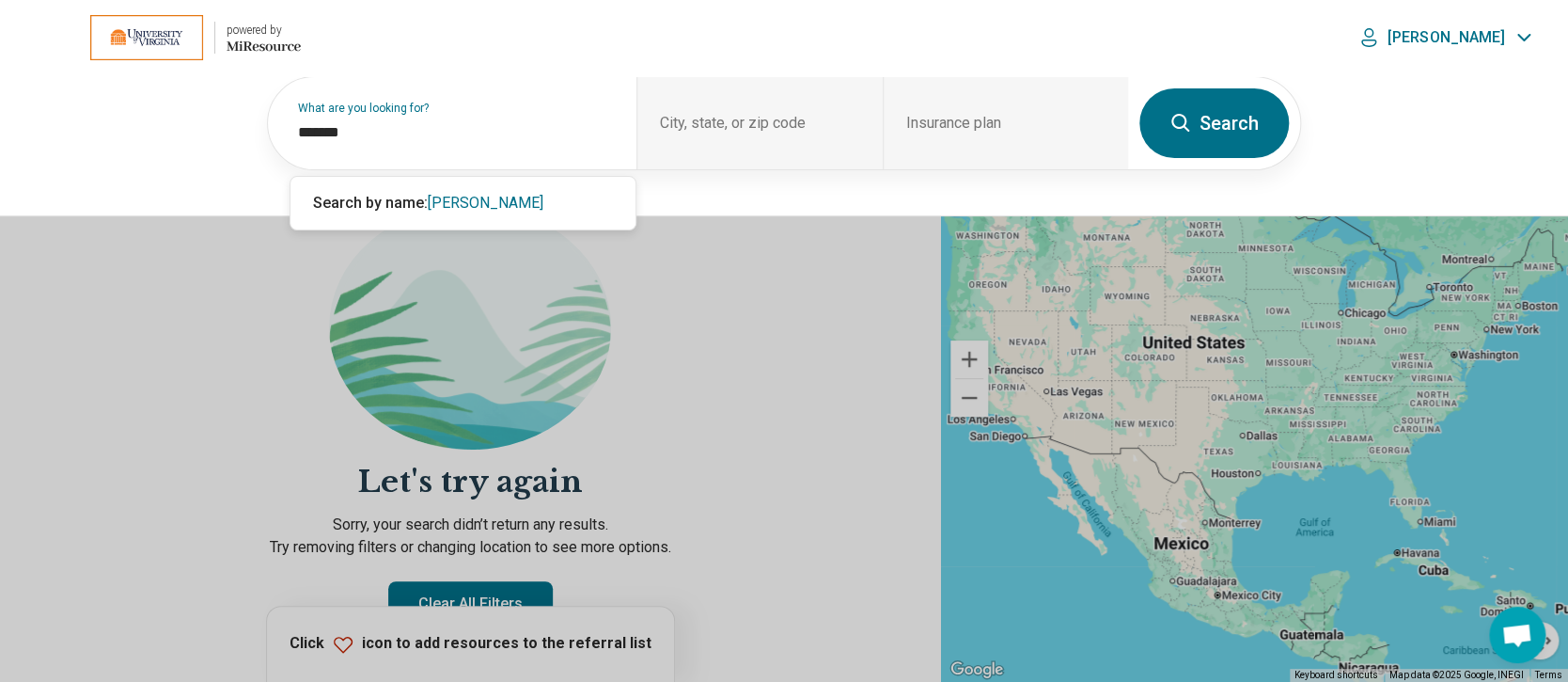
click at [1189, 114] on icon at bounding box center [1181, 123] width 22 height 22
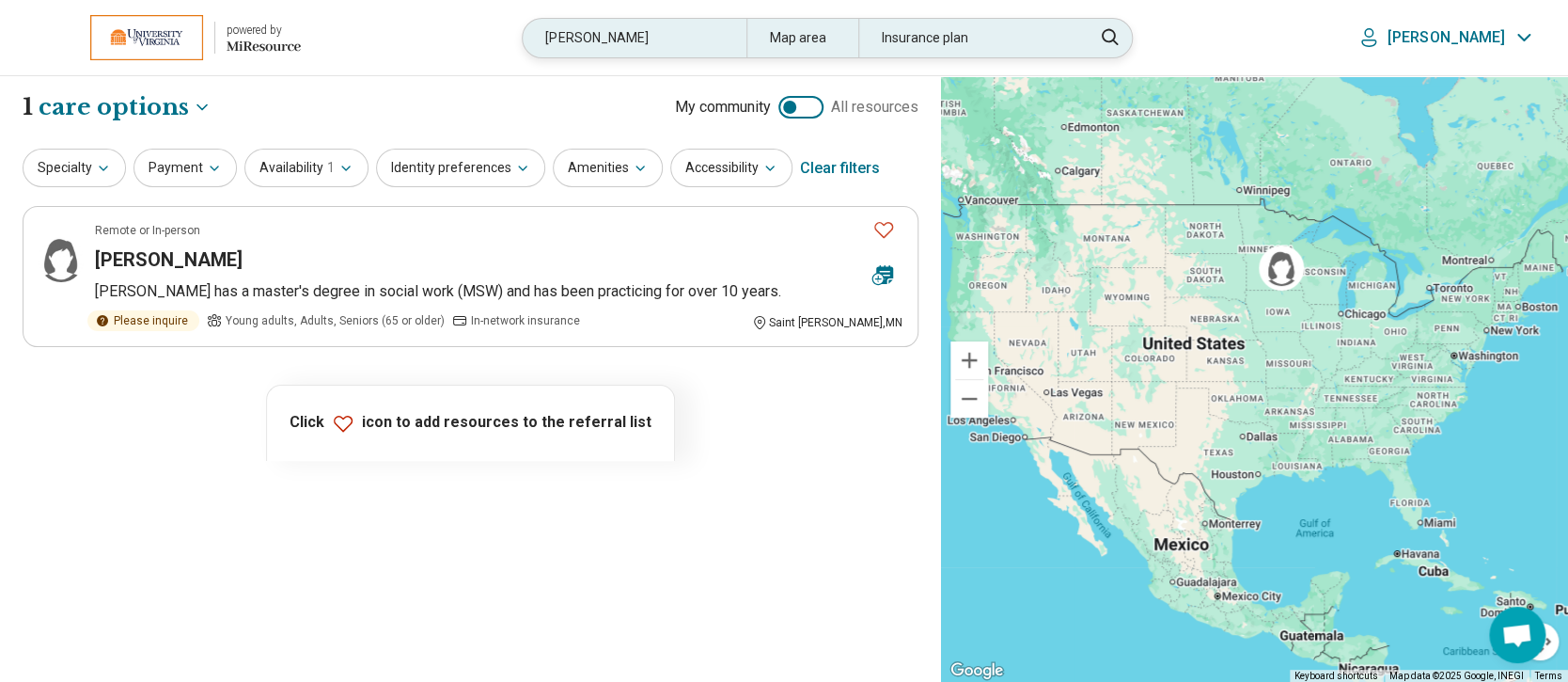
click at [627, 40] on div "strubbe" at bounding box center [634, 38] width 222 height 39
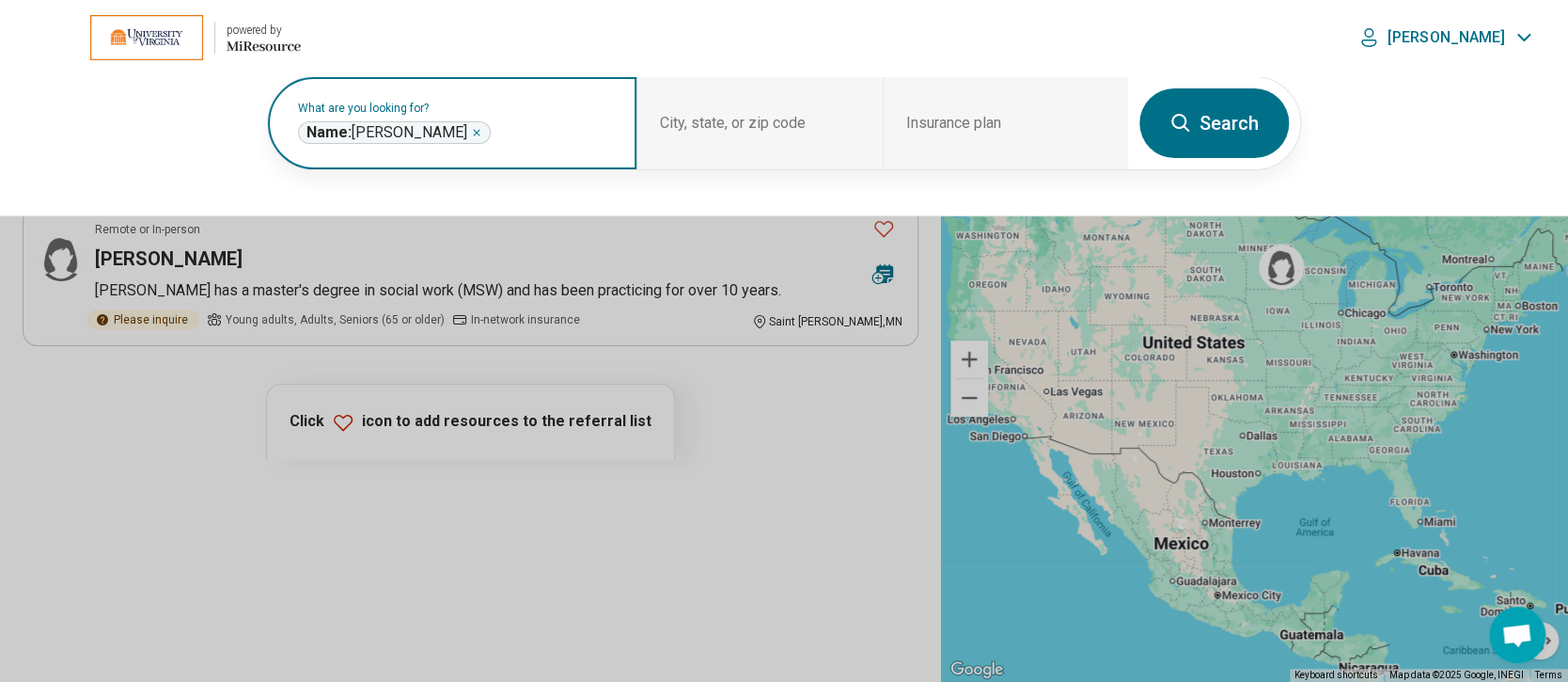
click at [471, 131] on icon "Remove" at bounding box center [477, 133] width 12 height 12
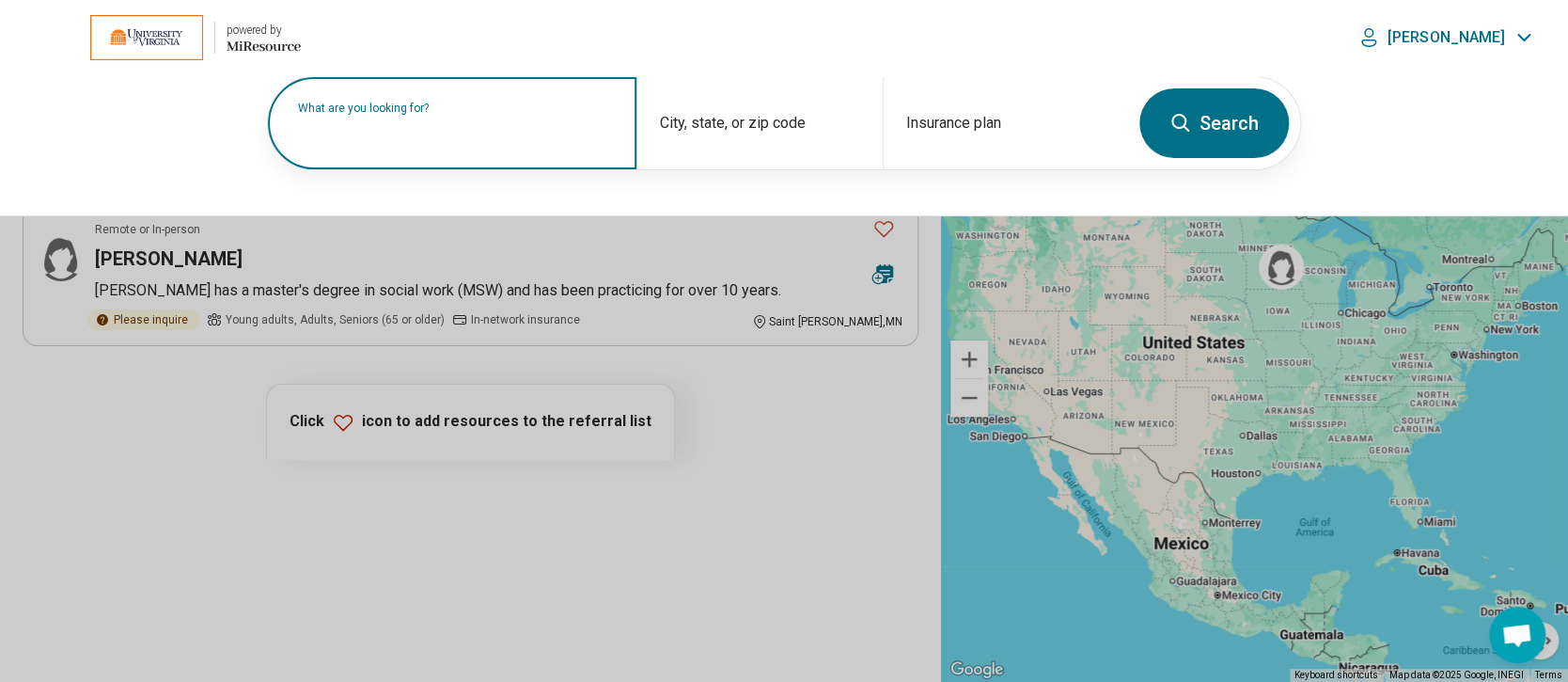
click at [416, 114] on label "What are you looking for?" at bounding box center [456, 108] width 316 height 12
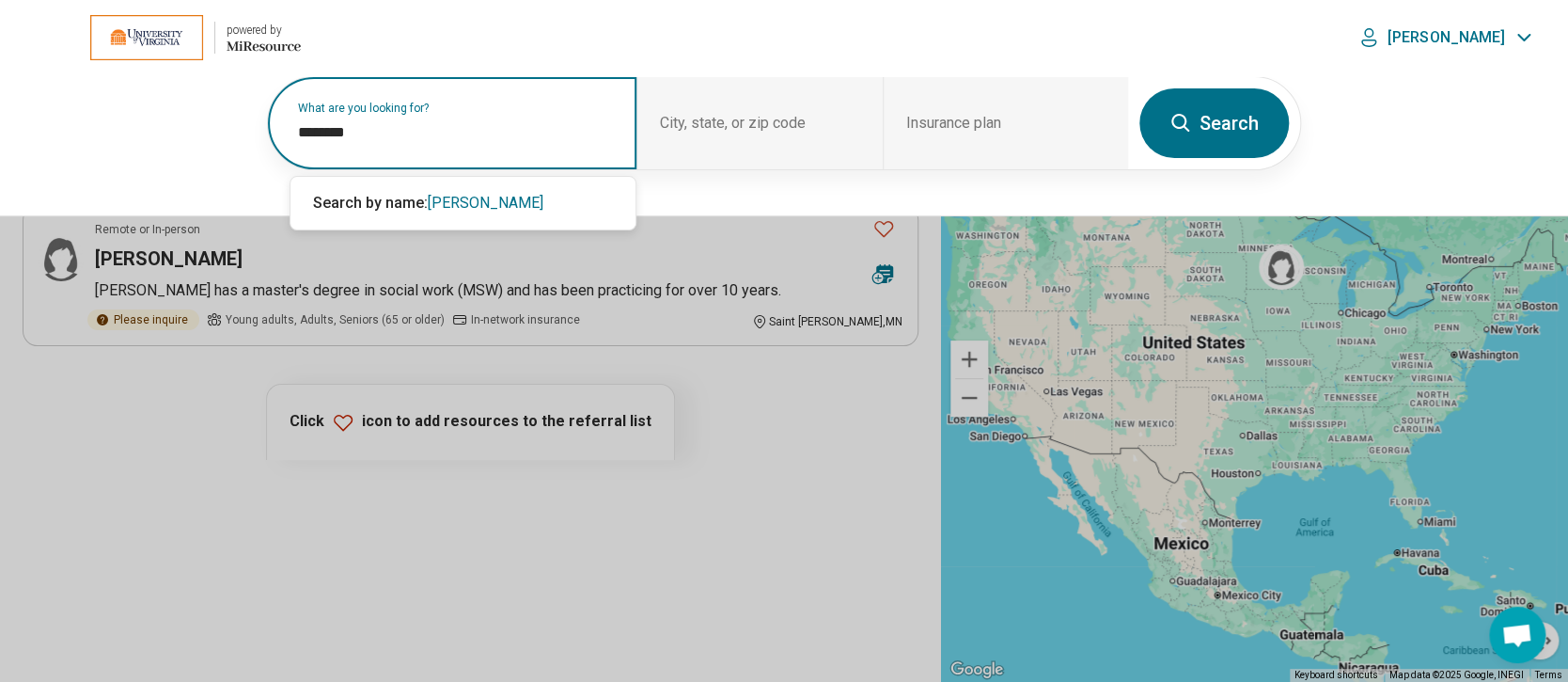
type input "********"
click at [1199, 105] on button "Search" at bounding box center [1214, 123] width 149 height 69
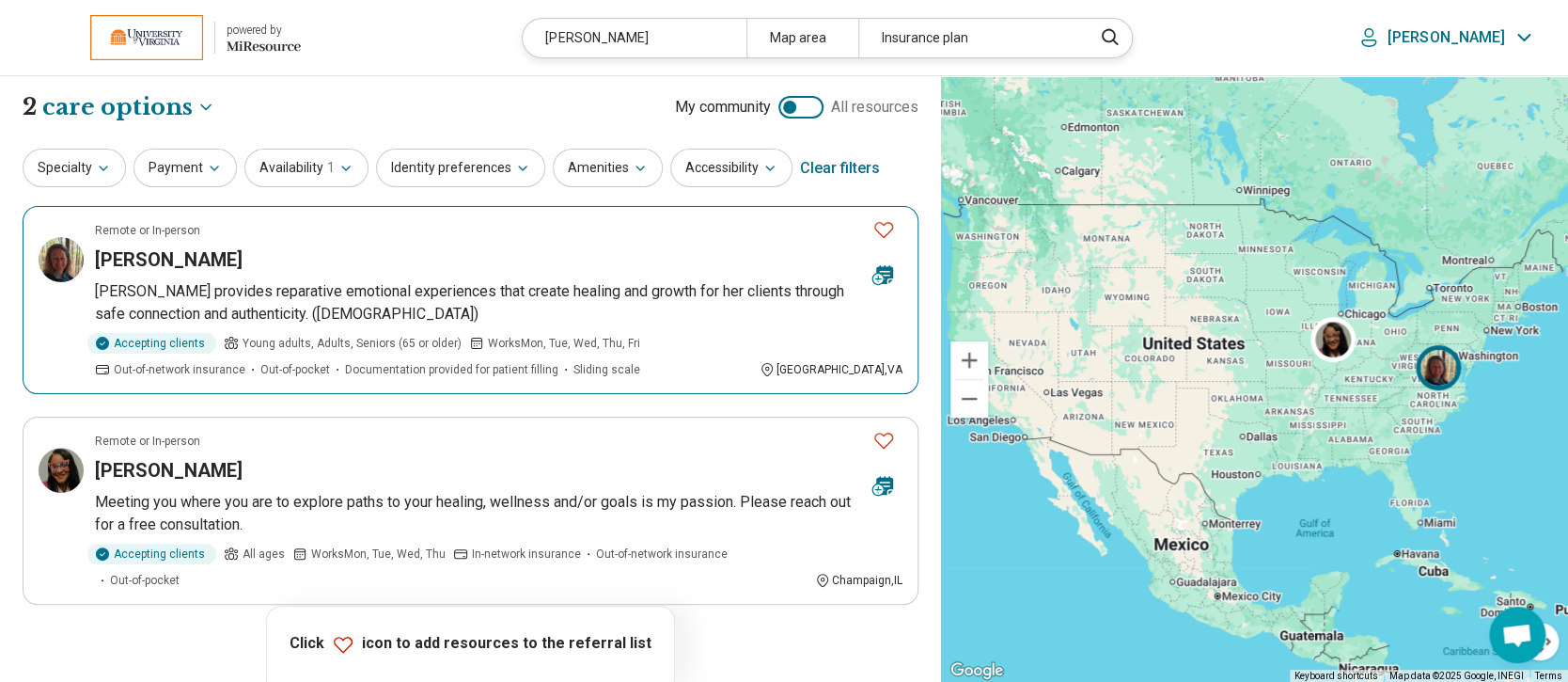
click at [140, 251] on h3 "Shelley Faulkner" at bounding box center [168, 259] width 147 height 26
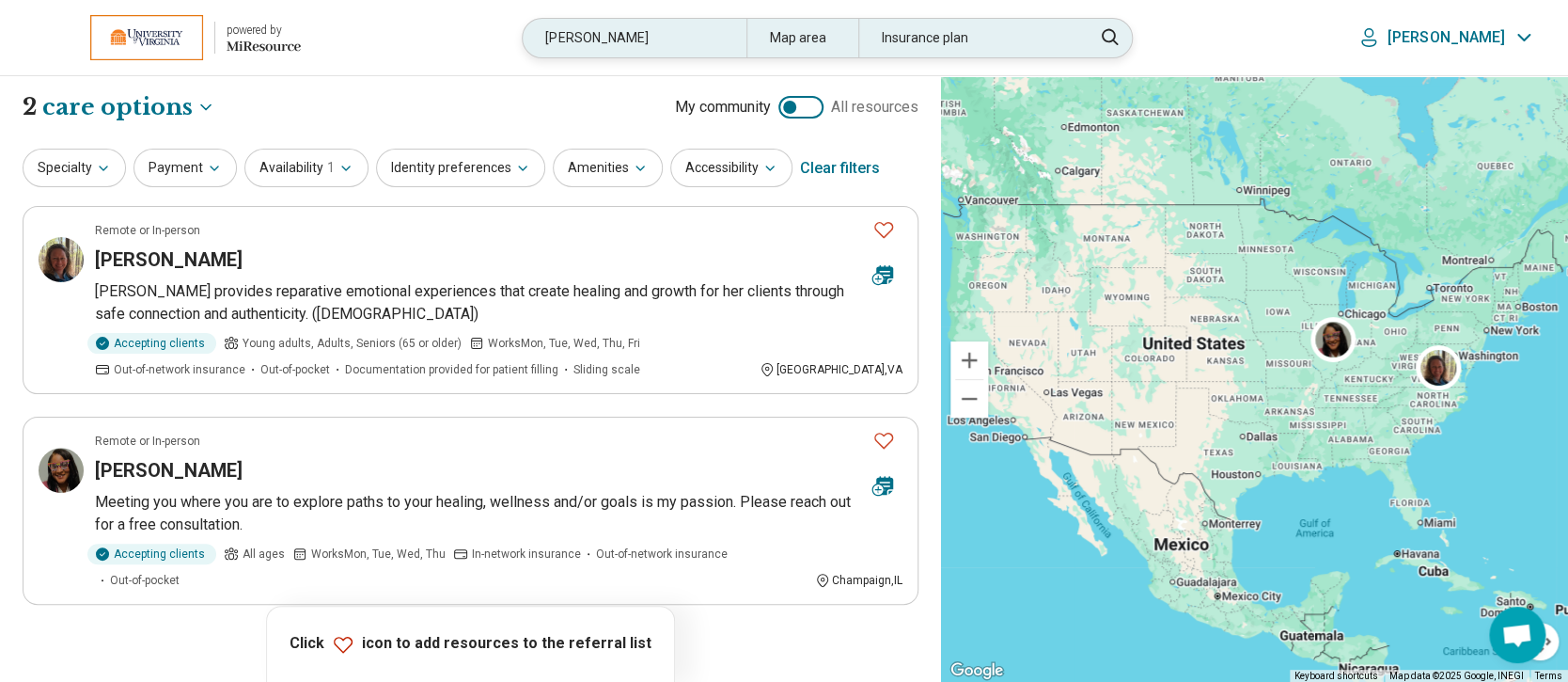
click at [744, 24] on div "faulkner" at bounding box center [634, 38] width 222 height 39
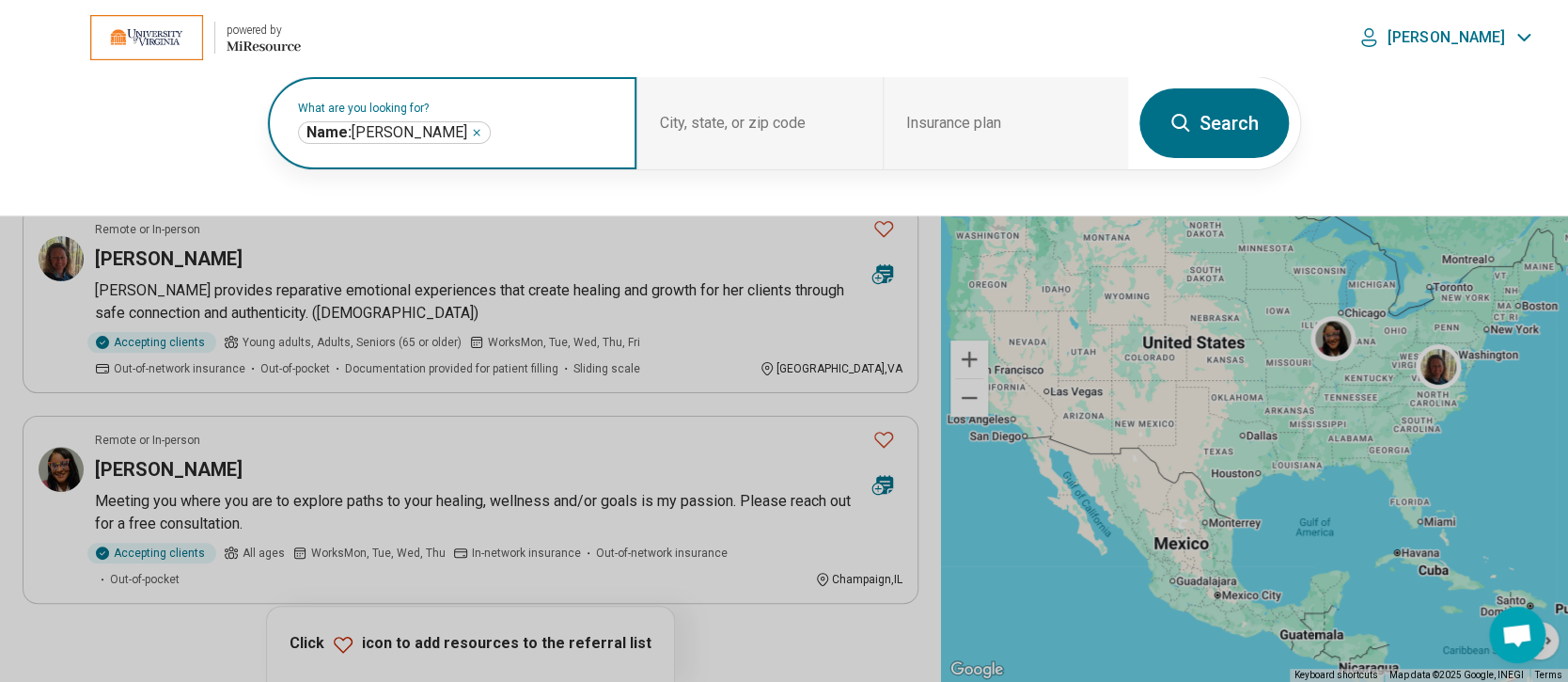
click at [471, 130] on icon "Remove" at bounding box center [477, 133] width 12 height 12
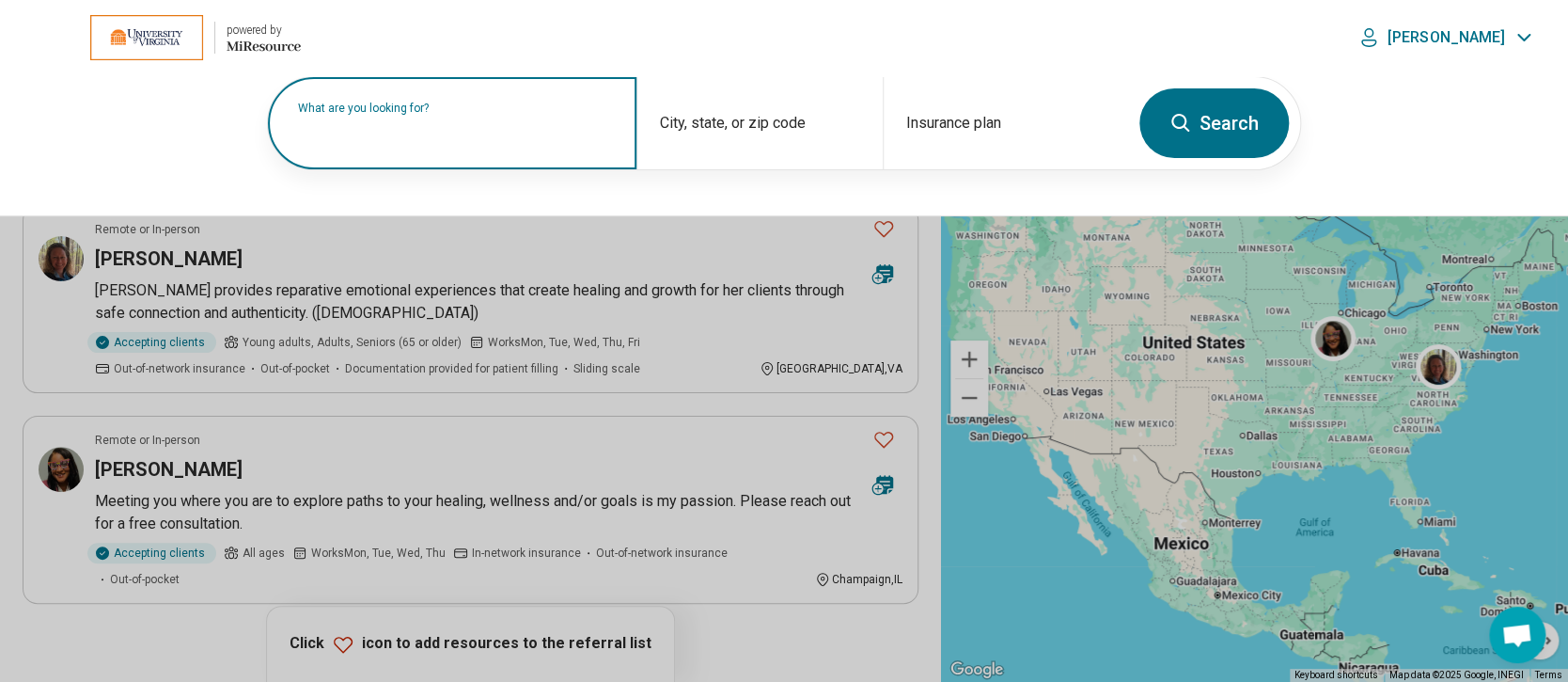
click at [430, 114] on label "What are you looking for?" at bounding box center [456, 108] width 316 height 12
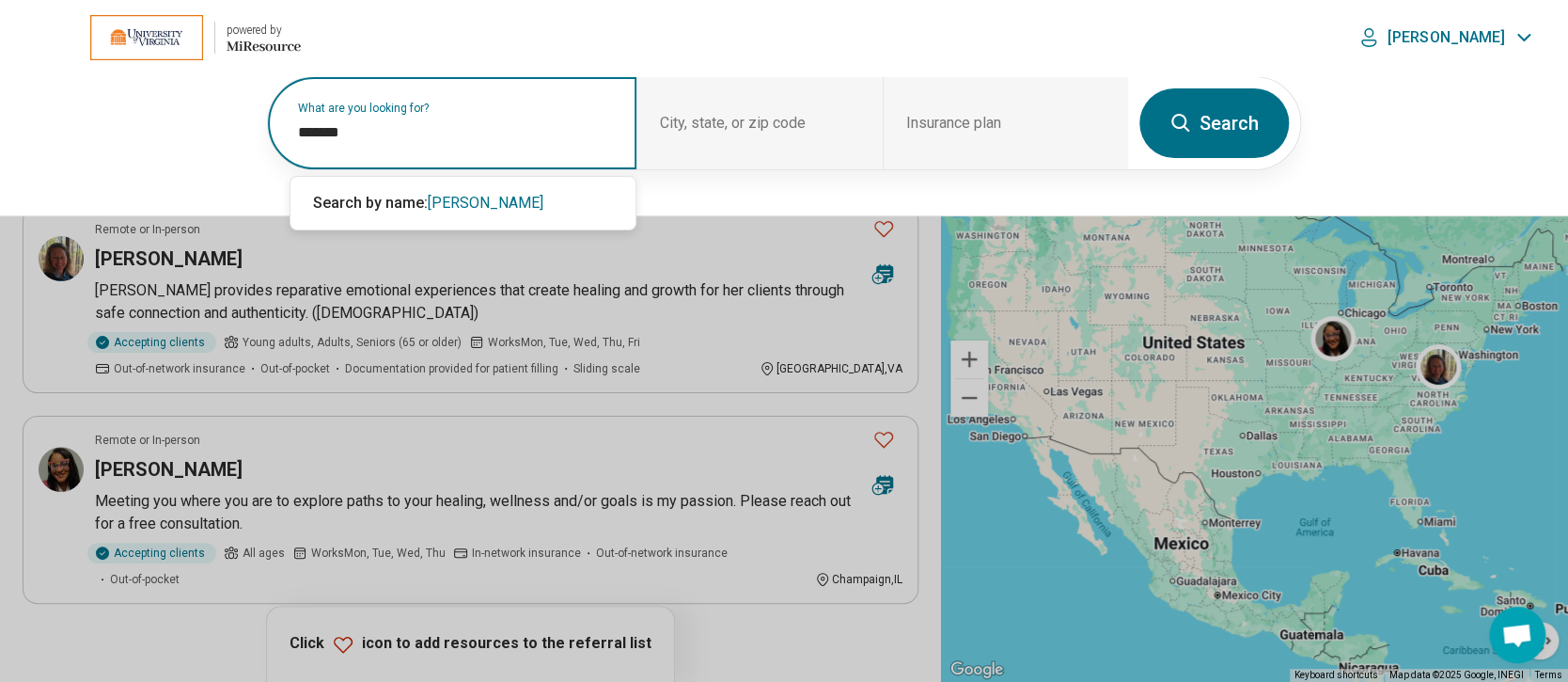
type input "*******"
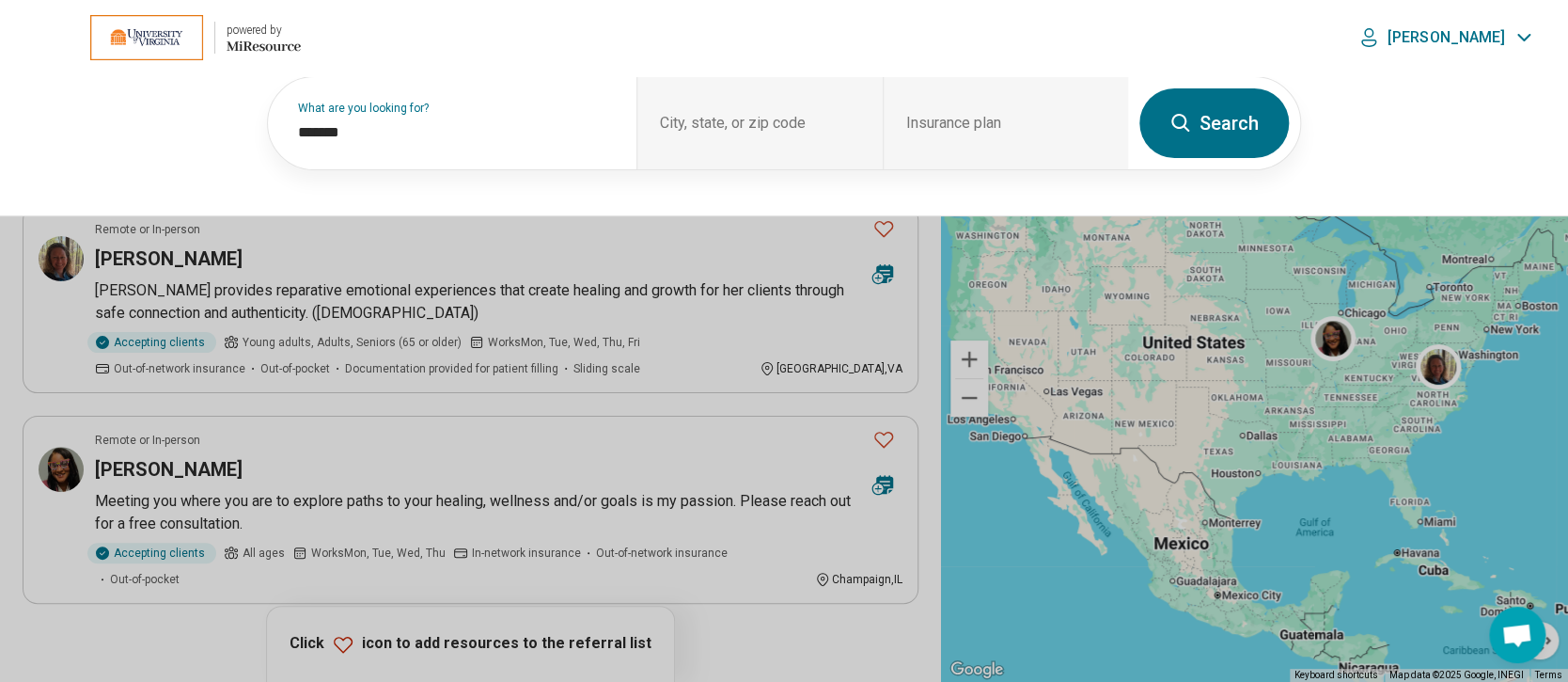
click at [1219, 125] on button "Search" at bounding box center [1214, 123] width 149 height 69
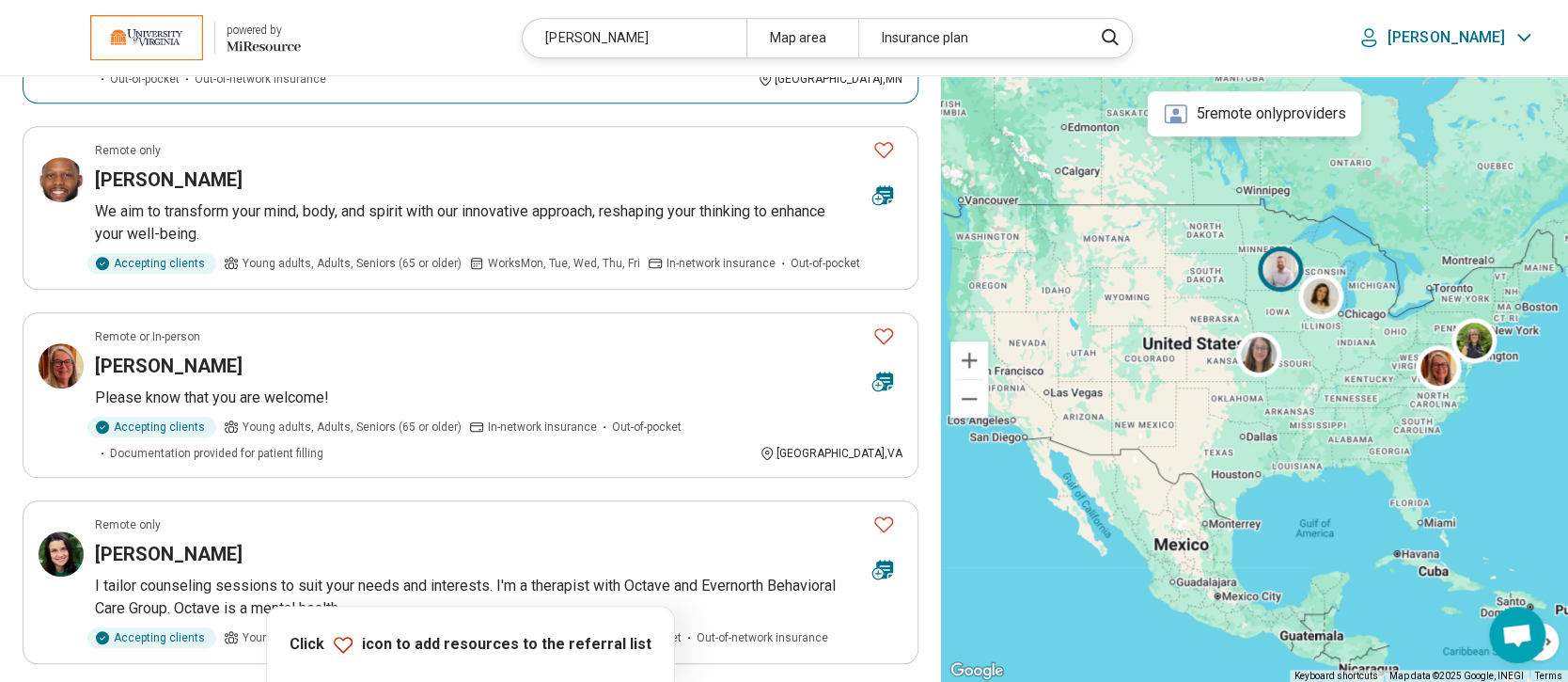
scroll to position [501, 0]
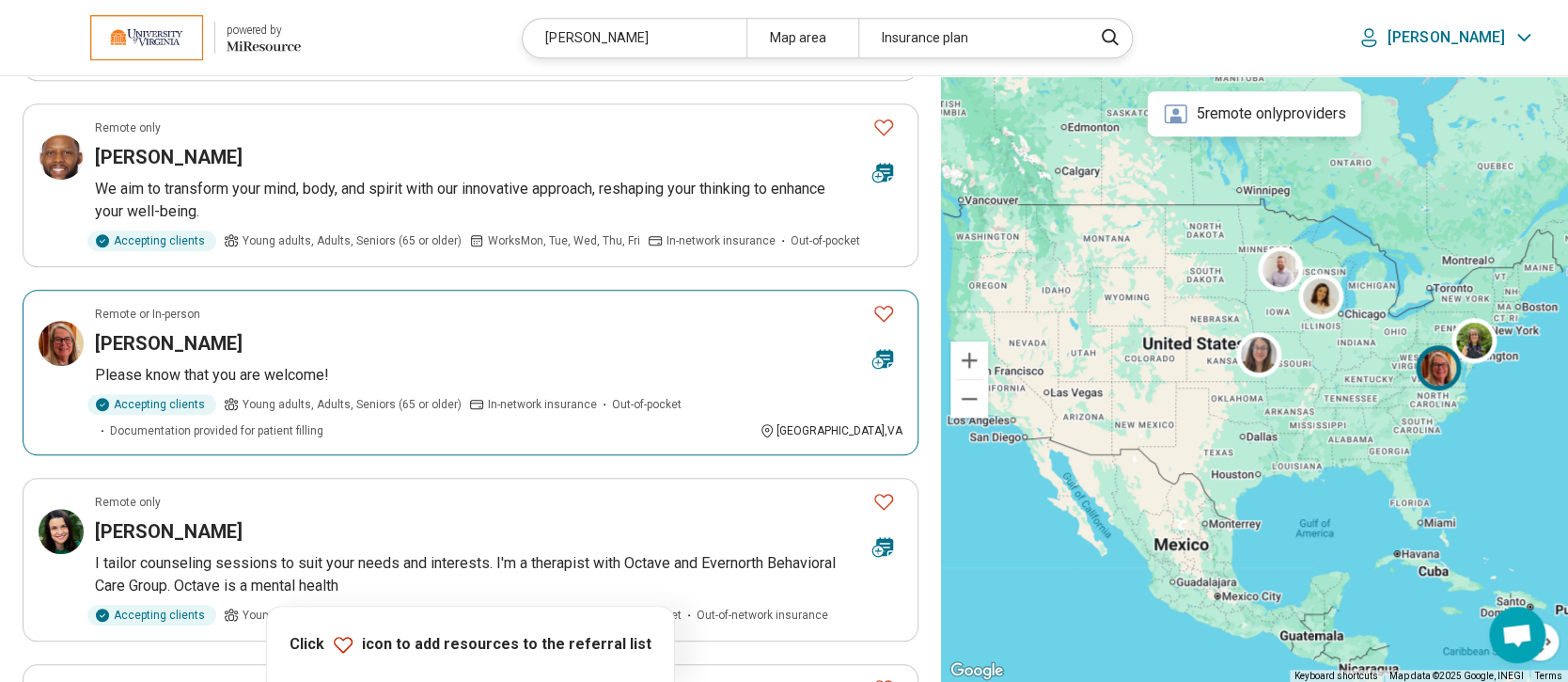
click at [51, 336] on img at bounding box center [61, 343] width 45 height 45
click at [685, 39] on div "walters" at bounding box center [634, 38] width 222 height 39
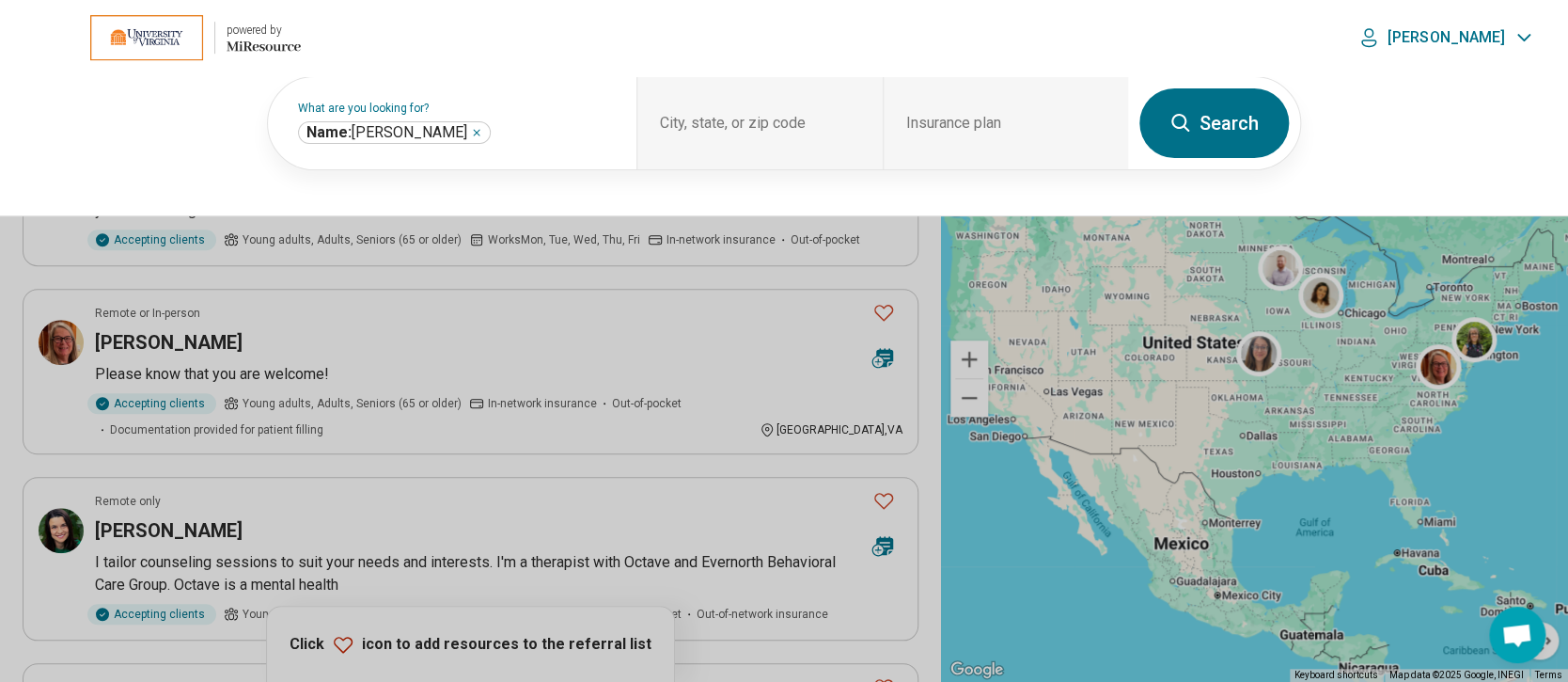
scroll to position [501, 0]
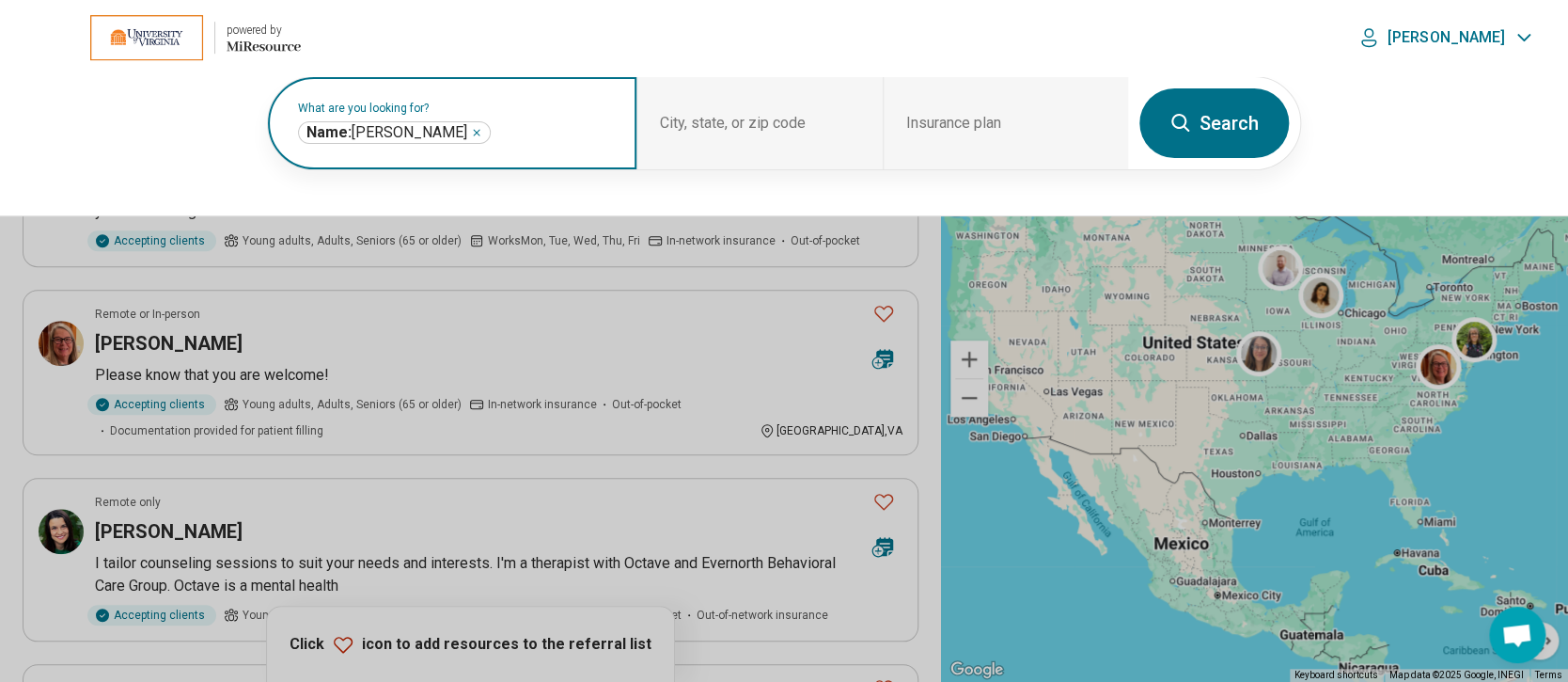
click at [471, 132] on icon "Remove" at bounding box center [477, 133] width 12 height 12
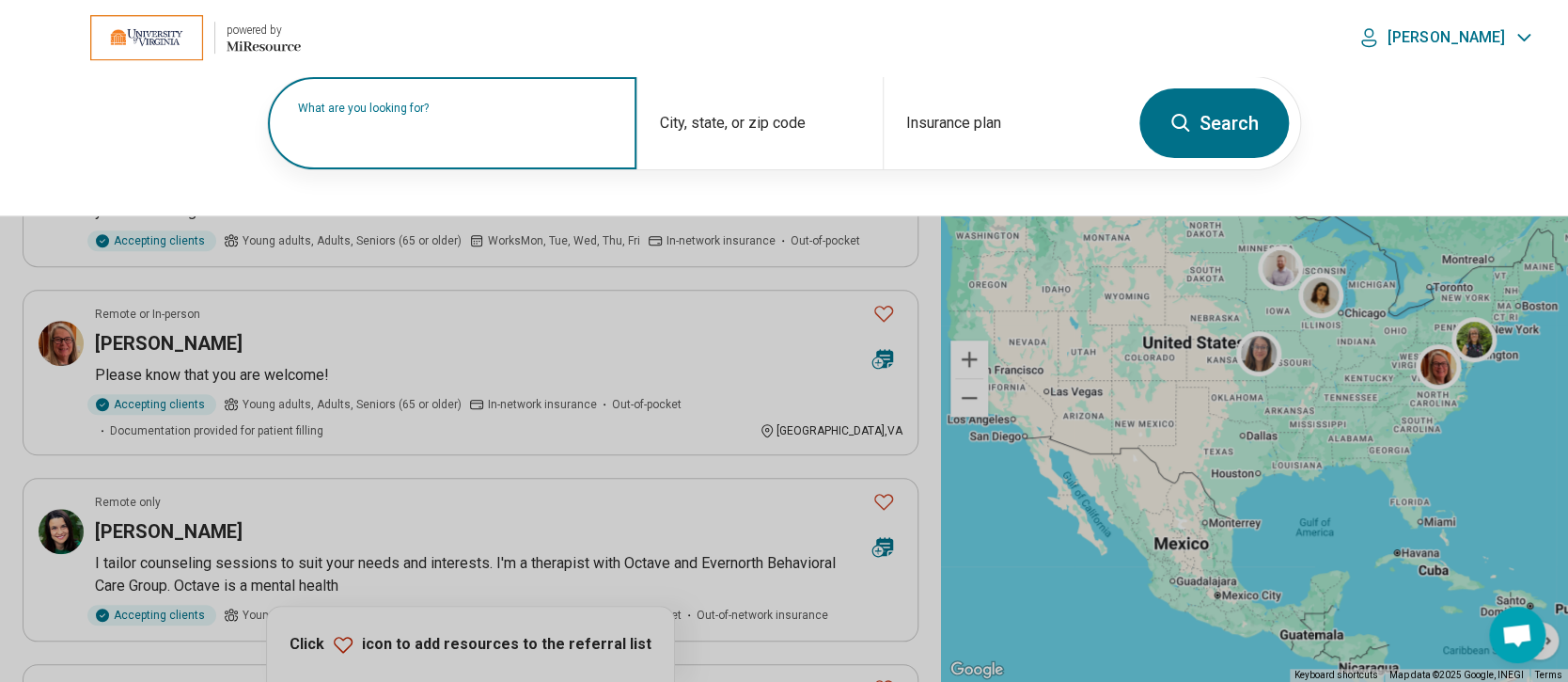
click at [421, 114] on label "What are you looking for?" at bounding box center [456, 108] width 316 height 12
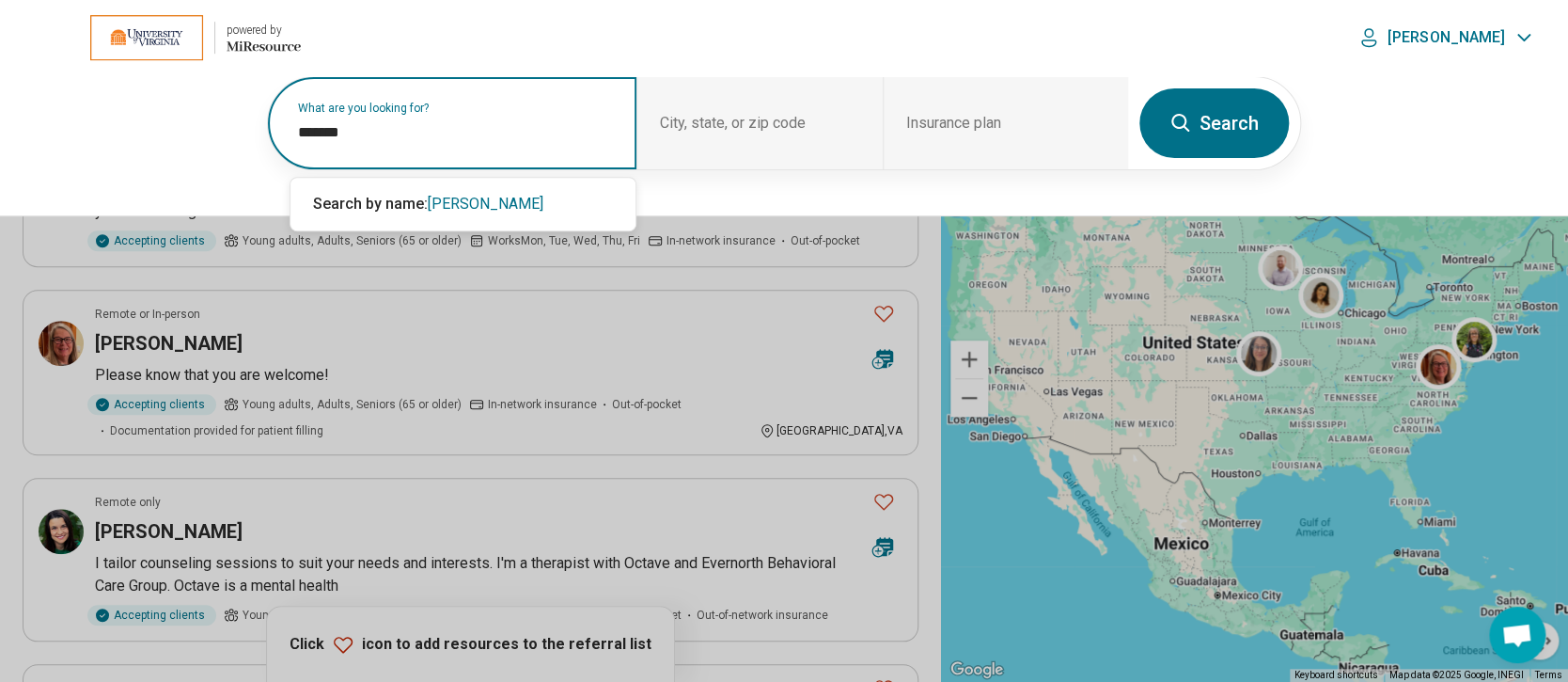
type input "*******"
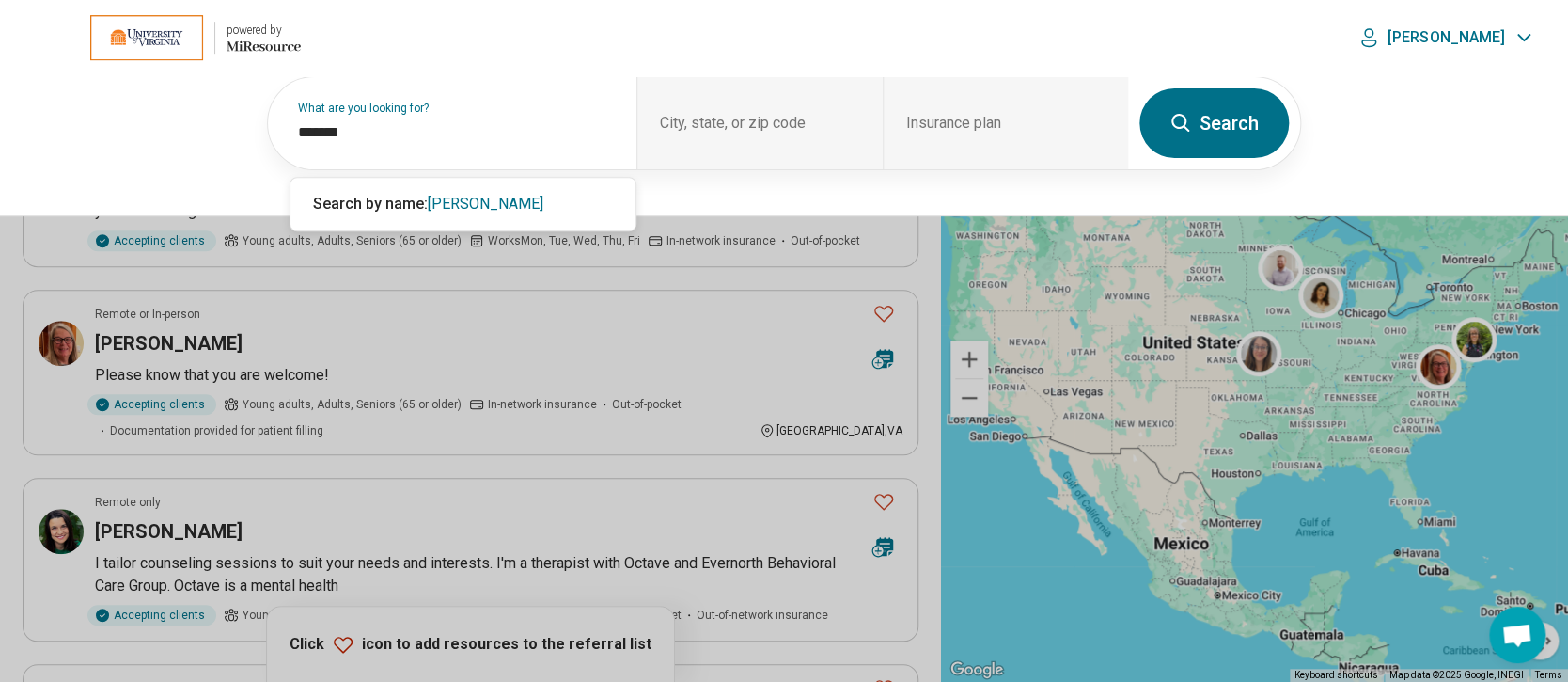
click at [1208, 112] on button "Search" at bounding box center [1214, 123] width 149 height 69
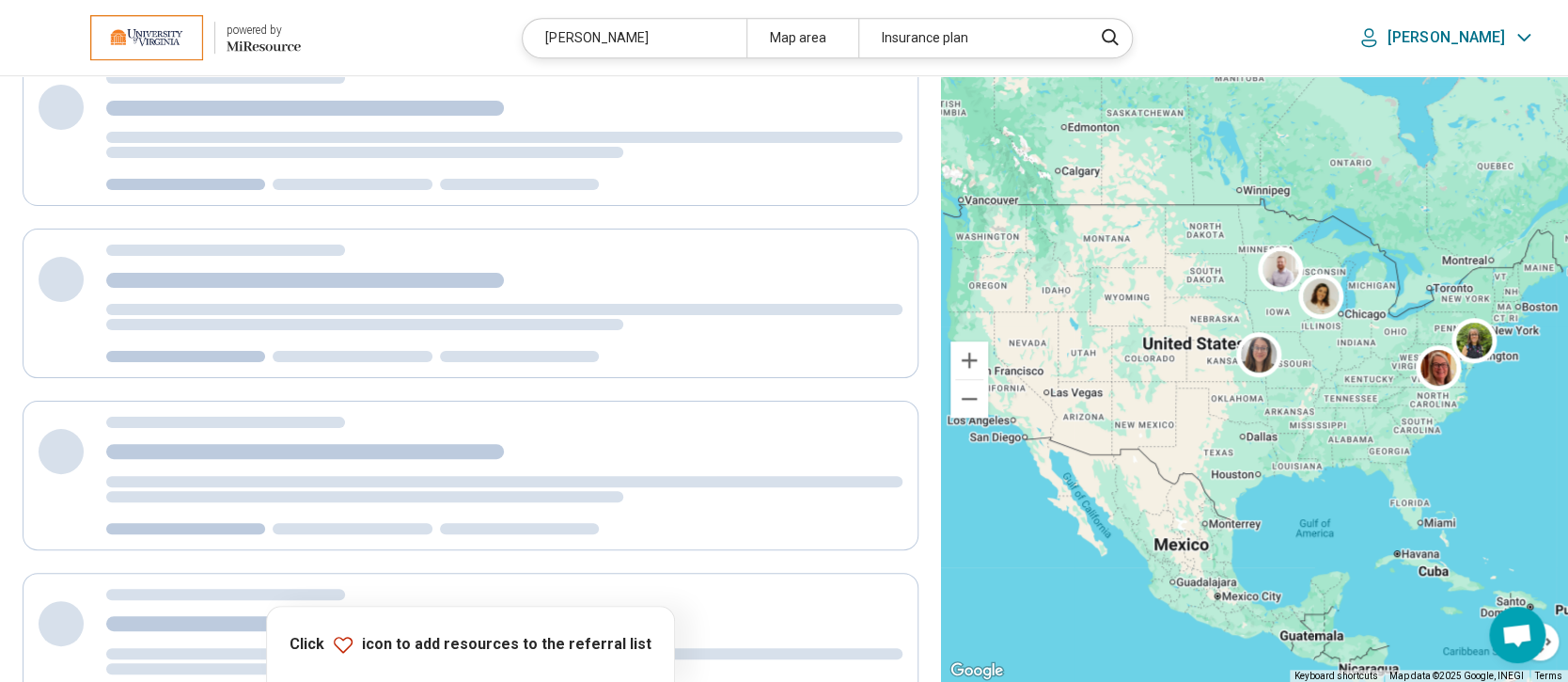
scroll to position [0, 0]
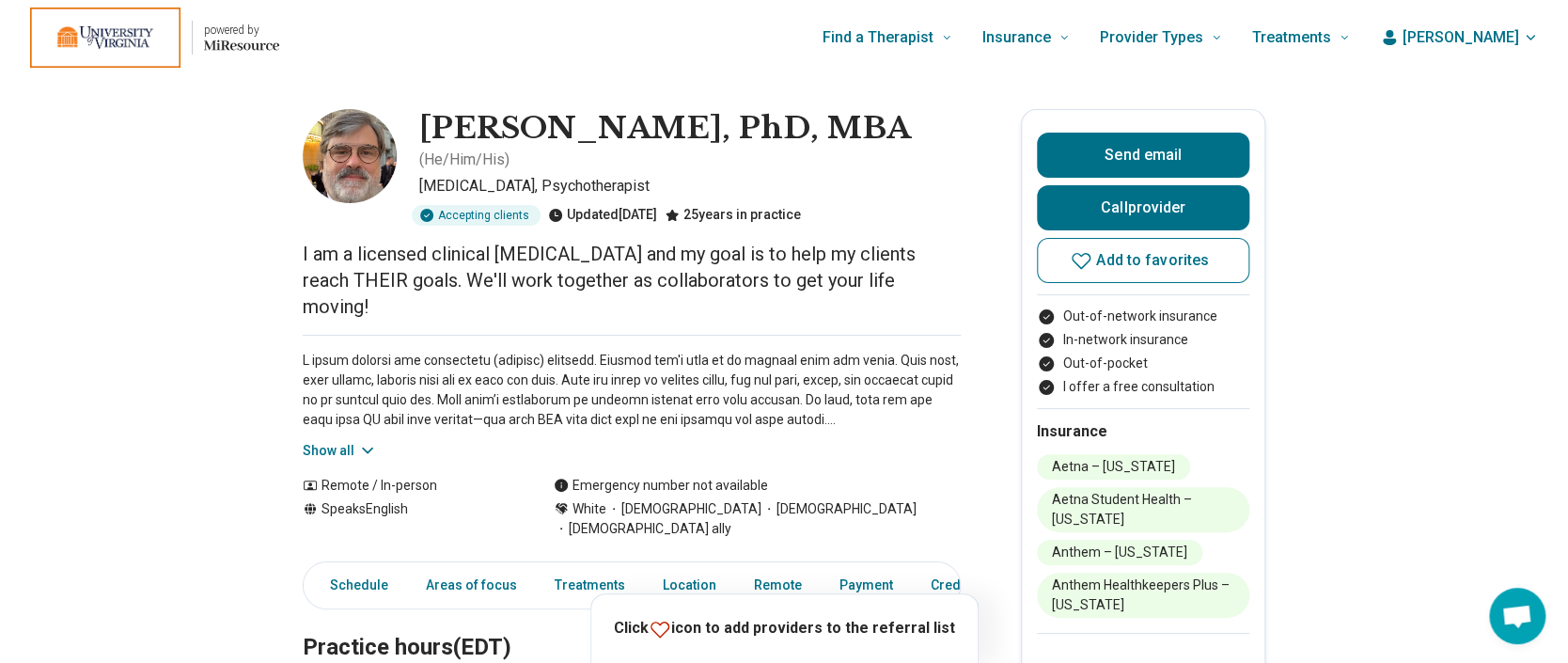
click at [342, 441] on button "Show all" at bounding box center [340, 451] width 74 height 20
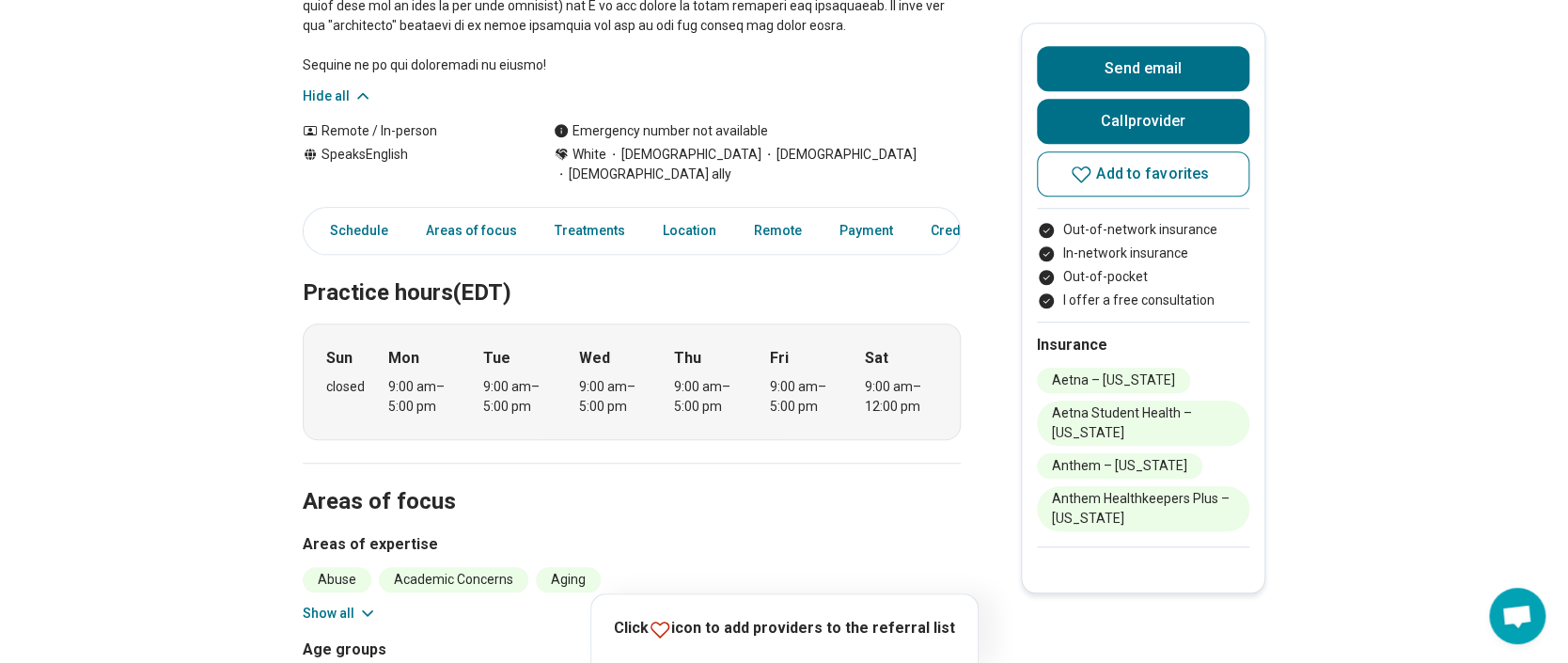
scroll to position [753, 0]
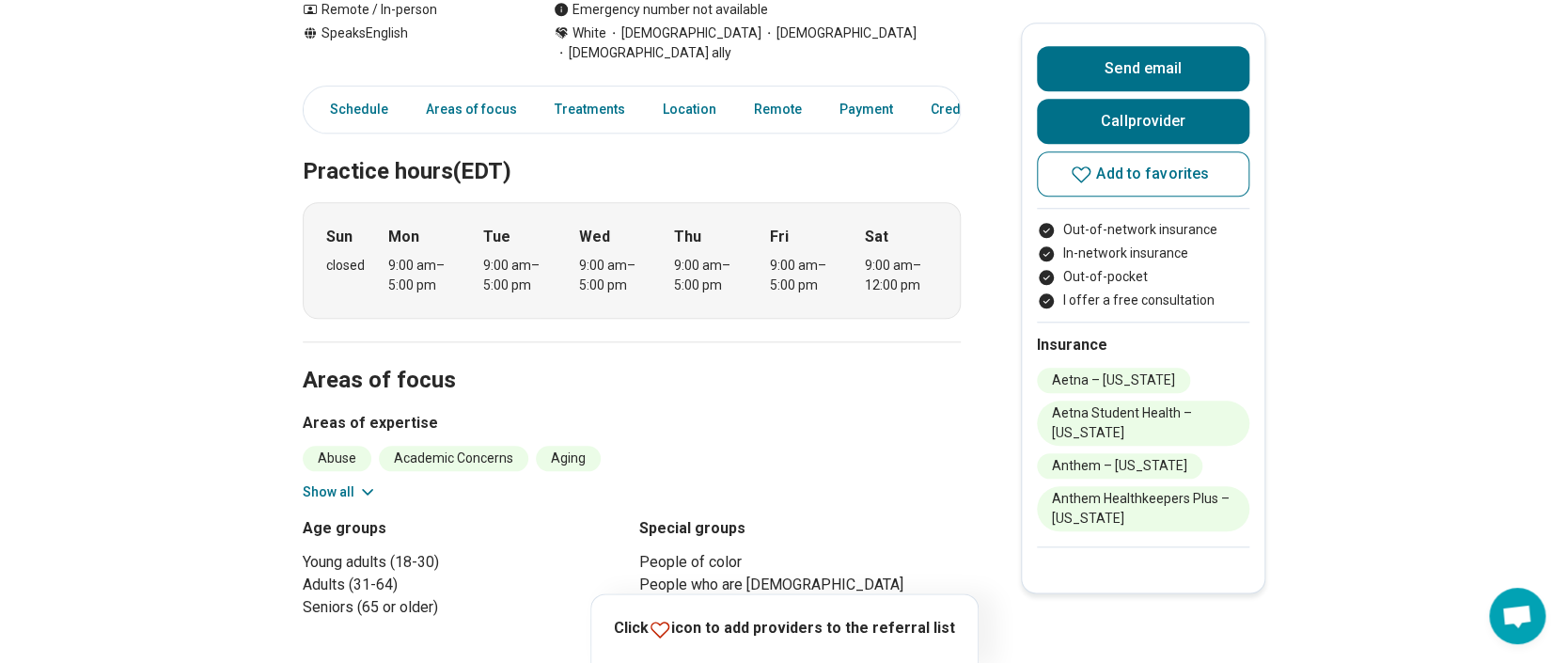
click at [341, 482] on button "Show all" at bounding box center [340, 492] width 74 height 20
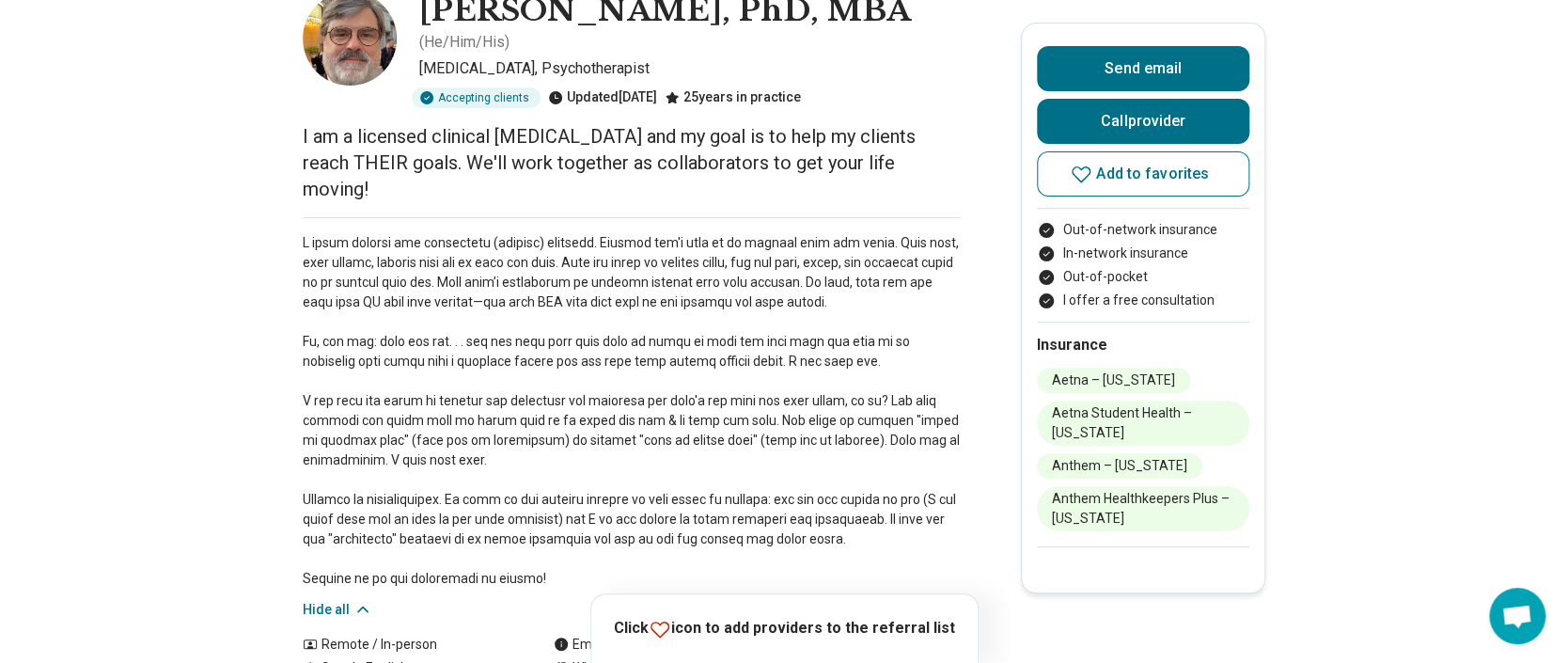
scroll to position [0, 0]
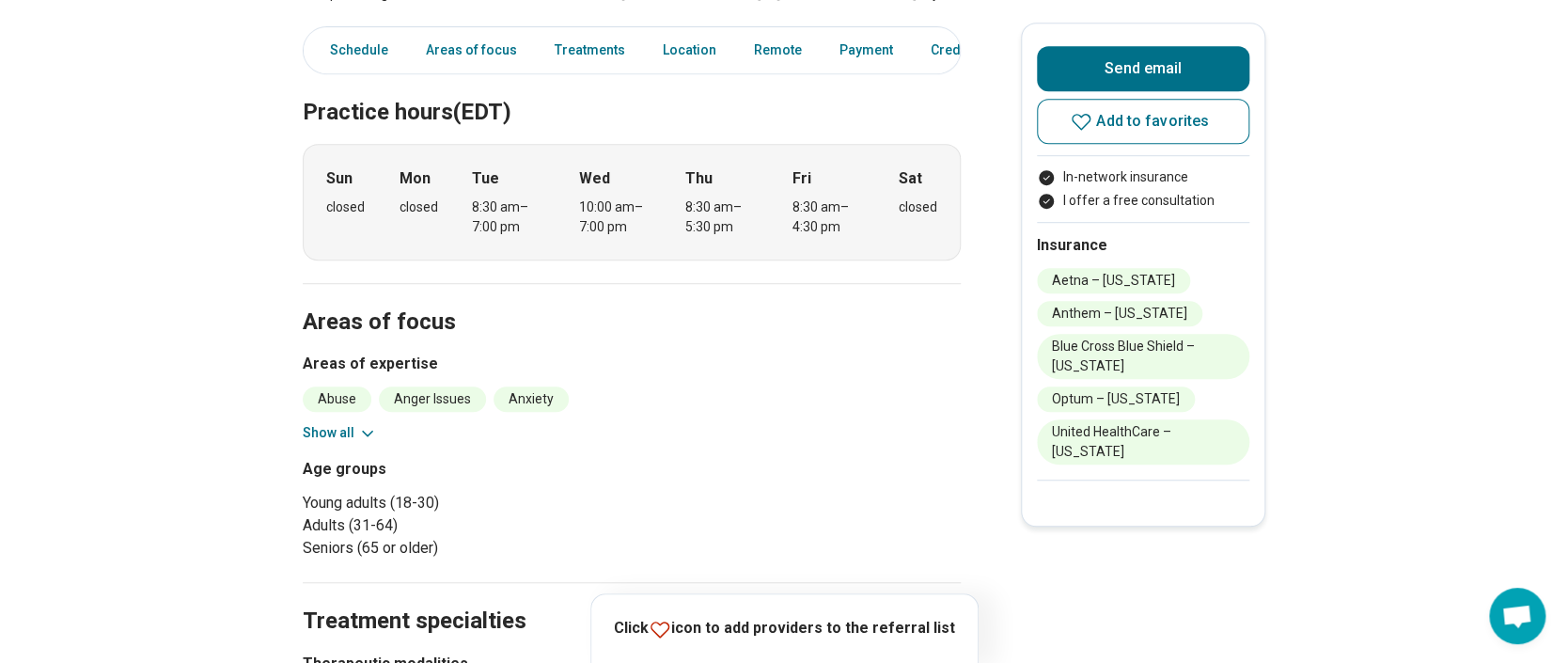
scroll to position [502, 0]
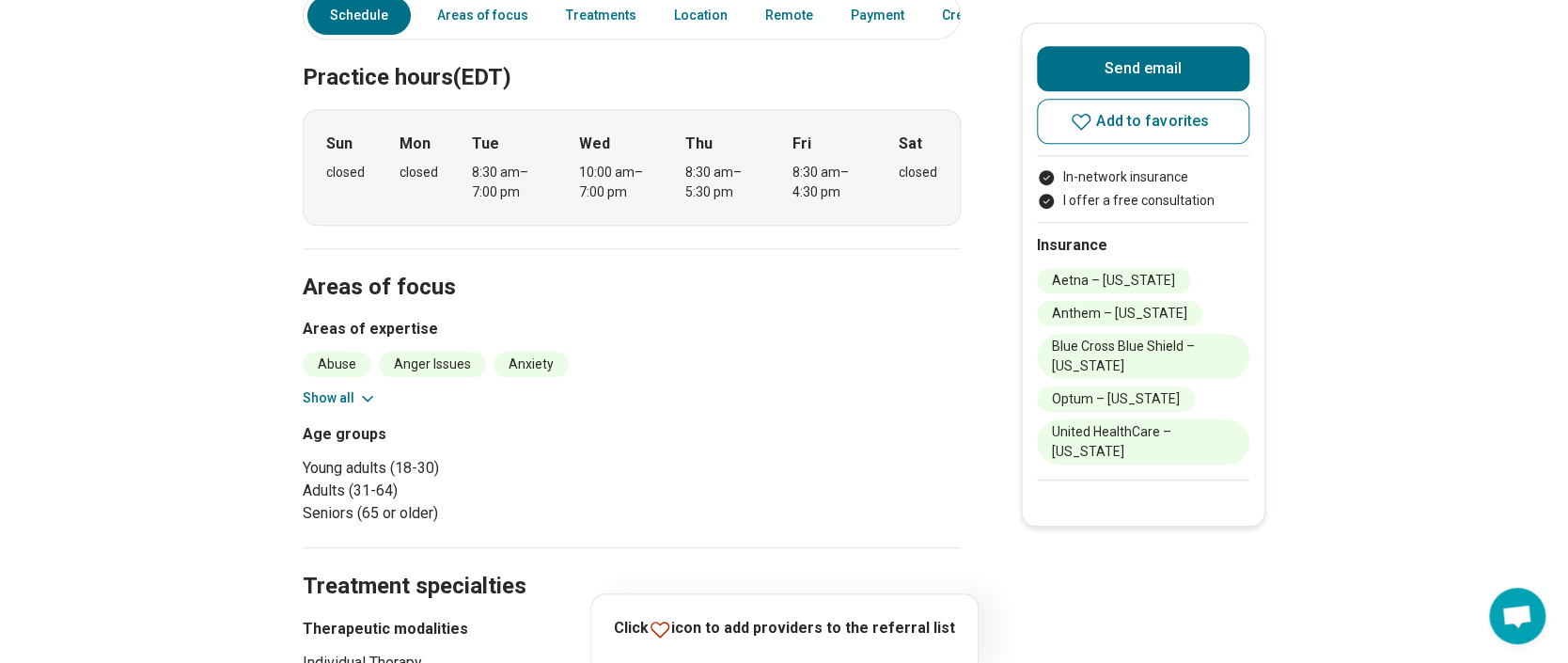
click at [356, 399] on button "Show all" at bounding box center [340, 398] width 74 height 20
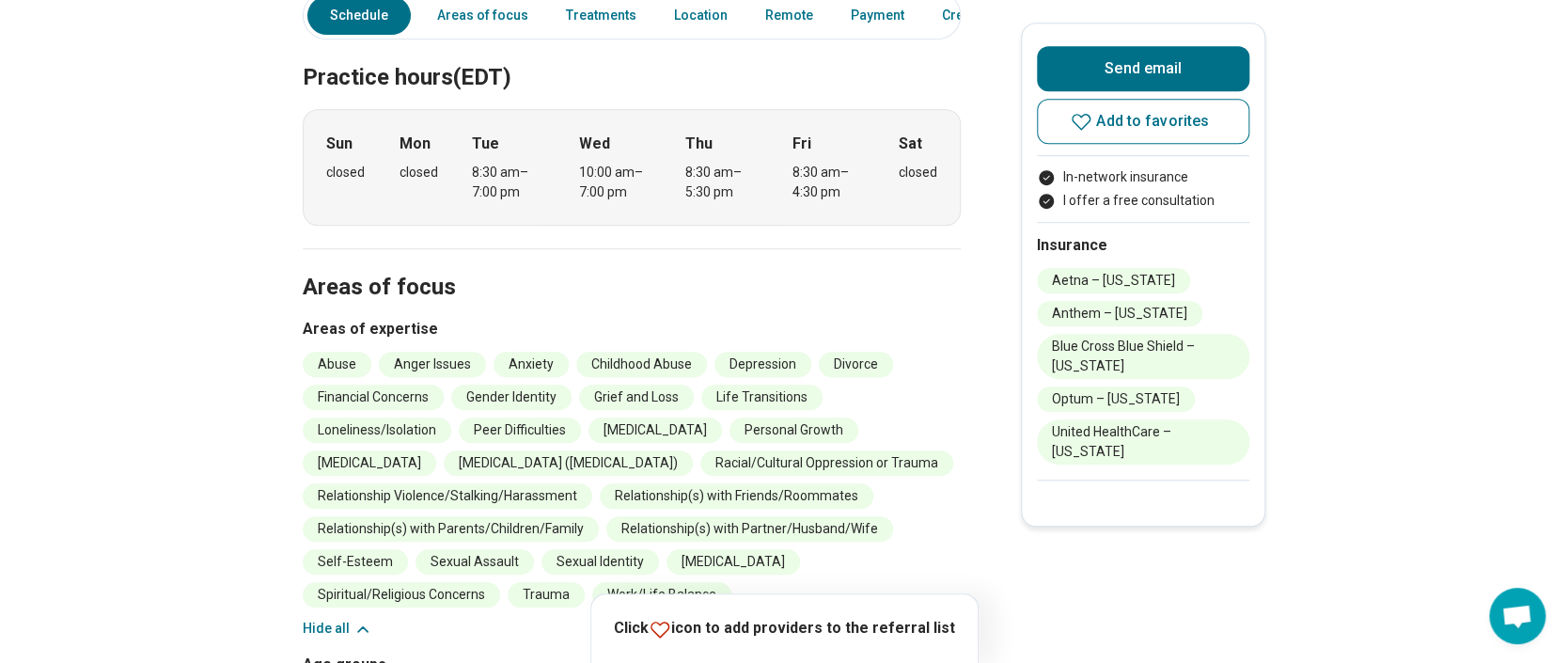
scroll to position [627, 0]
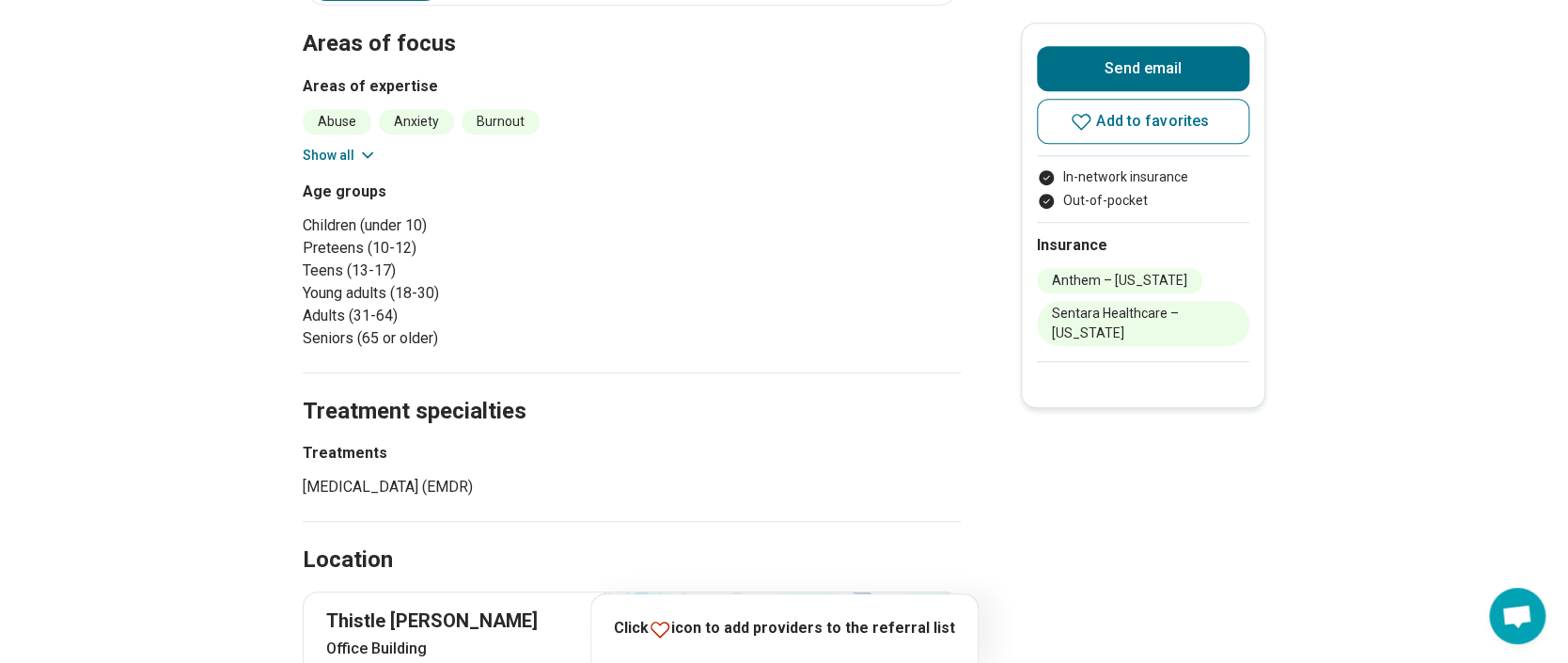
scroll to position [502, 0]
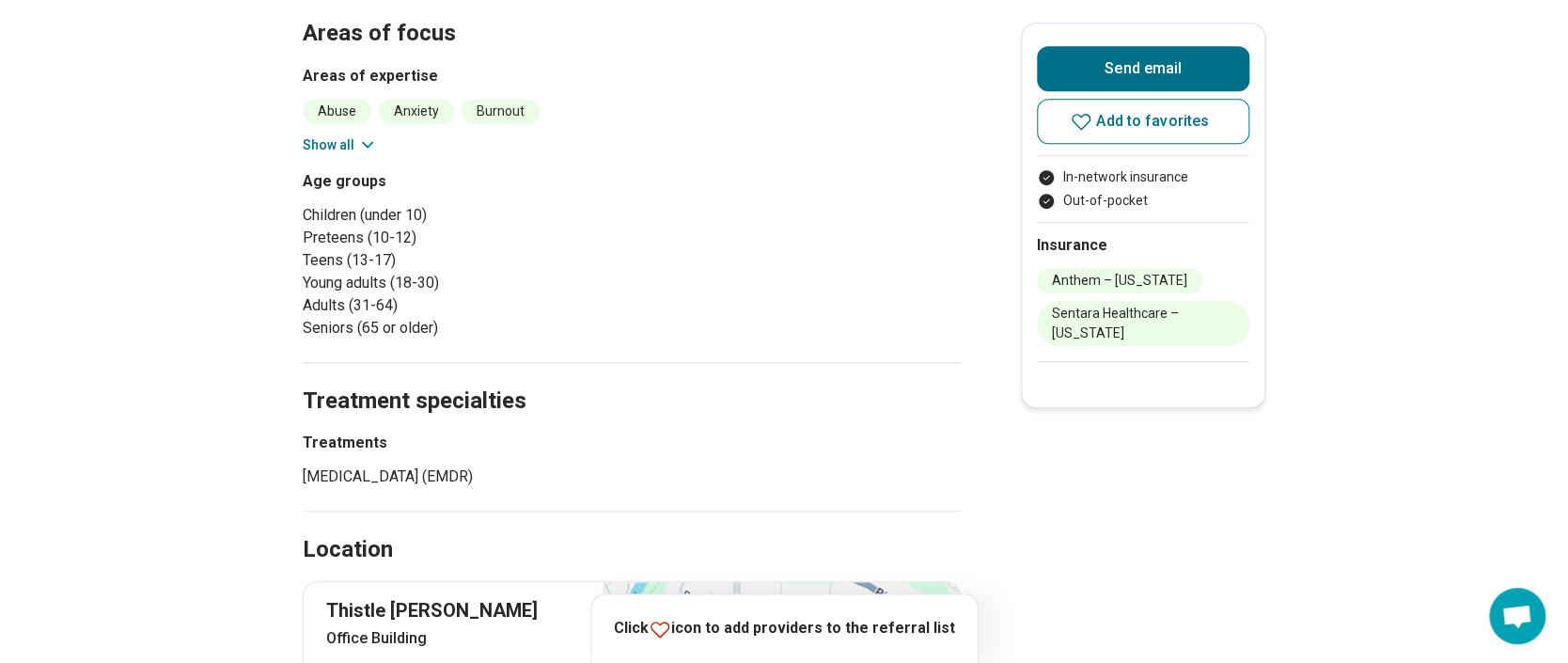
click at [346, 142] on button "Show all" at bounding box center [340, 145] width 74 height 20
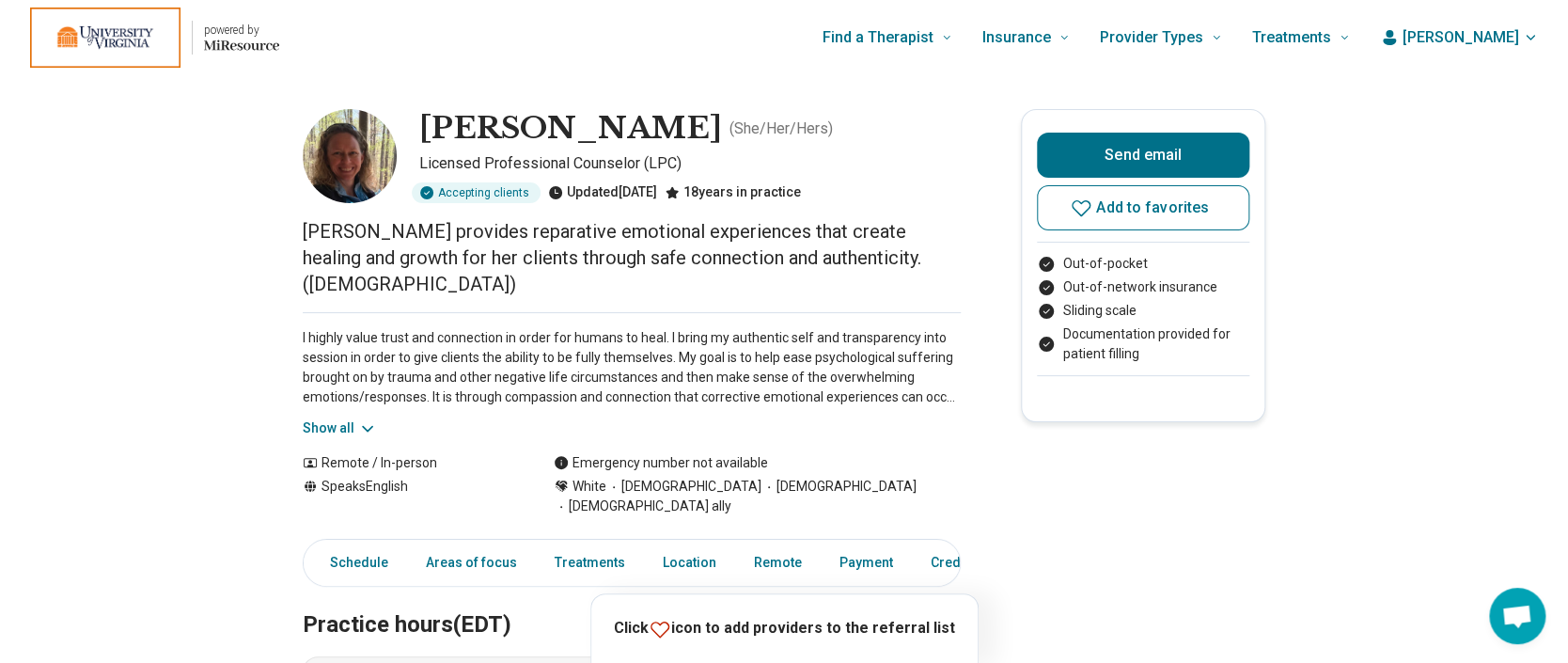
click at [352, 419] on button "Show all" at bounding box center [340, 429] width 74 height 20
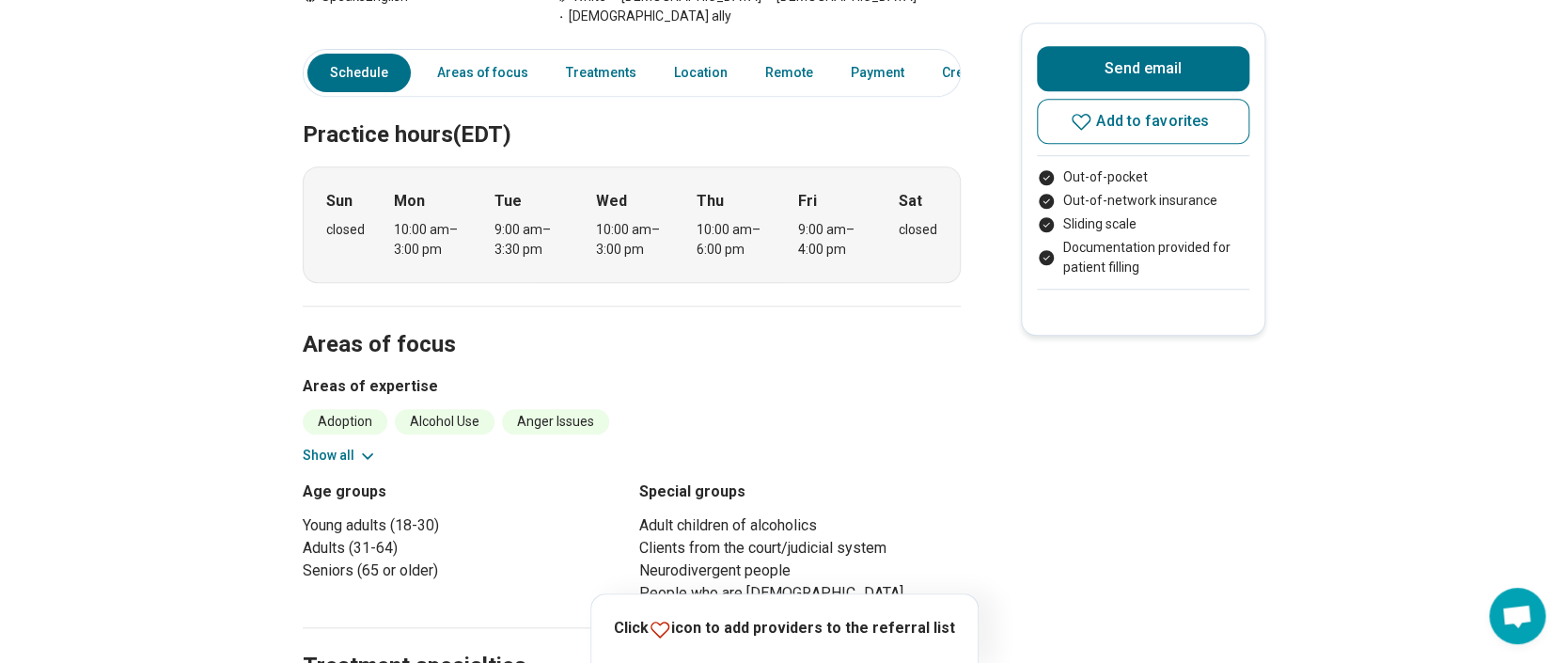
scroll to position [627, 0]
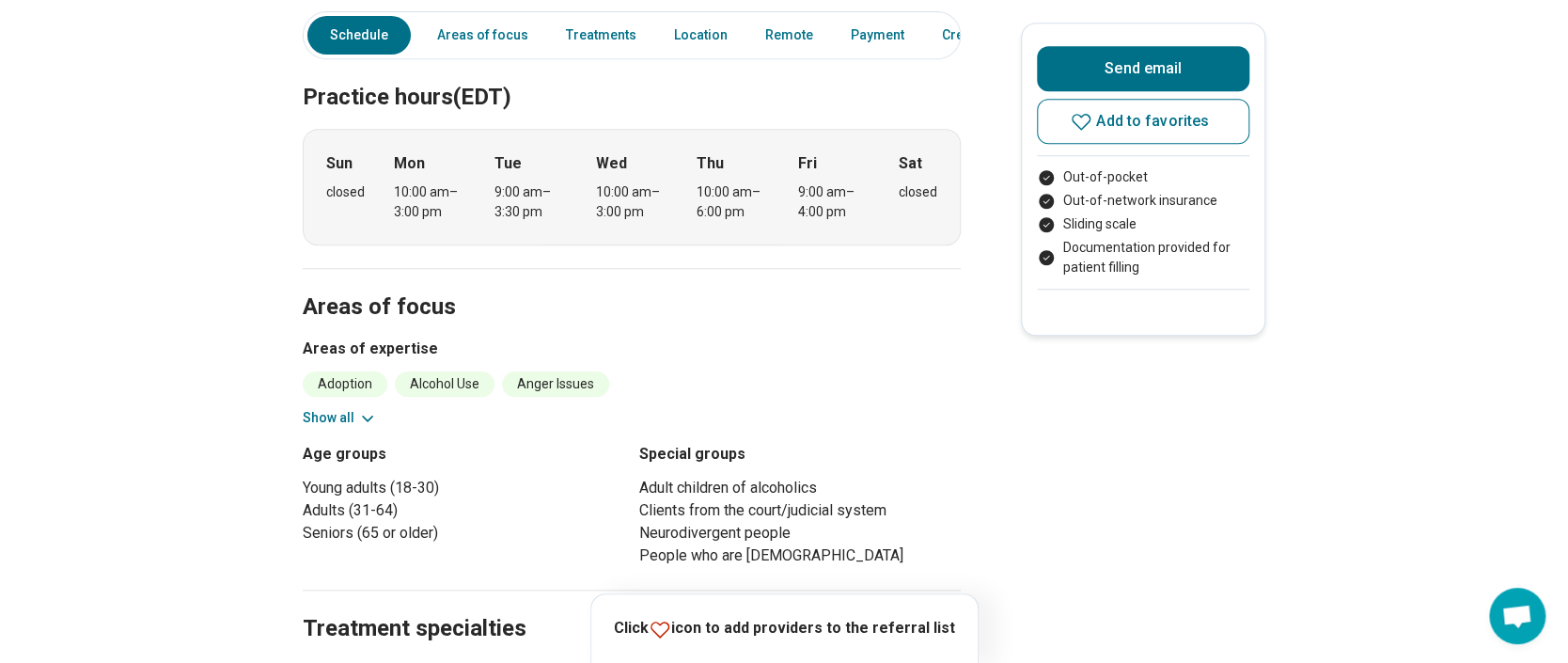
click at [329, 408] on button "Show all" at bounding box center [340, 418] width 74 height 20
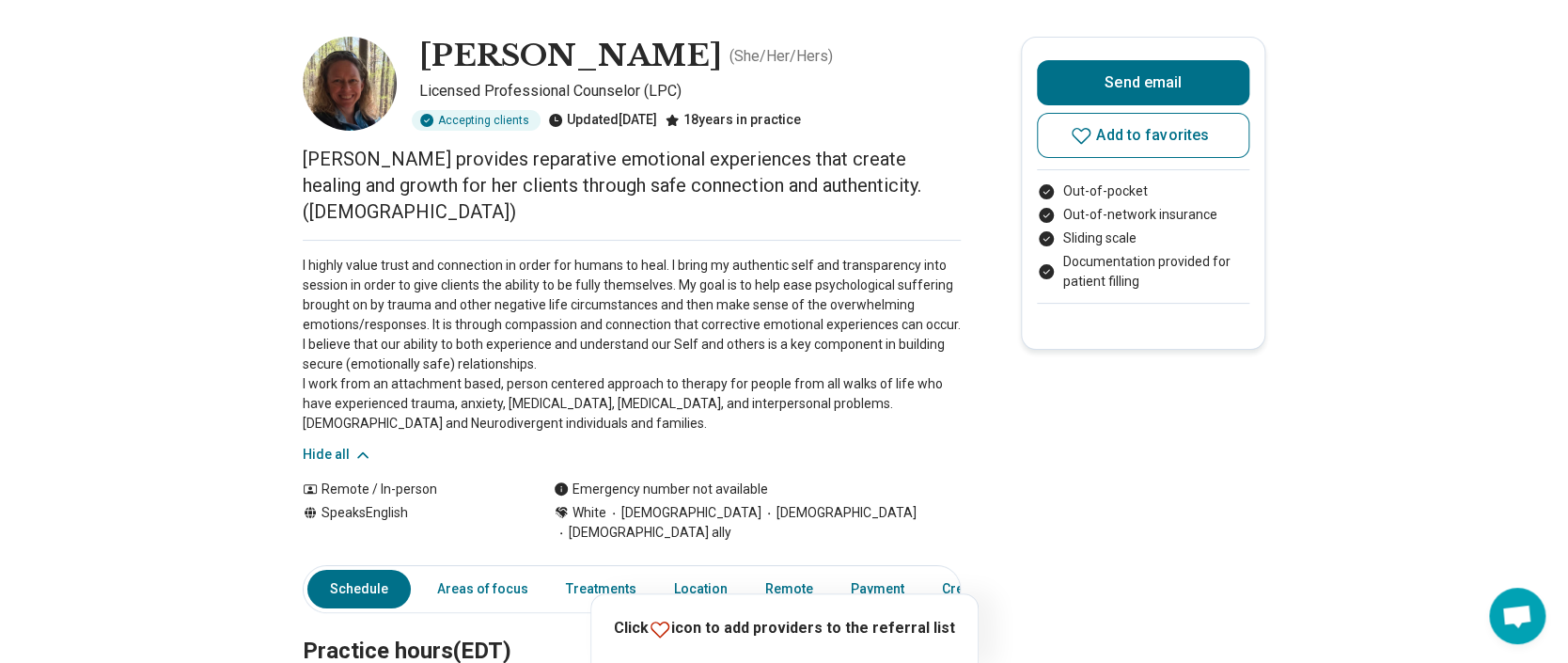
scroll to position [0, 0]
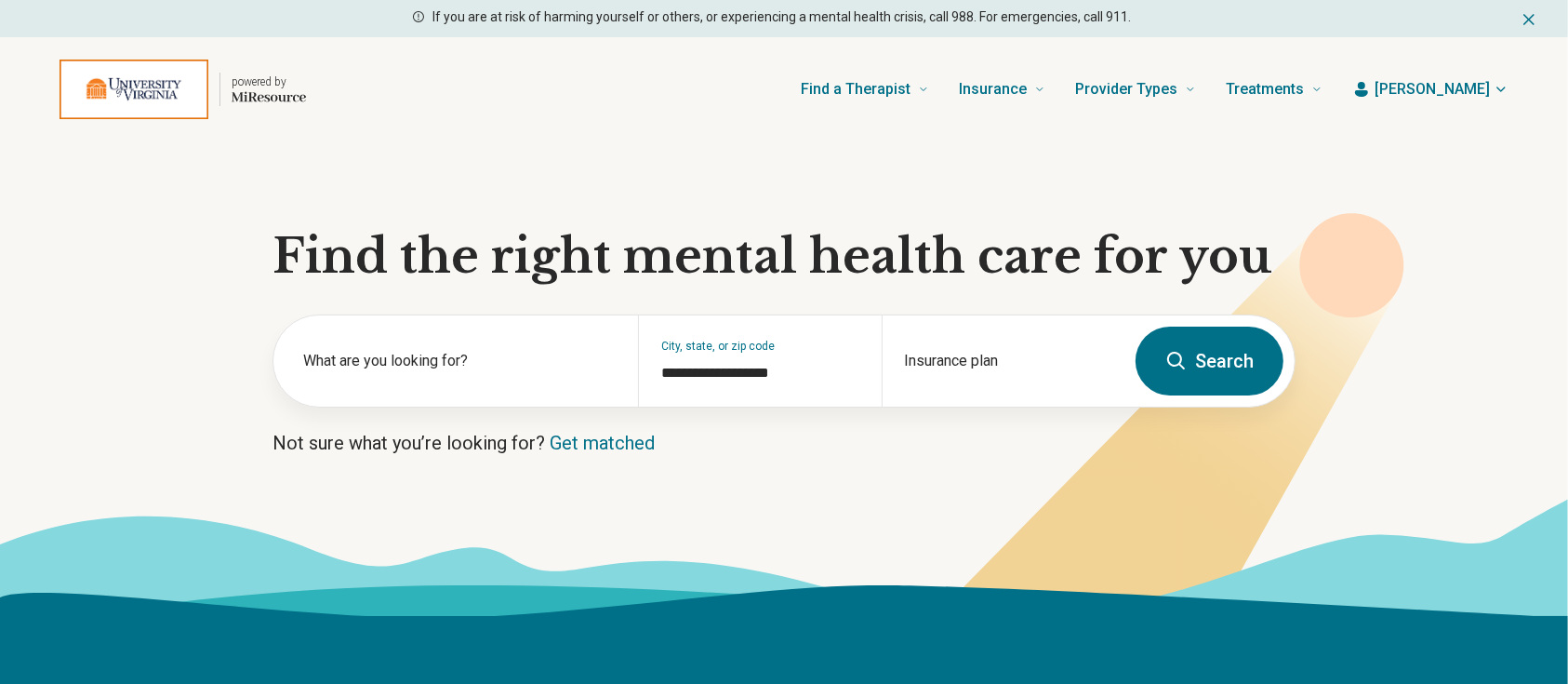
click at [1466, 88] on span "[PERSON_NAME]" at bounding box center [1432, 89] width 115 height 22
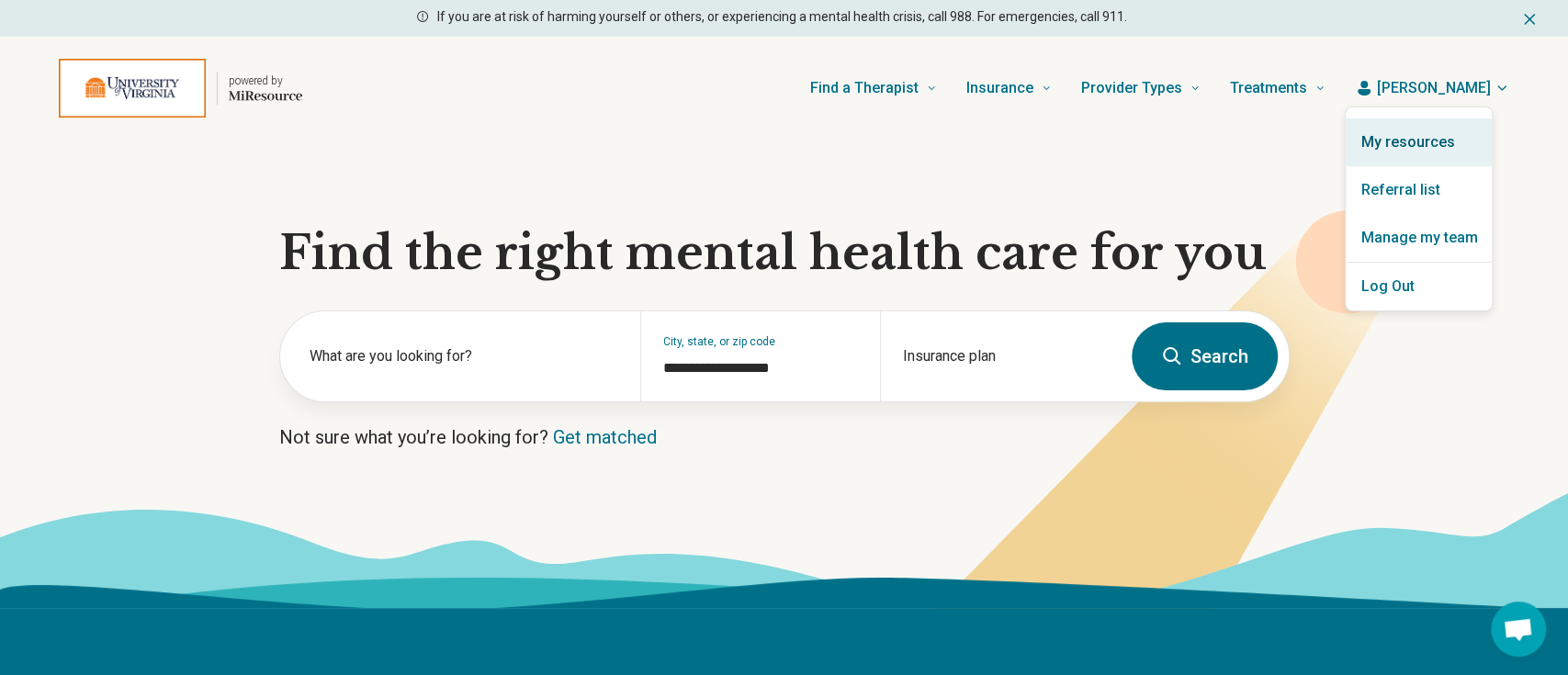
click at [1429, 137] on link "My resources" at bounding box center [1417, 142] width 146 height 48
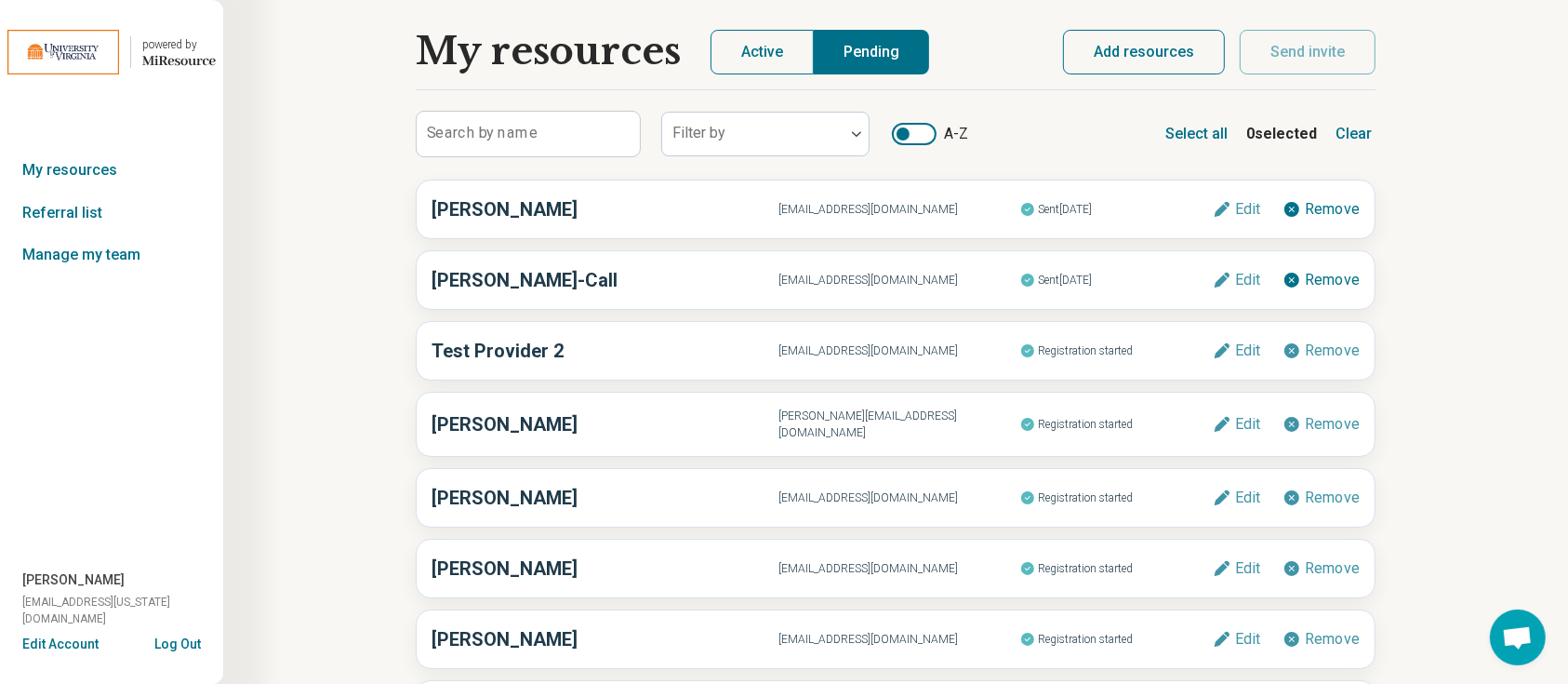
click at [1152, 64] on button "Add resources" at bounding box center [1144, 52] width 162 height 44
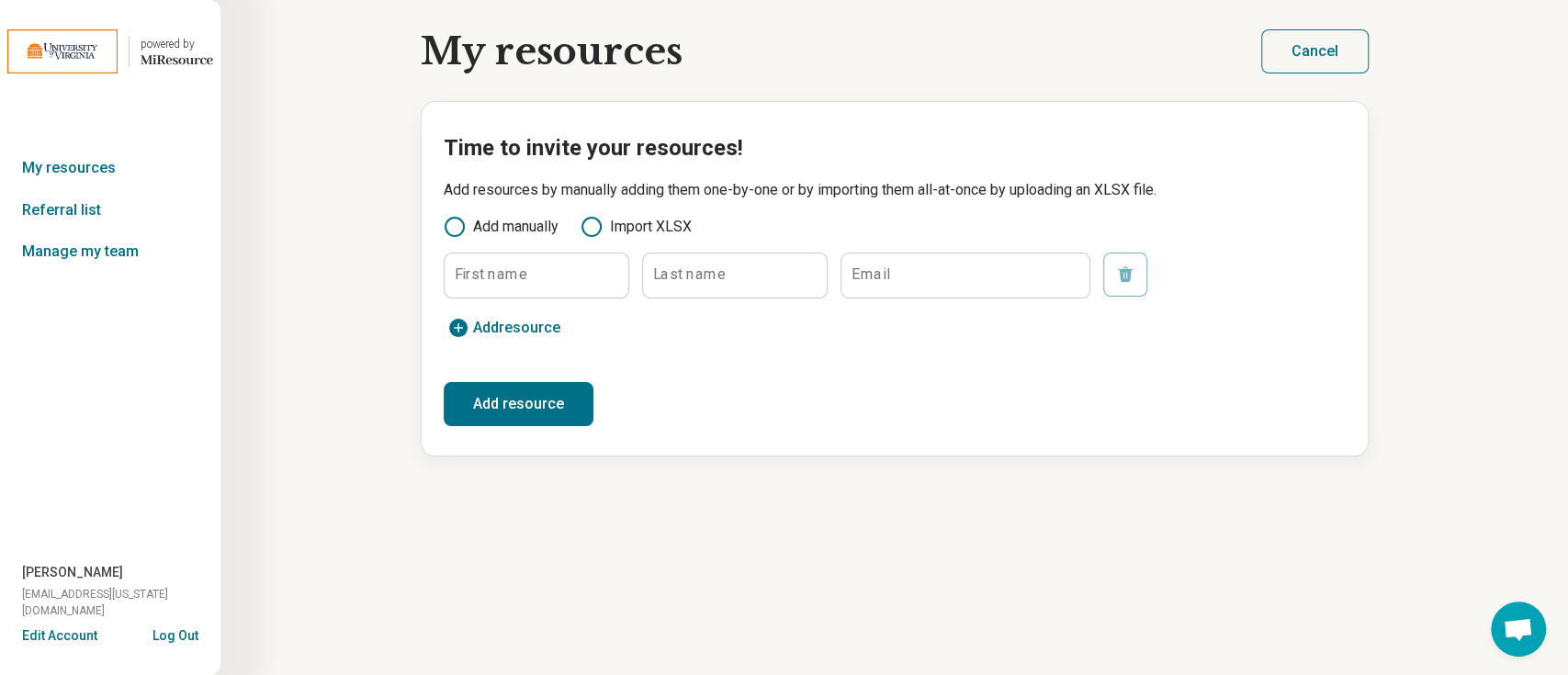
click at [1300, 41] on button "Cancel" at bounding box center [1314, 51] width 108 height 44
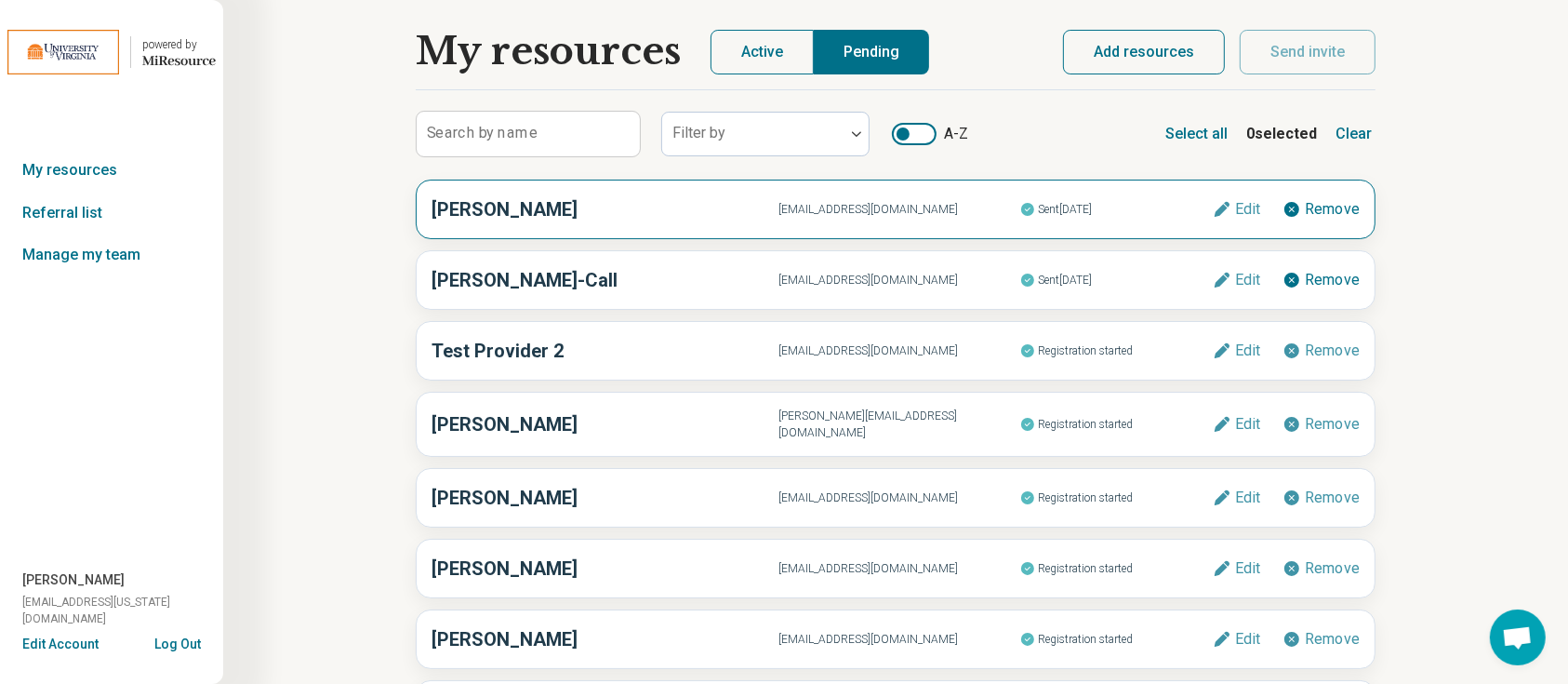
click at [938, 210] on span "[EMAIL_ADDRESS][DOMAIN_NAME]" at bounding box center [899, 209] width 241 height 16
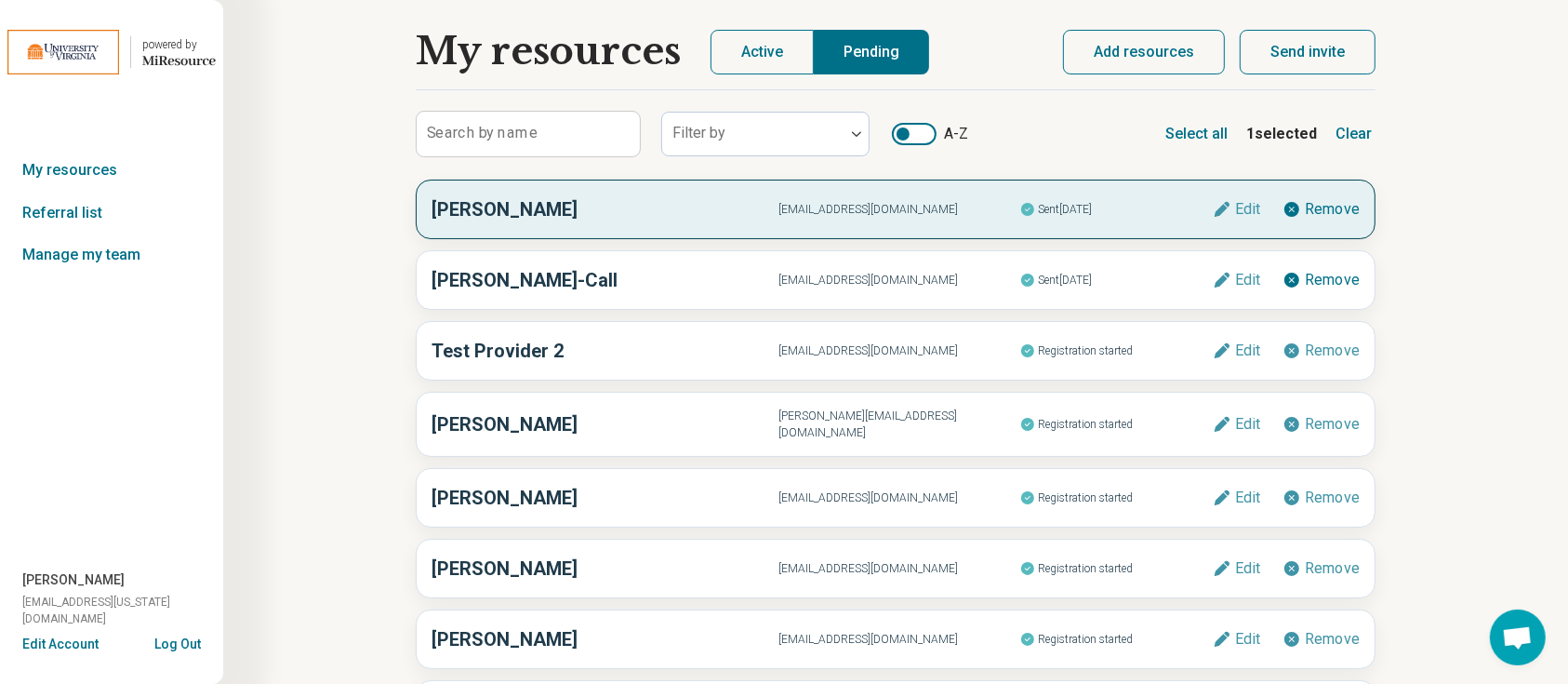
click at [1302, 52] on button "Send invite" at bounding box center [1307, 52] width 136 height 44
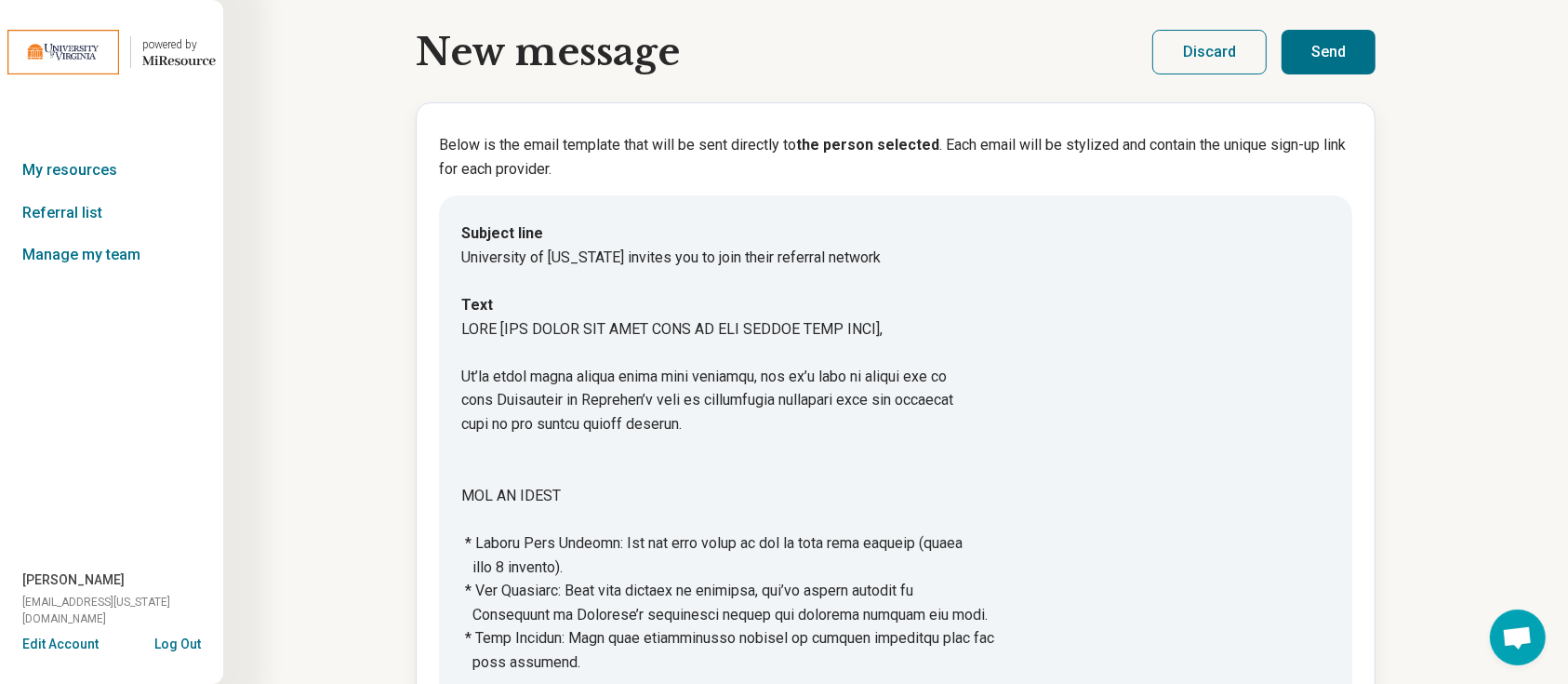
click at [1184, 57] on button "Discard" at bounding box center [1210, 52] width 115 height 44
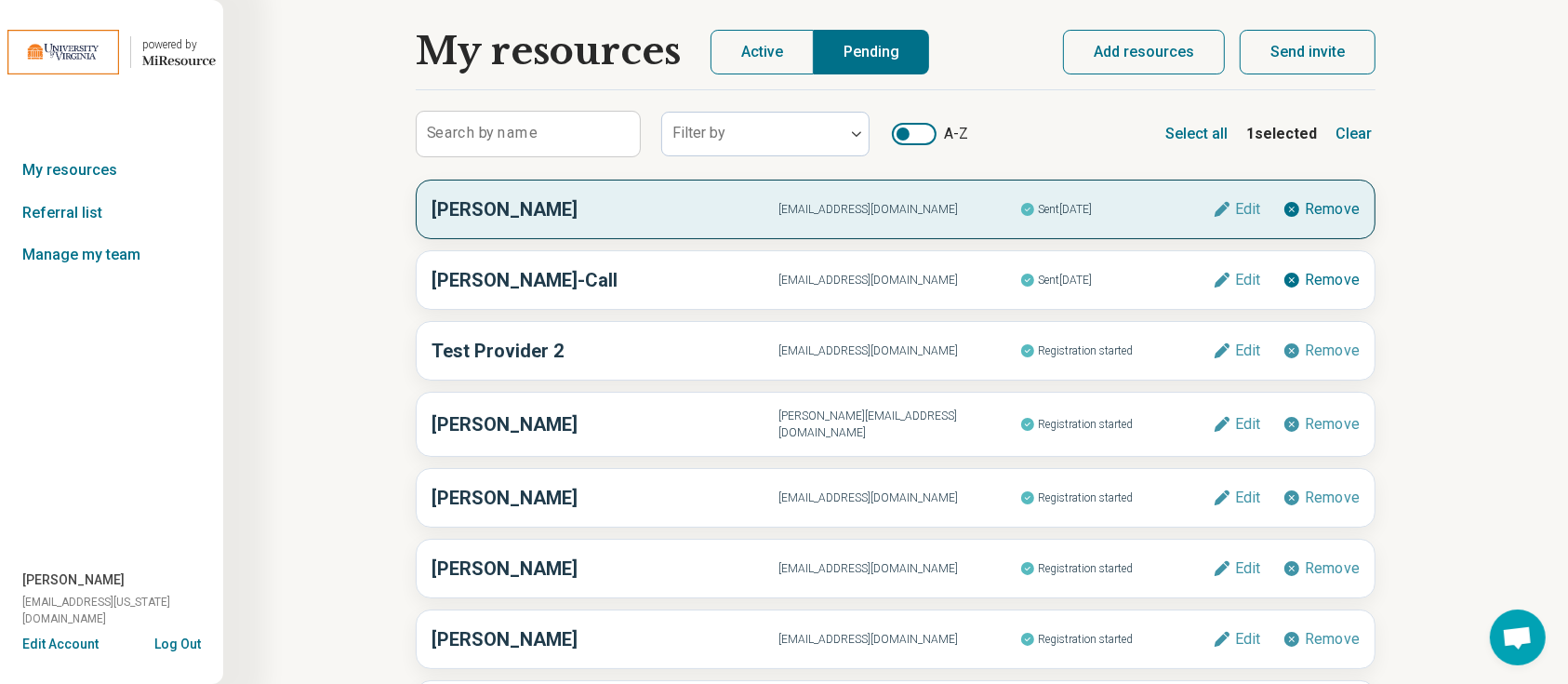
click at [390, 305] on div "My resources Active Pending Search by name Filter by A-Z Select all 1 selected …" at bounding box center [895, 411] width 1345 height 822
